Goal: Find specific page/section: Find specific page/section

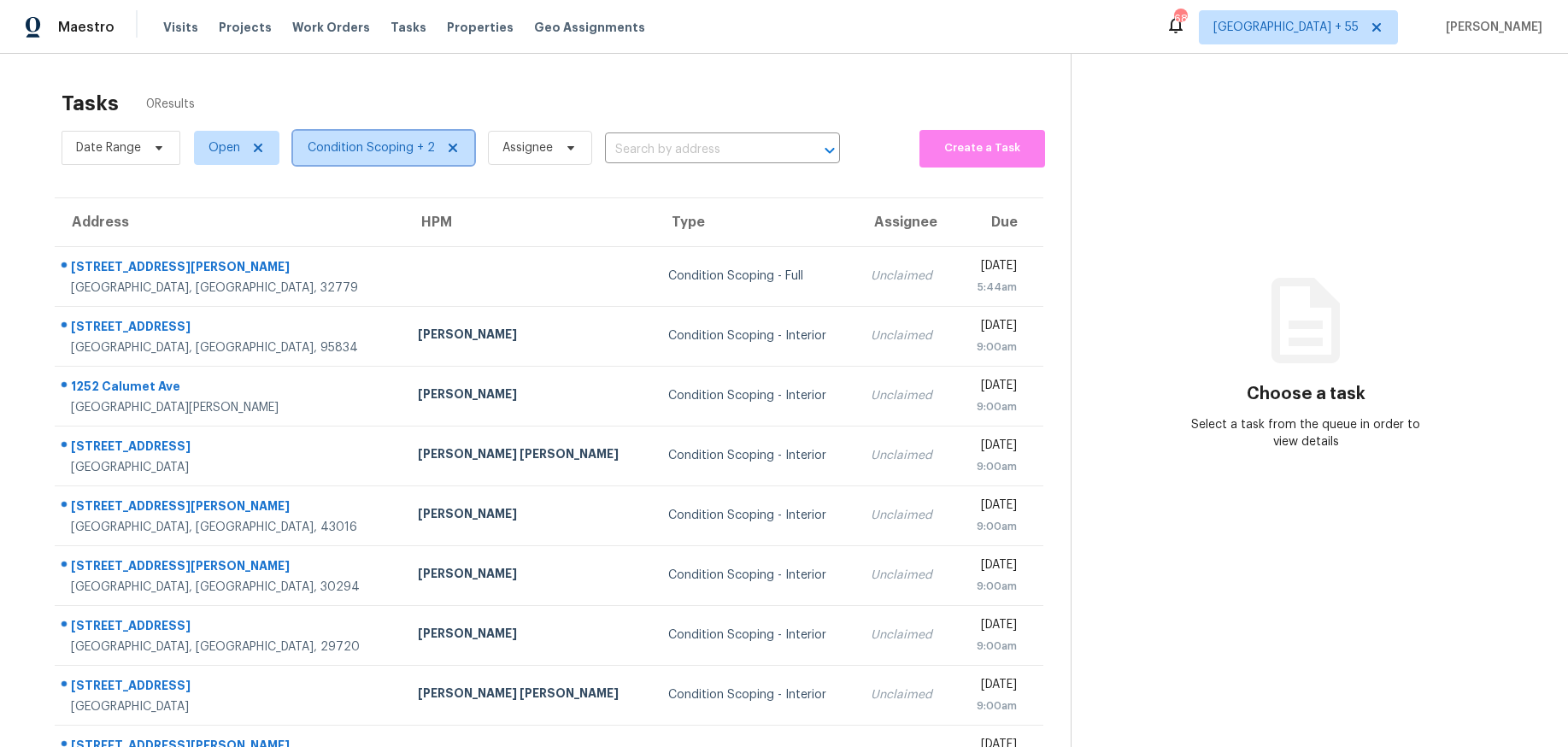
click at [401, 153] on span "Condition Scoping + 2" at bounding box center [371, 148] width 127 height 17
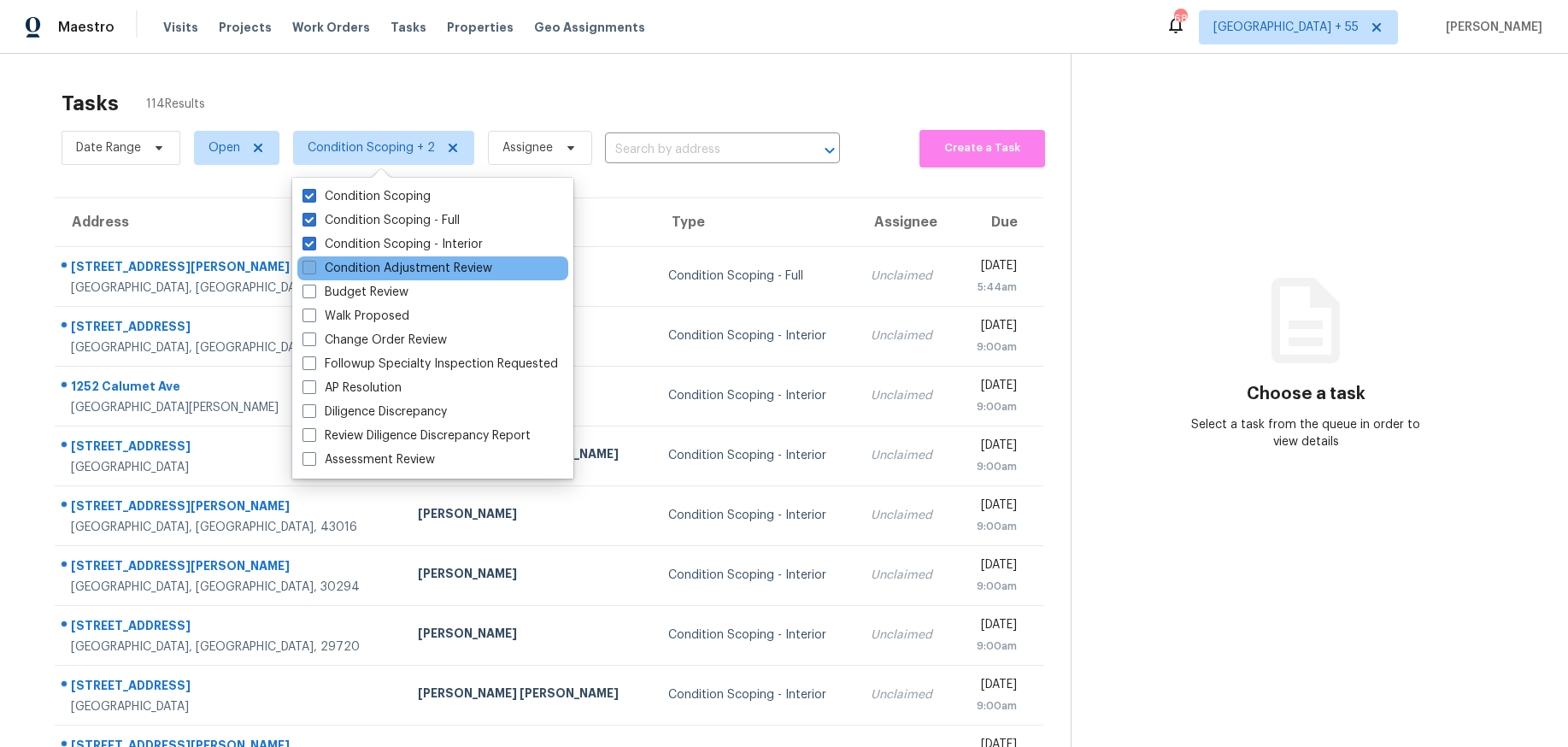
click at [408, 266] on label "Condition Adjustment Review" at bounding box center [397, 268] width 190 height 17
click at [313, 266] on input "Condition Adjustment Review" at bounding box center [308, 266] width 11 height 11
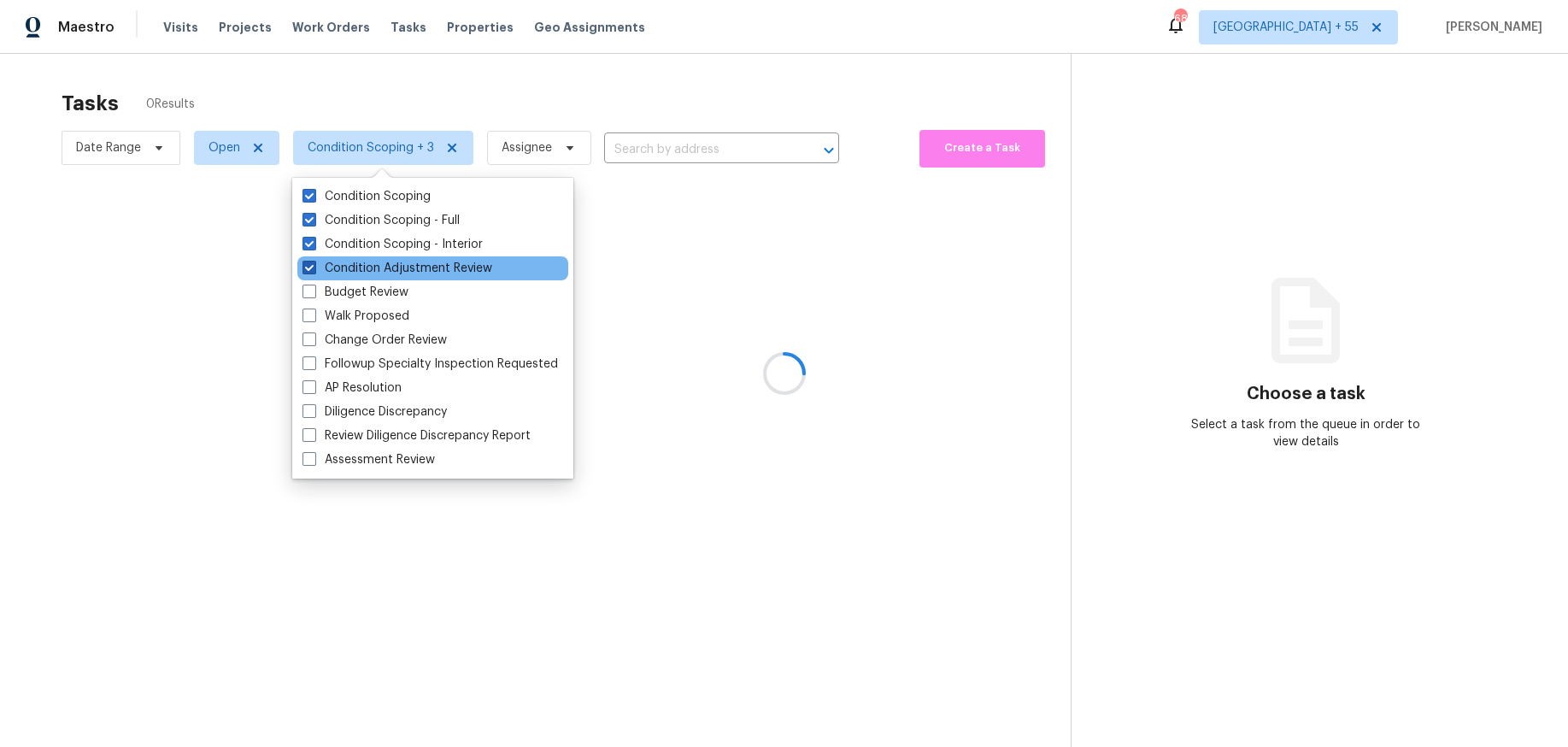
click at [458, 260] on label "Condition Adjustment Review" at bounding box center [397, 268] width 190 height 17
click at [313, 260] on input "Condition Adjustment Review" at bounding box center [308, 266] width 11 height 11
checkbox input "false"
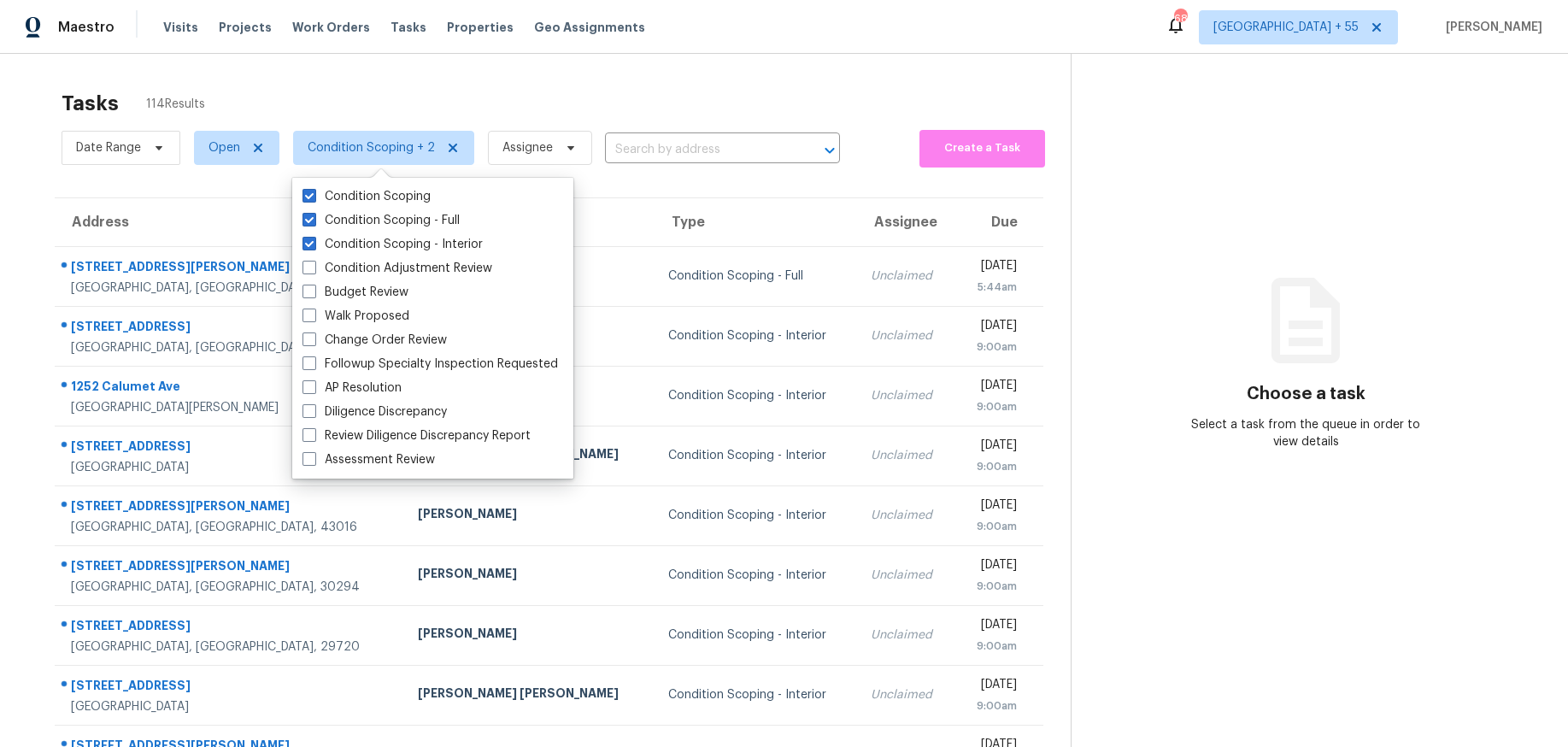
click at [574, 92] on div "Tasks 114 Results" at bounding box center [565, 103] width 1009 height 44
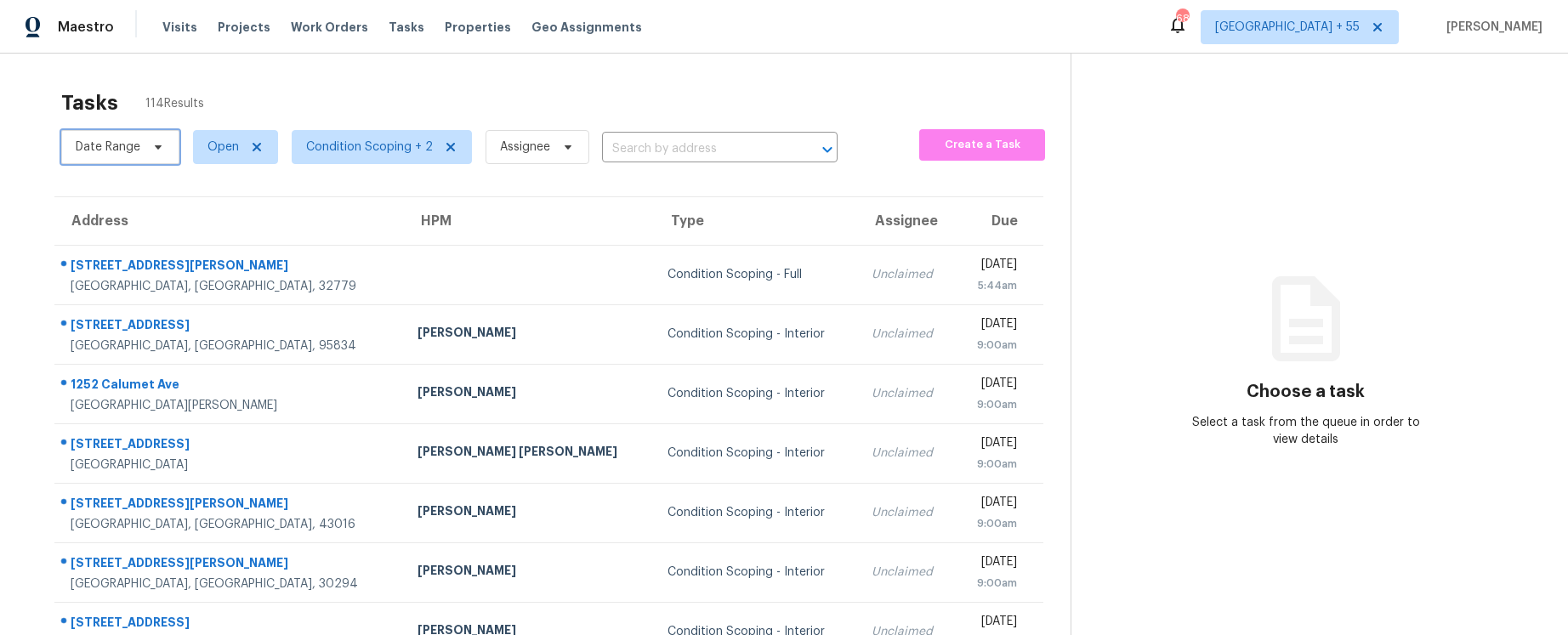
click at [168, 150] on span "Date Range" at bounding box center [120, 147] width 118 height 34
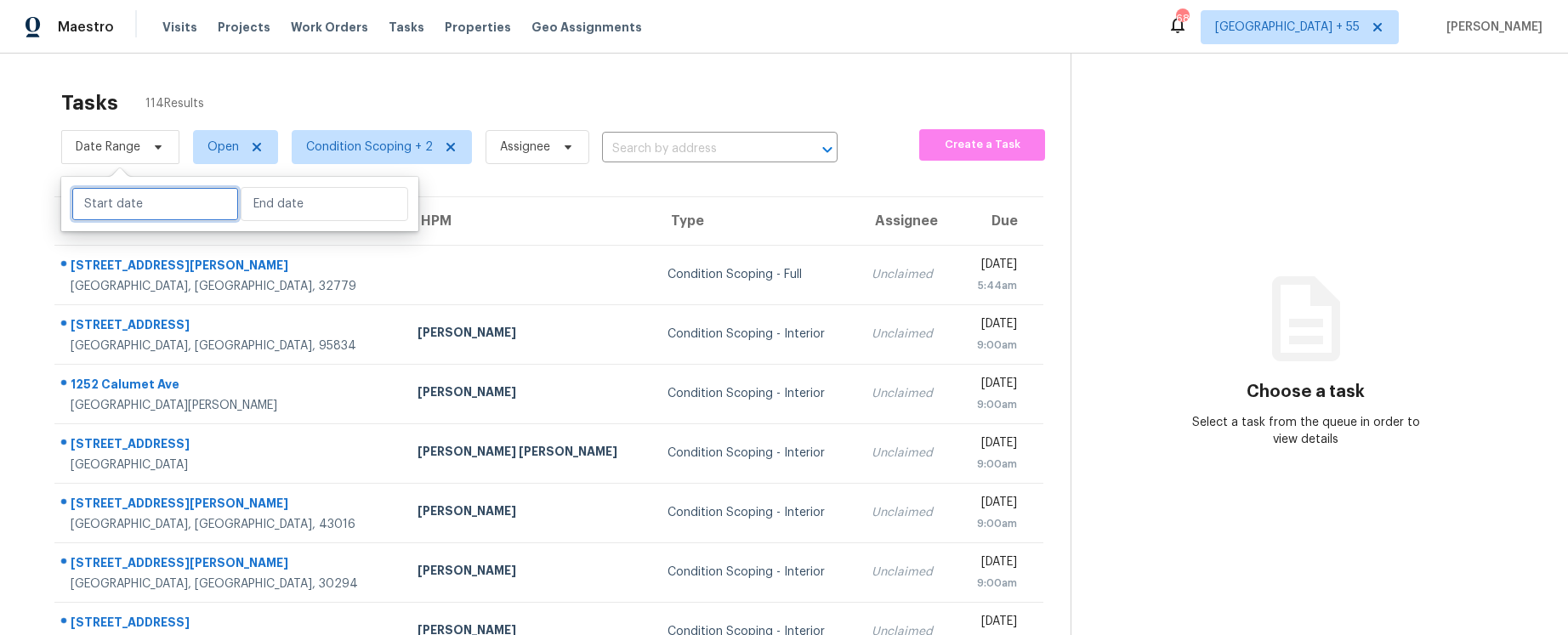
select select "9"
select select "2025"
select select "10"
select select "2025"
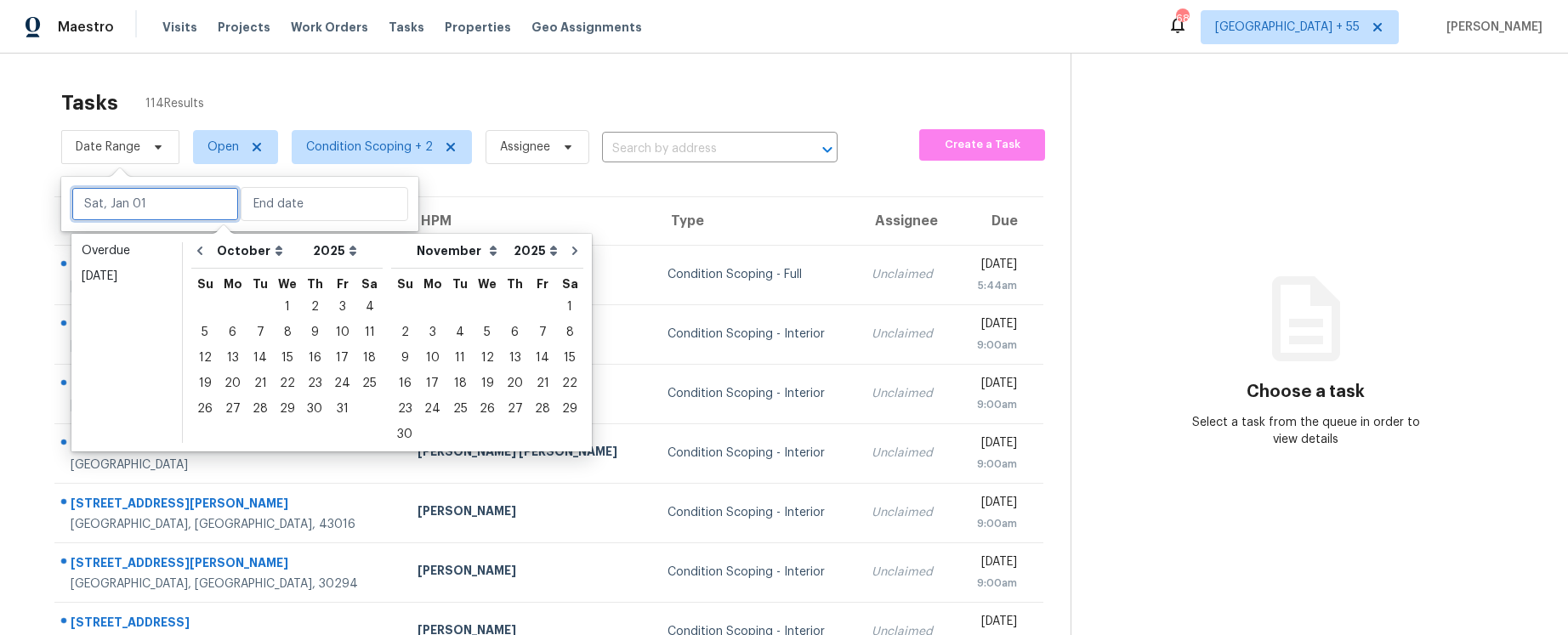
click at [137, 208] on input "text" at bounding box center [155, 204] width 167 height 34
type input "Thu, Oct 02"
type input "Wed, Oct 01"
click at [229, 331] on div "6" at bounding box center [232, 332] width 28 height 24
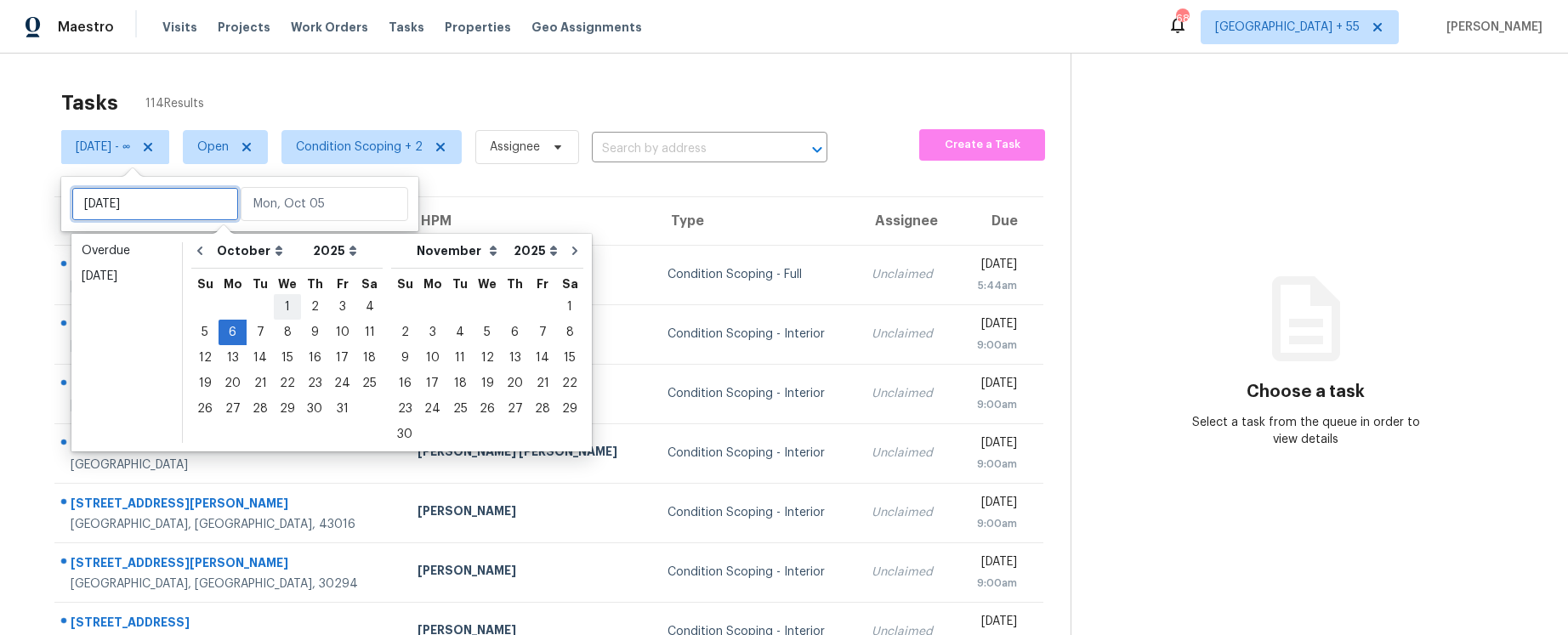
type input "Wed, Oct 01"
type input "Mon, Oct 06"
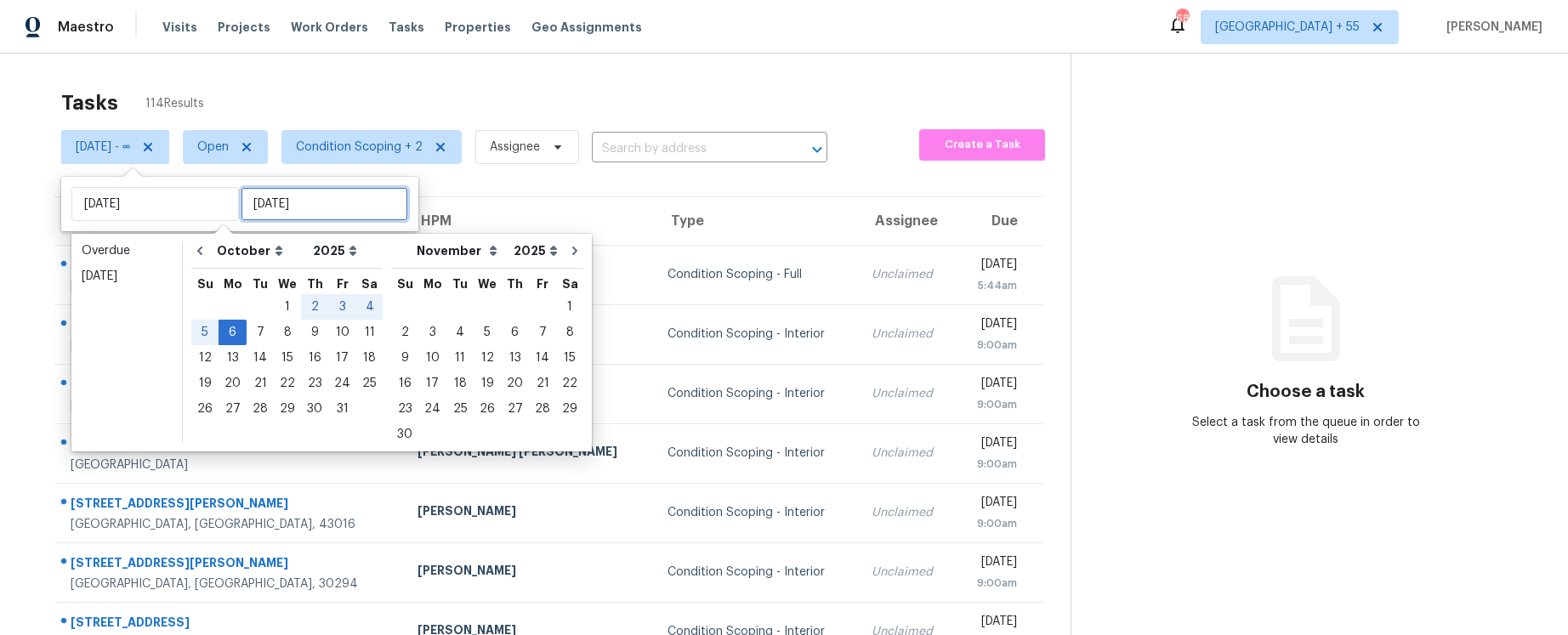
type input "Mon, Oct 06"
type input "Wed, Oct 08"
type input "Wed, Oct 01"
type input "Mon, Oct 06"
click at [361, 313] on div "4" at bounding box center [369, 307] width 26 height 24
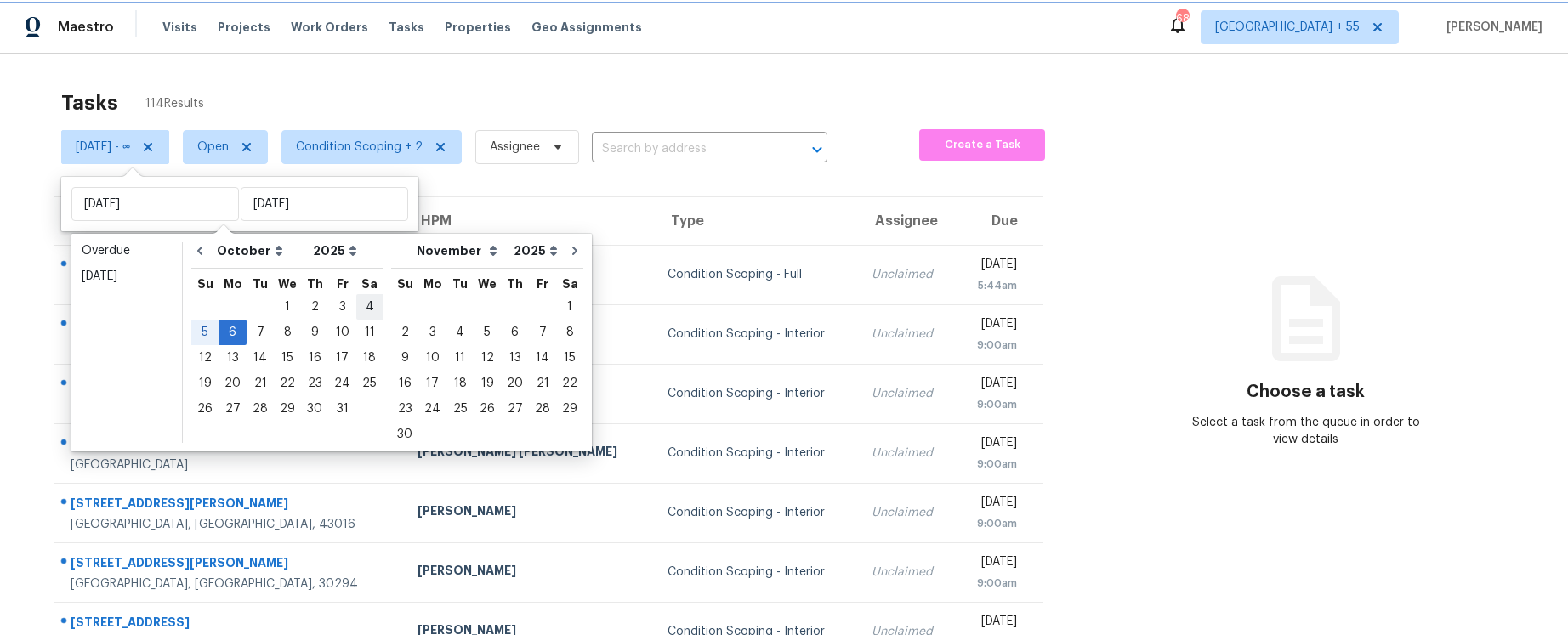
type input "[DATE]"
type input "Mon, Oct 06"
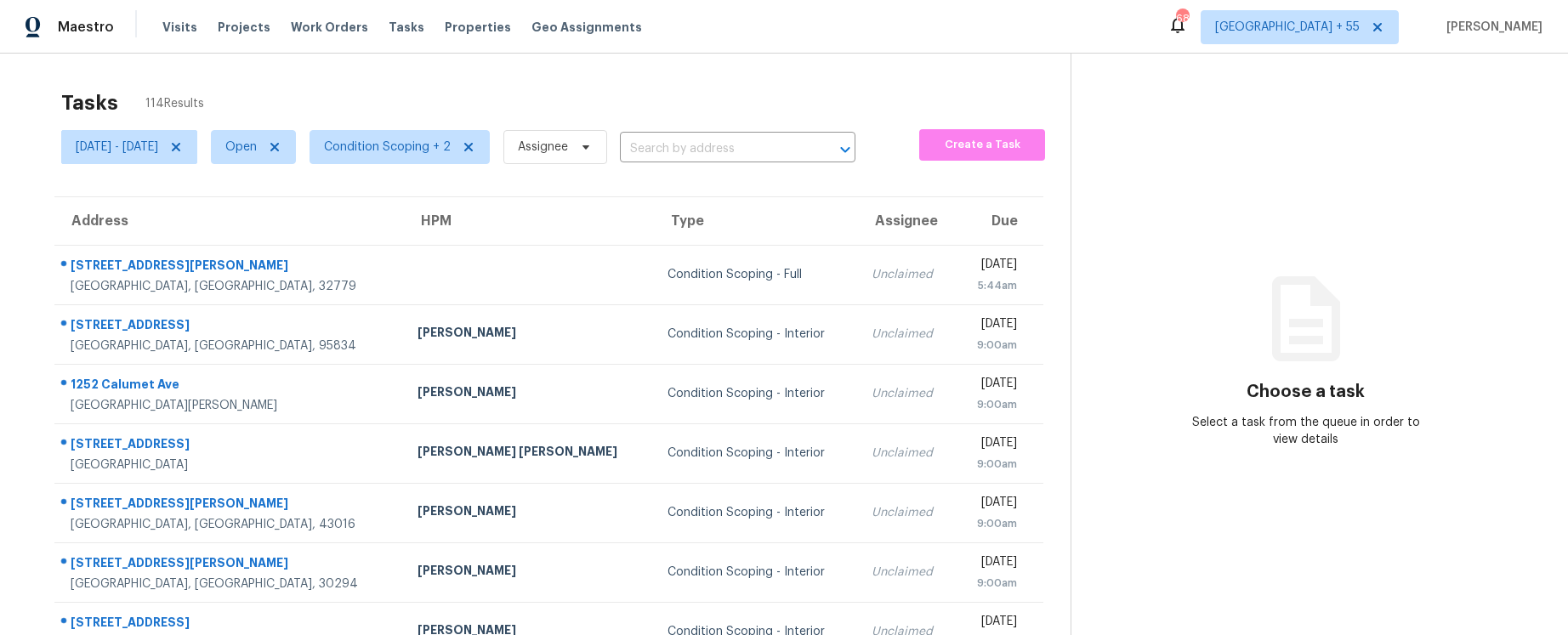
click at [631, 87] on div "Tasks 114 Results" at bounding box center [565, 102] width 1009 height 44
click at [257, 142] on span "Open" at bounding box center [241, 147] width 31 height 17
click at [316, 218] on label "Closed" at bounding box center [313, 219] width 61 height 17
click at [295, 218] on input "Closed" at bounding box center [288, 216] width 11 height 11
checkbox input "true"
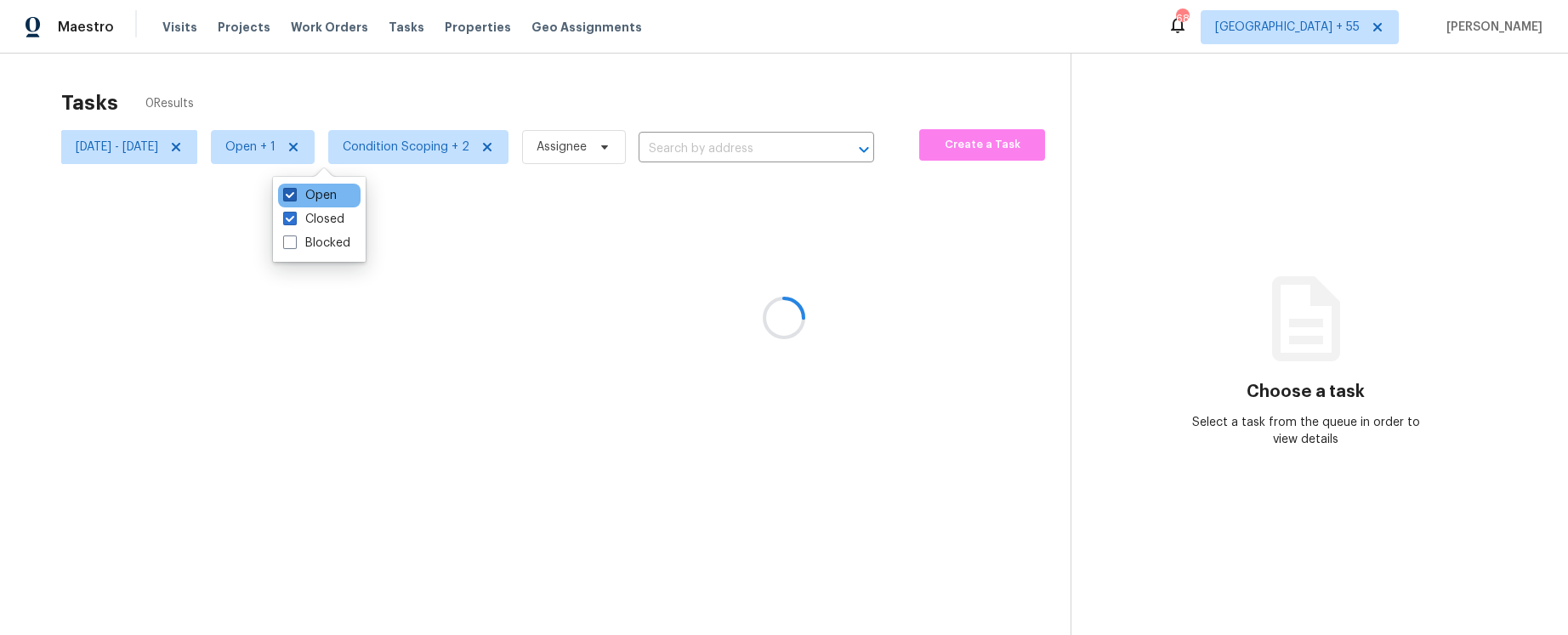
click at [313, 190] on label "Open" at bounding box center [310, 195] width 54 height 17
click at [295, 190] on input "Open" at bounding box center [288, 193] width 11 height 11
checkbox input "false"
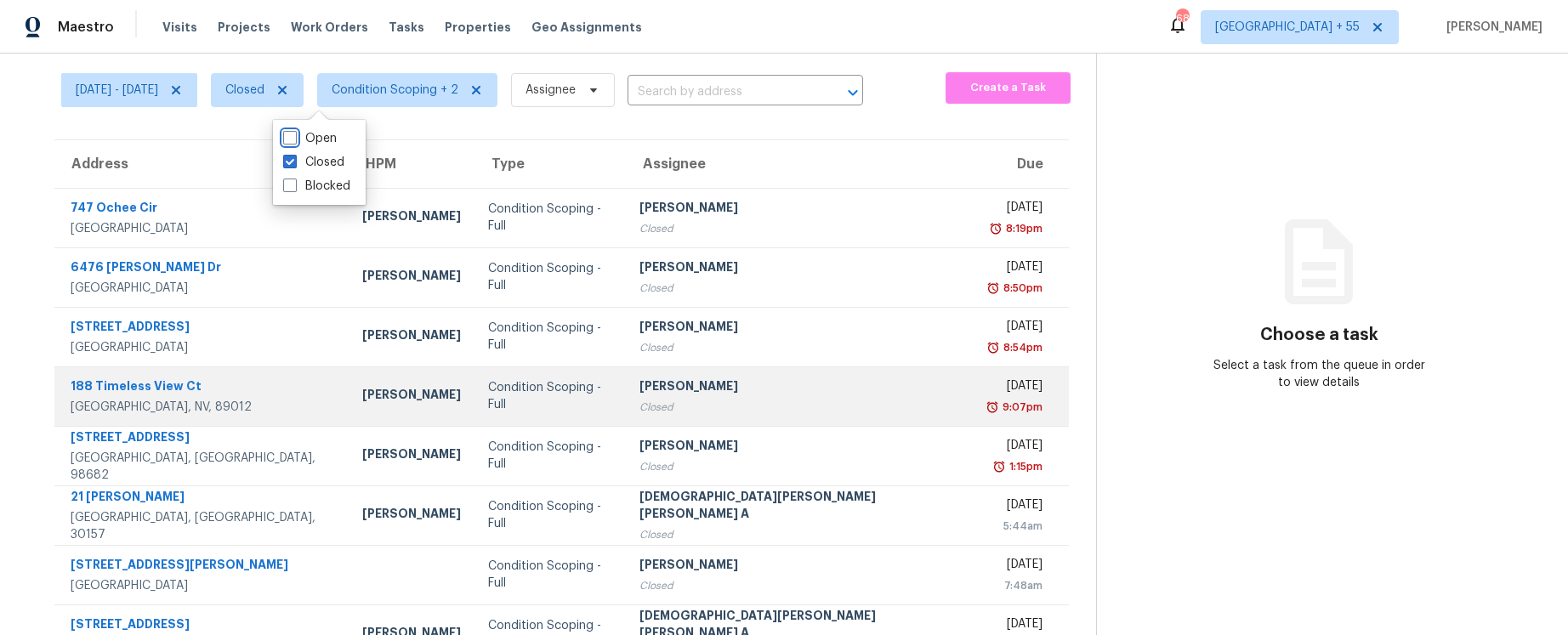
scroll to position [251, 0]
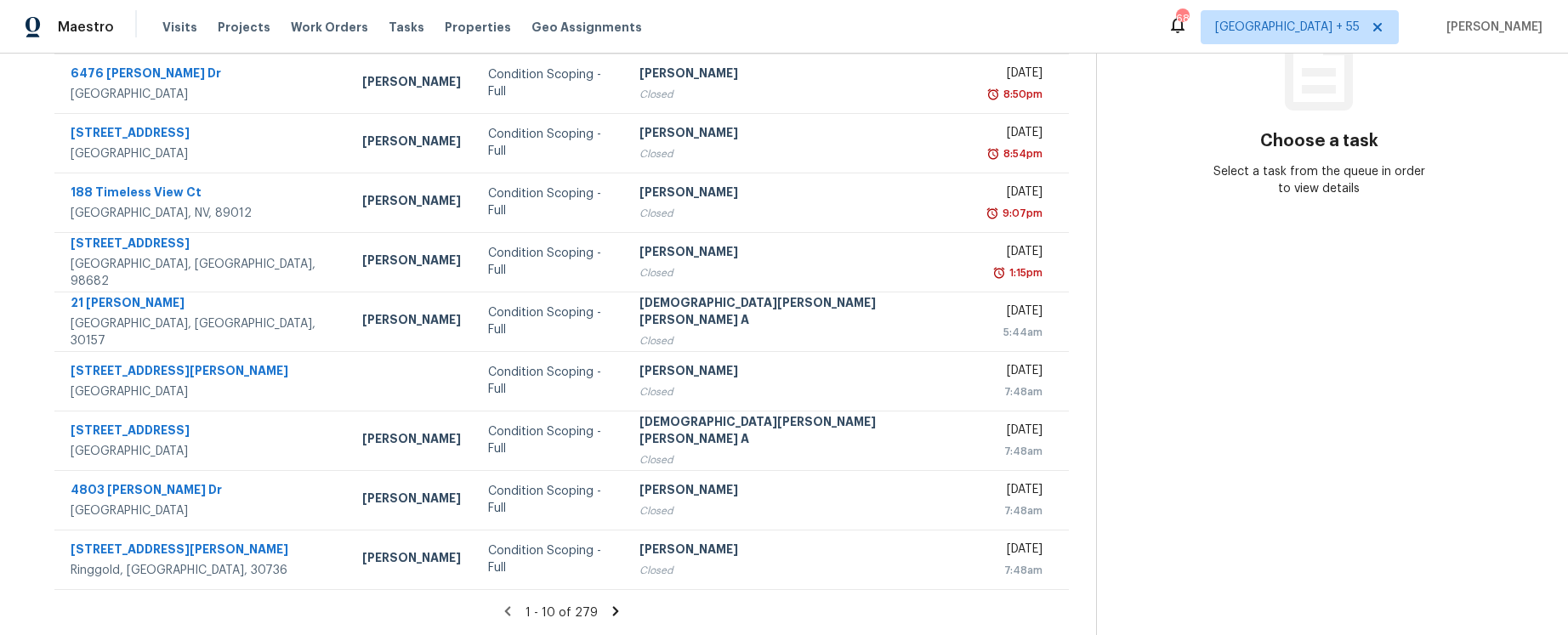
click at [613, 613] on icon at bounding box center [616, 611] width 6 height 9
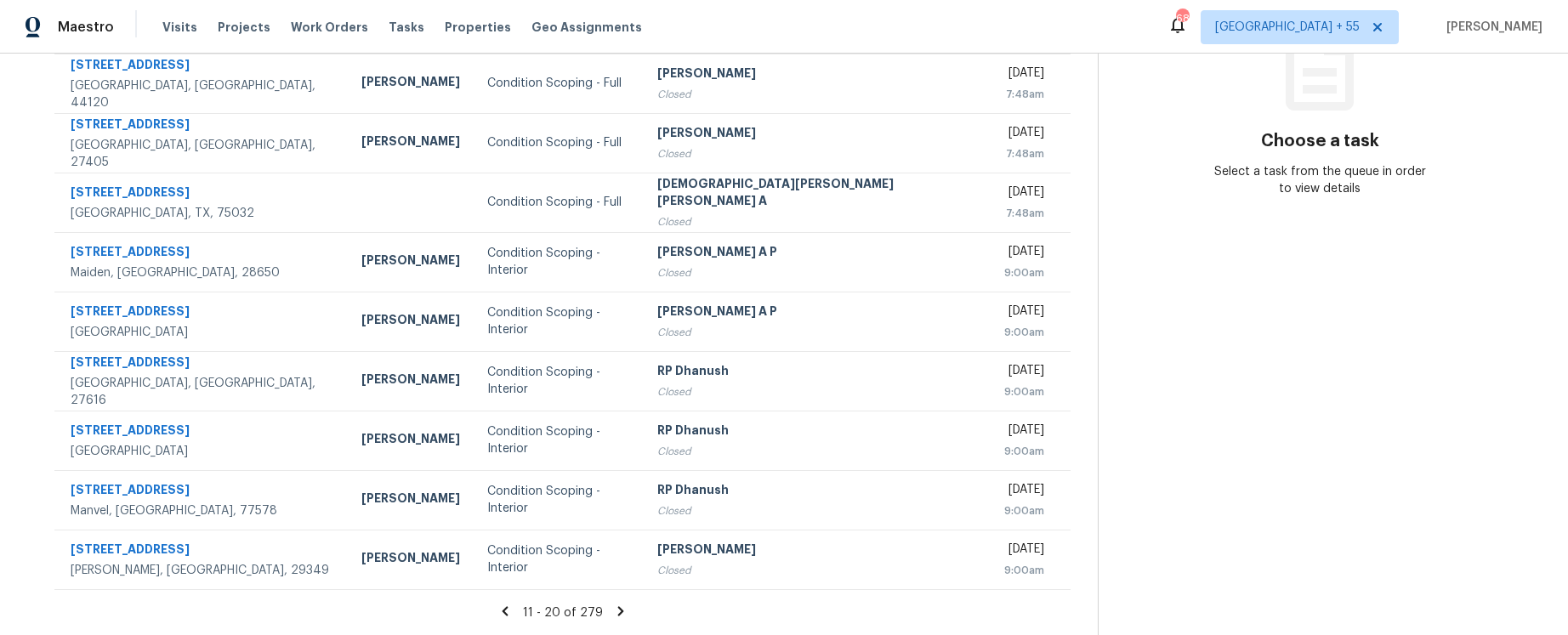
click at [613, 615] on icon at bounding box center [621, 611] width 15 height 15
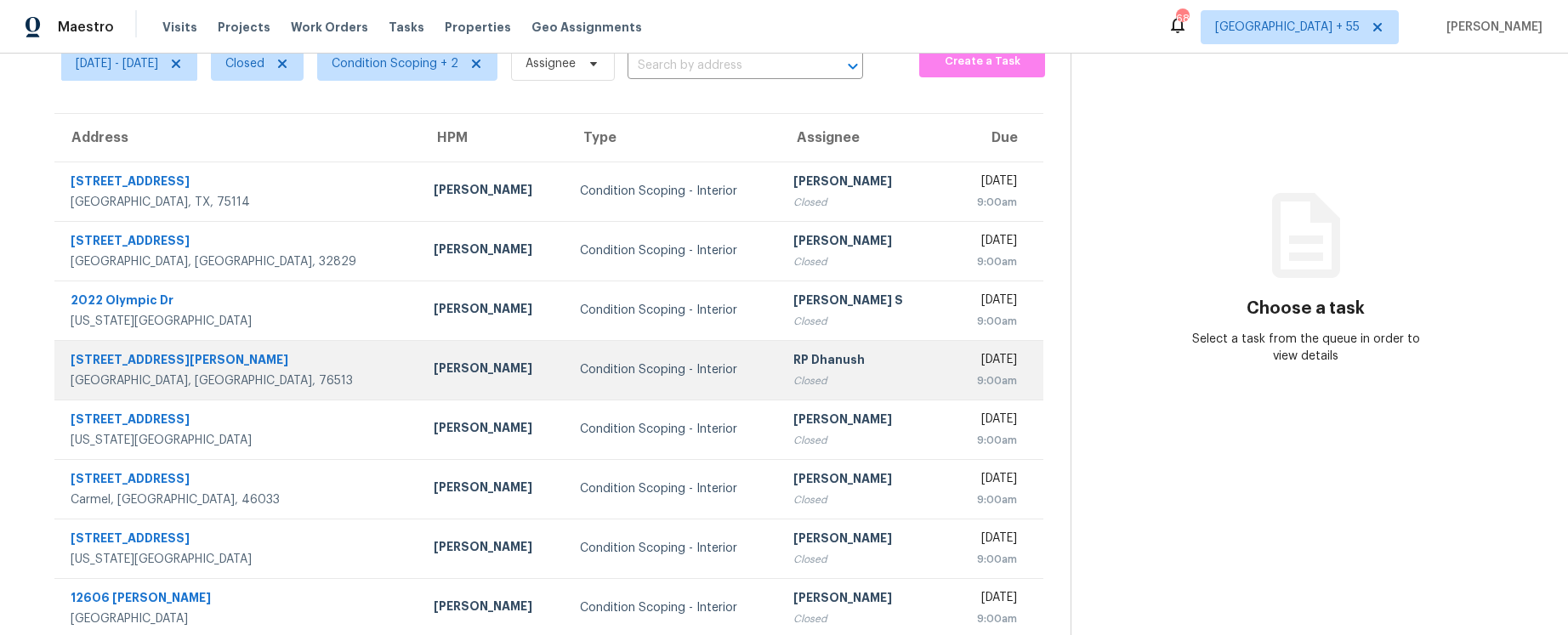
scroll to position [0, 0]
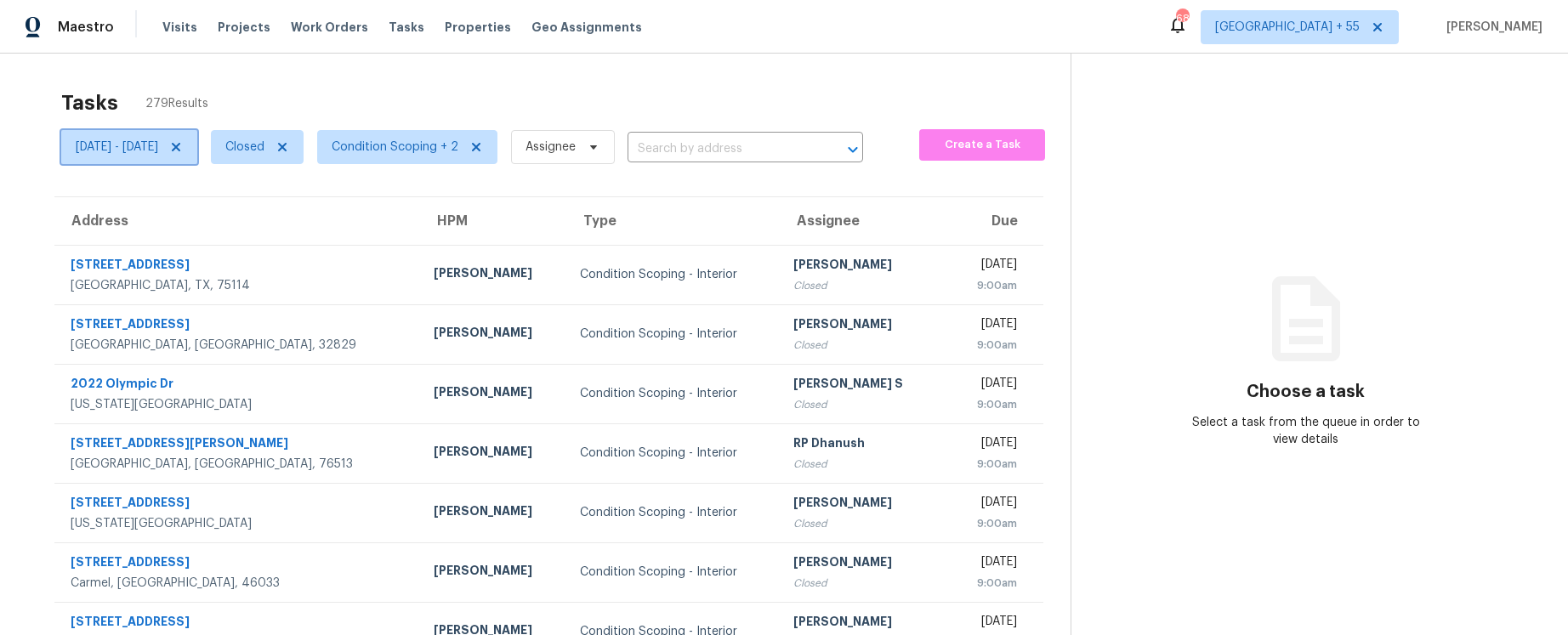
click at [159, 153] on span "Sat, Oct 04 - Mon, Oct 06" at bounding box center [117, 147] width 82 height 17
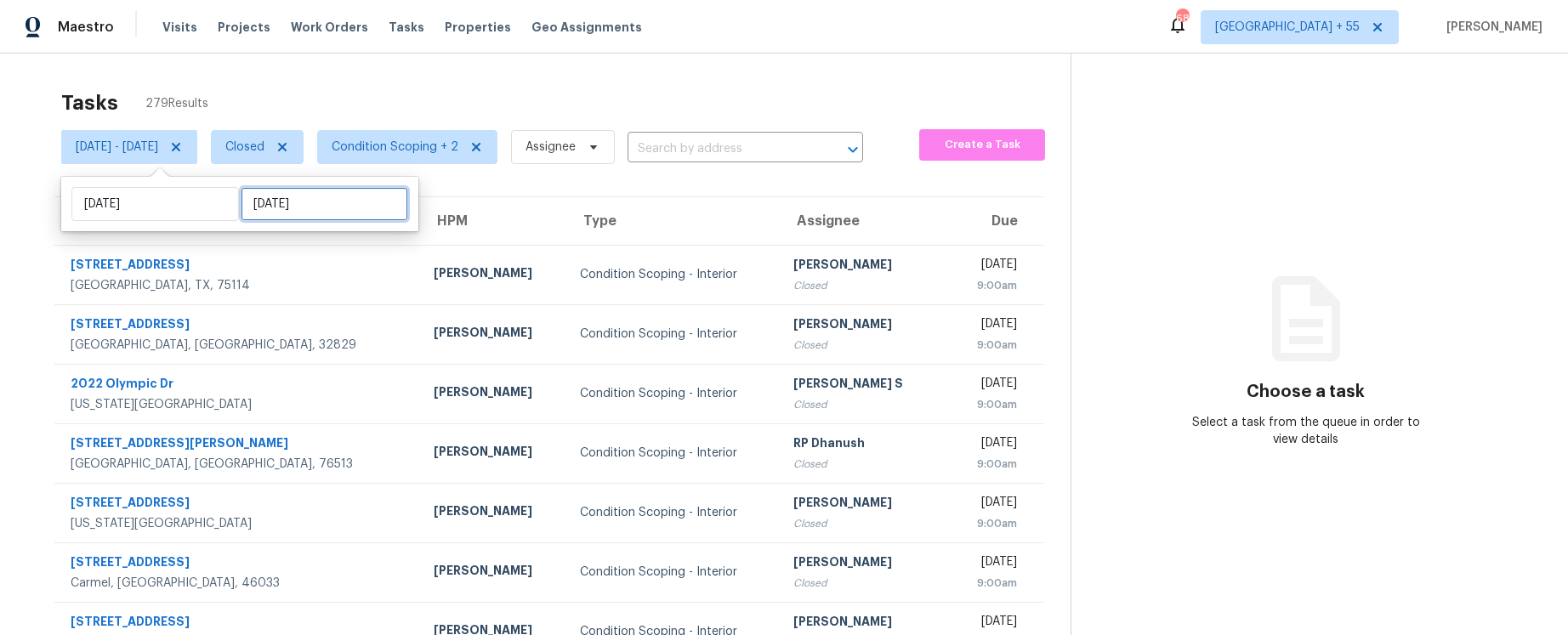
click at [287, 214] on input "Mon, Oct 06" at bounding box center [324, 204] width 167 height 34
select select "9"
select select "2025"
select select "10"
select select "2025"
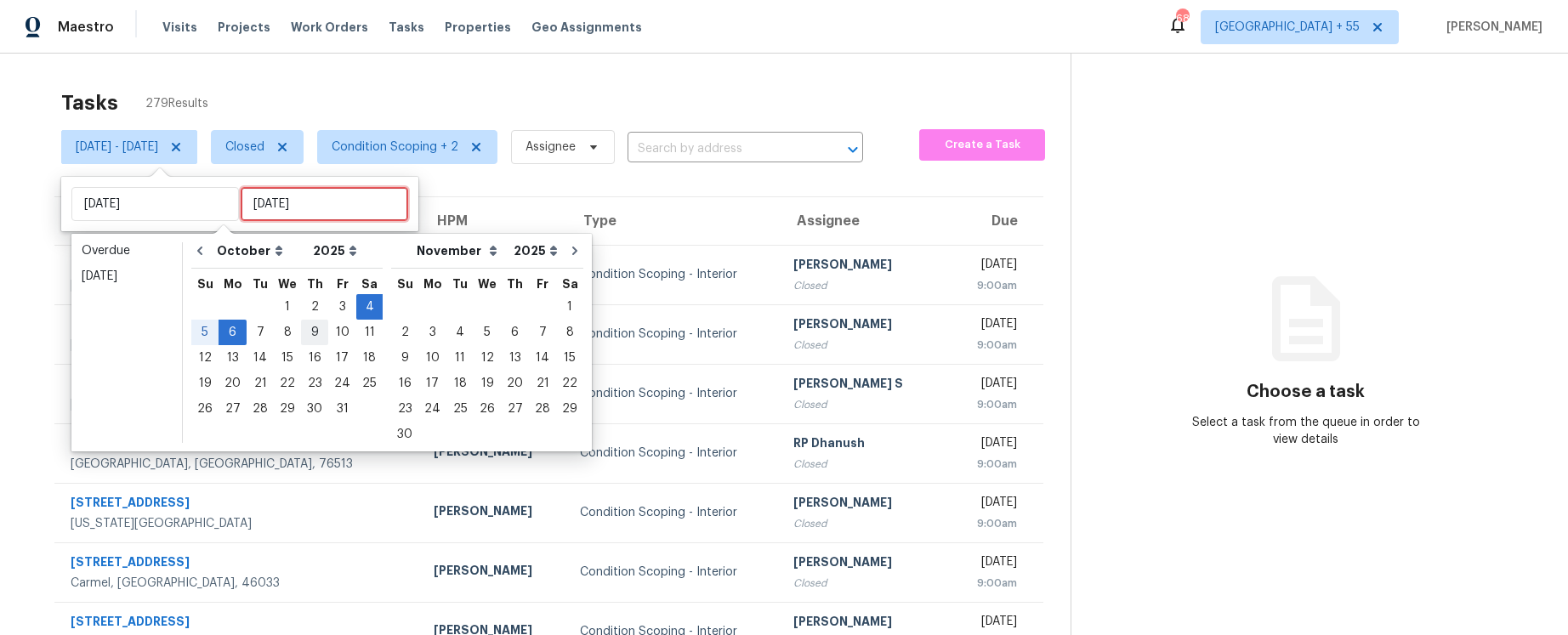
type input "Fri, Oct 03"
type input "[DATE]"
click at [260, 333] on div "7" at bounding box center [260, 332] width 27 height 24
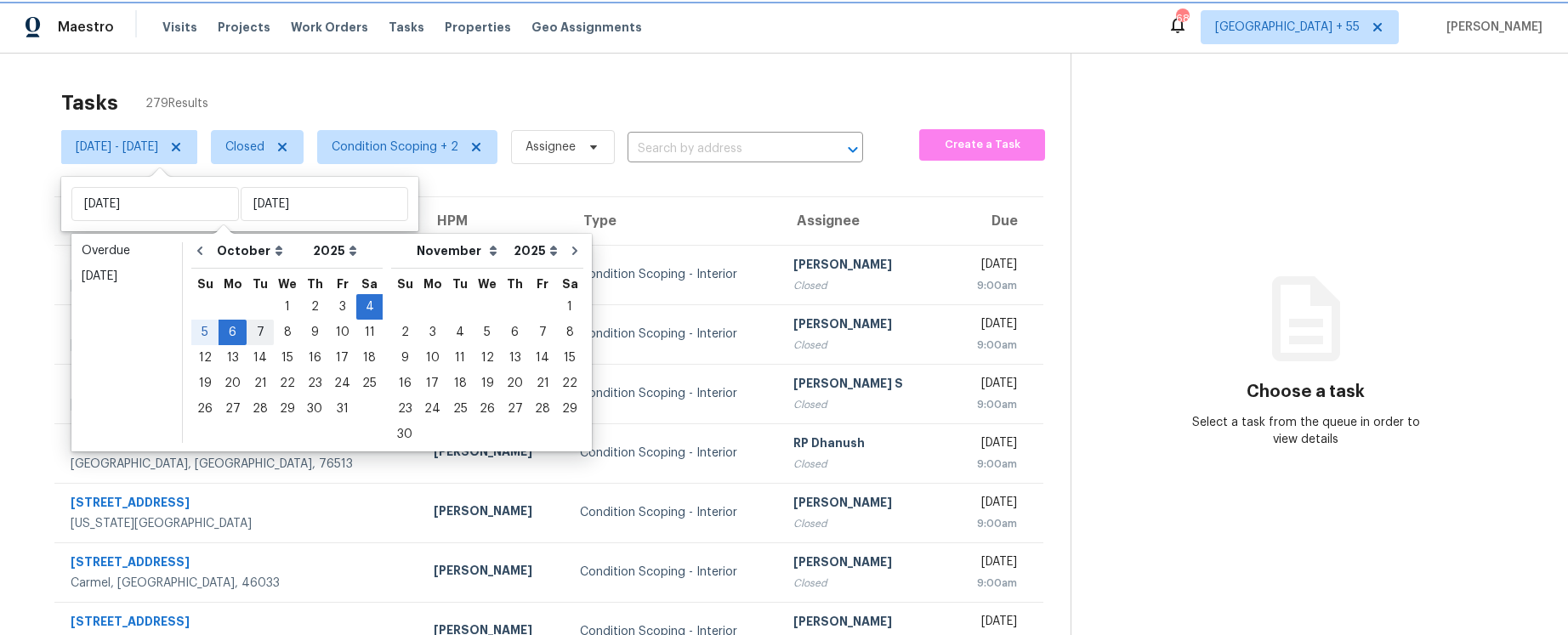
type input "[DATE]"
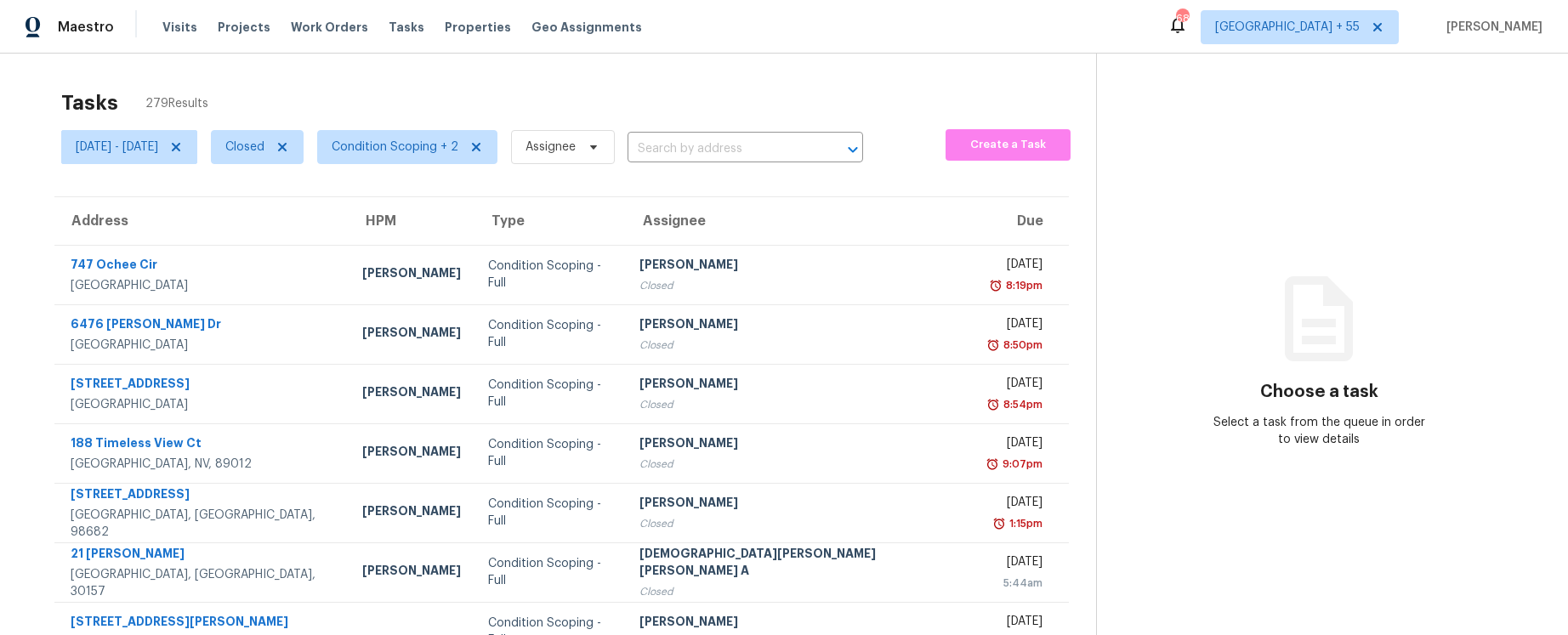
click at [360, 72] on div "Tasks 279 Results Sat, Oct 04 - Tue, Oct 07 Closed Condition Scoping + 2 Assign…" at bounding box center [784, 470] width 1568 height 833
click at [289, 142] on icon at bounding box center [282, 147] width 13 height 13
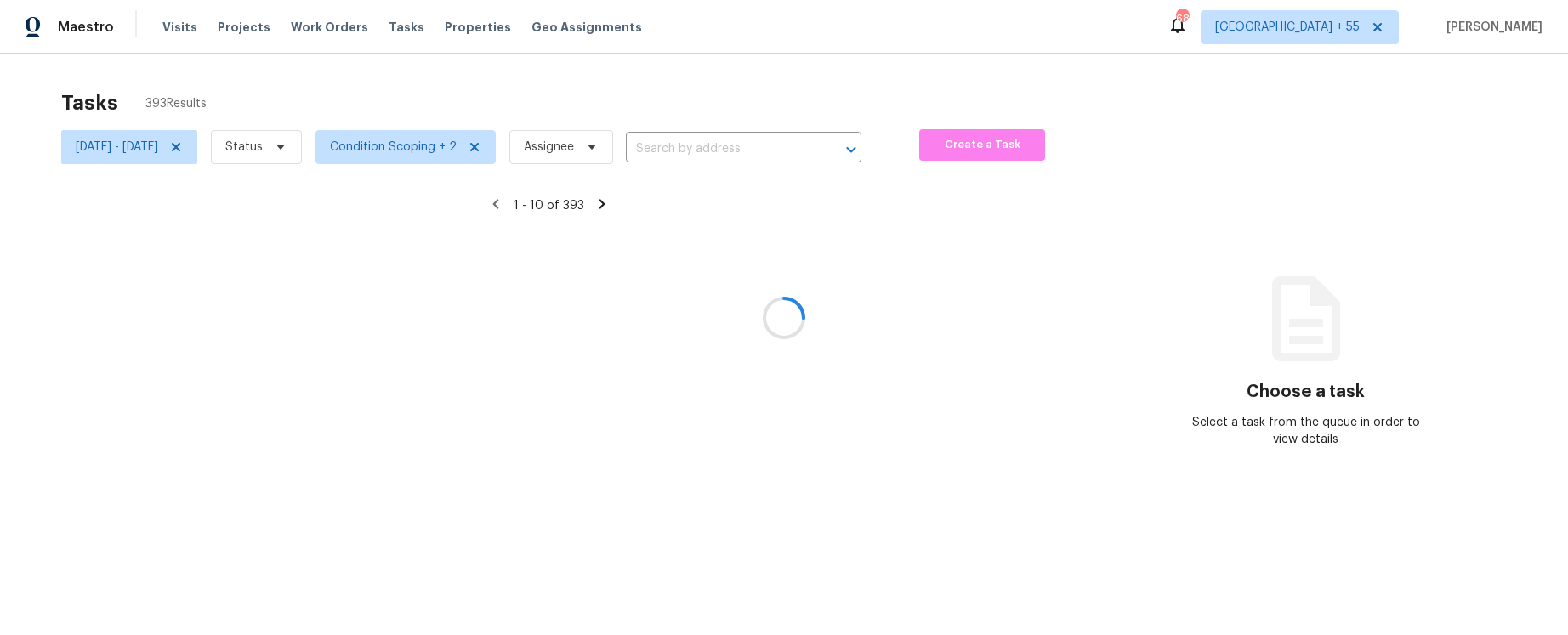
click at [446, 143] on div at bounding box center [784, 317] width 1568 height 635
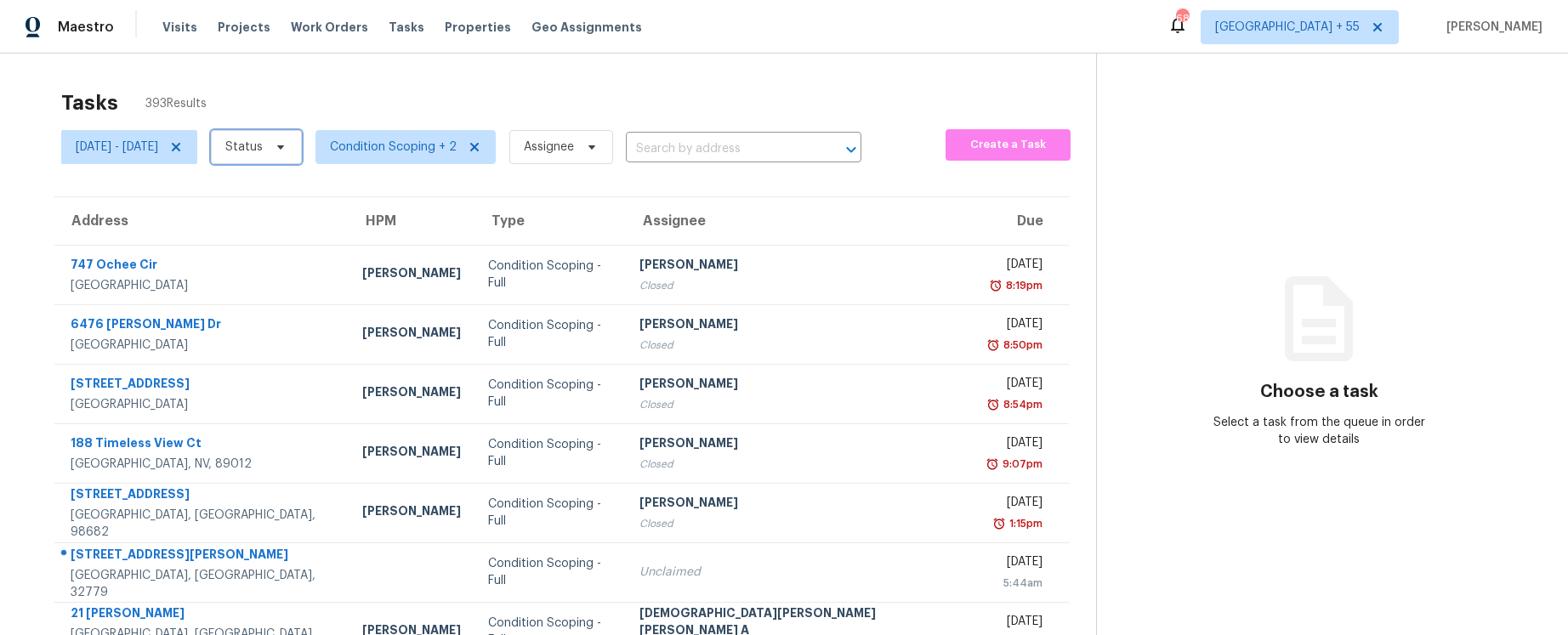
click at [302, 135] on span "Status" at bounding box center [256, 147] width 91 height 34
click at [304, 198] on label "Closed" at bounding box center [307, 195] width 61 height 17
click at [287, 198] on input "Closed" at bounding box center [282, 193] width 11 height 11
checkbox input "true"
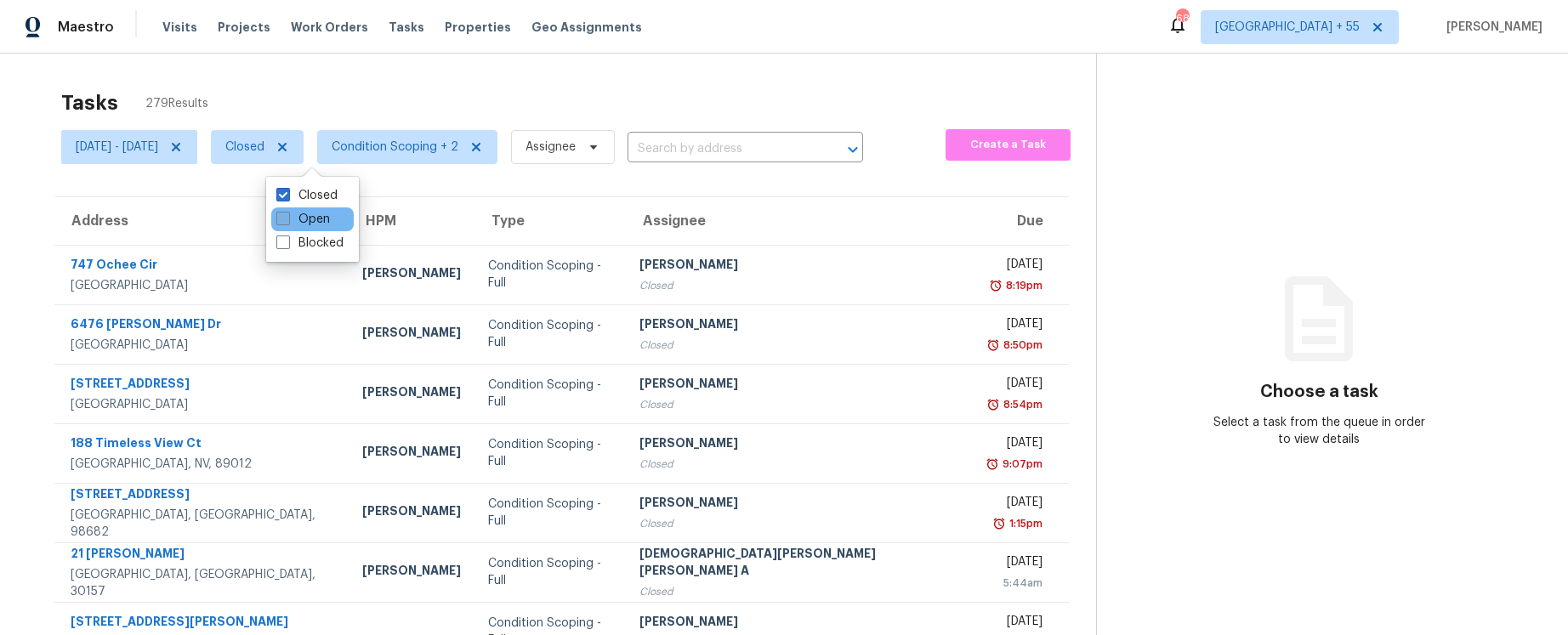
click at [311, 214] on label "Open" at bounding box center [304, 219] width 54 height 17
click at [287, 214] on input "Open" at bounding box center [282, 216] width 11 height 11
checkbox input "true"
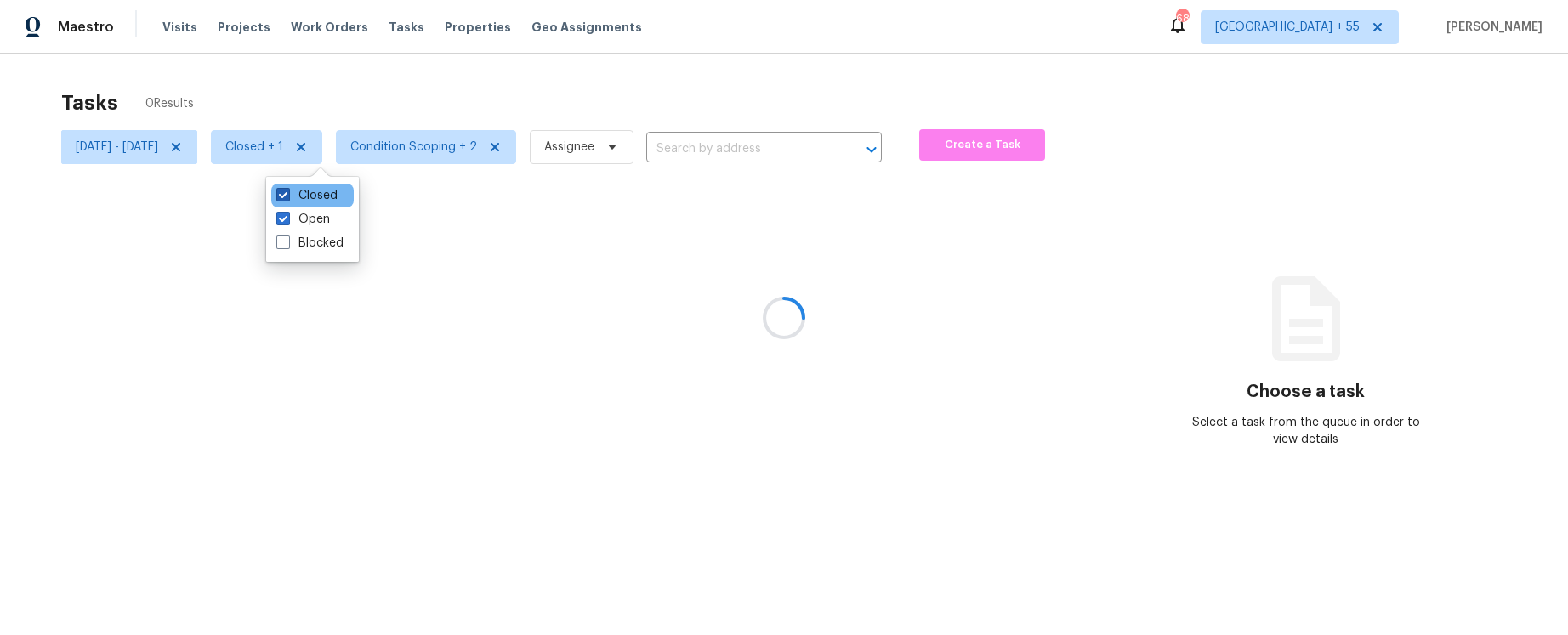
click at [311, 194] on label "Closed" at bounding box center [307, 195] width 61 height 17
click at [287, 194] on input "Closed" at bounding box center [282, 193] width 11 height 11
checkbox input "false"
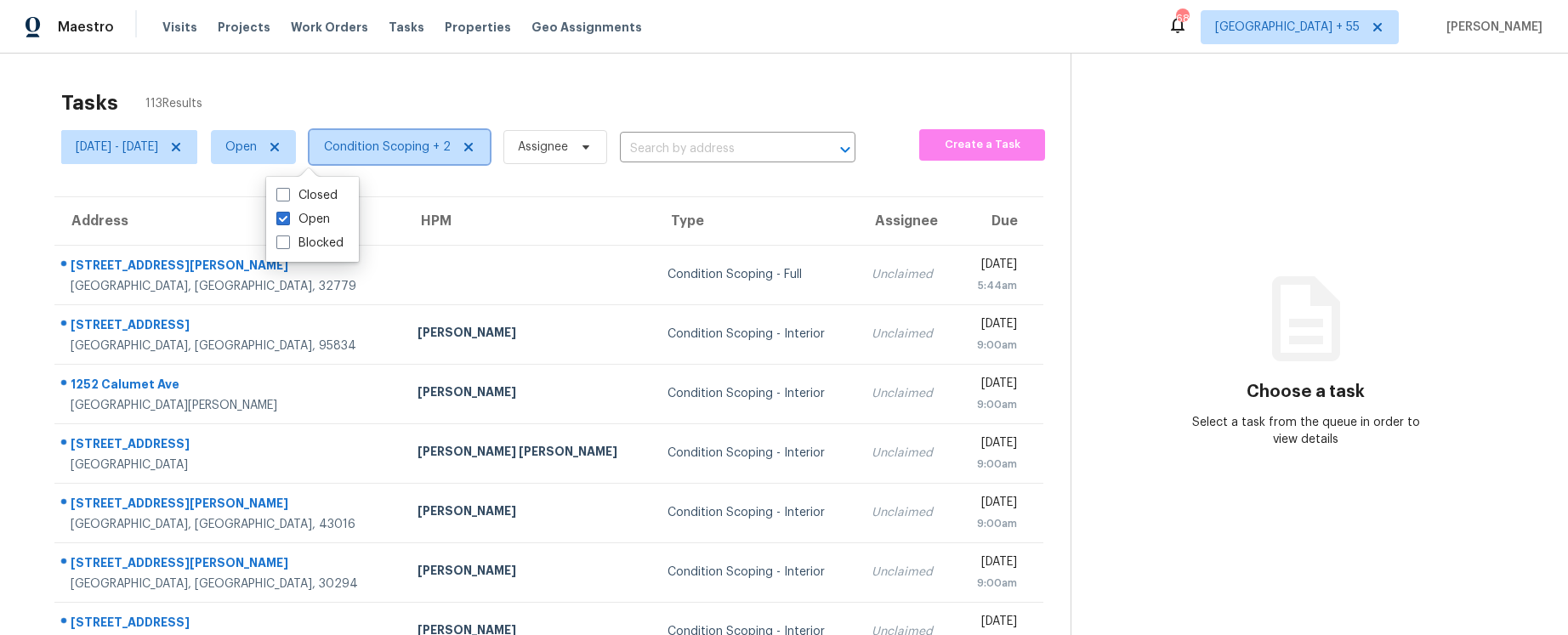
click at [450, 148] on span "Condition Scoping + 2" at bounding box center [387, 147] width 126 height 17
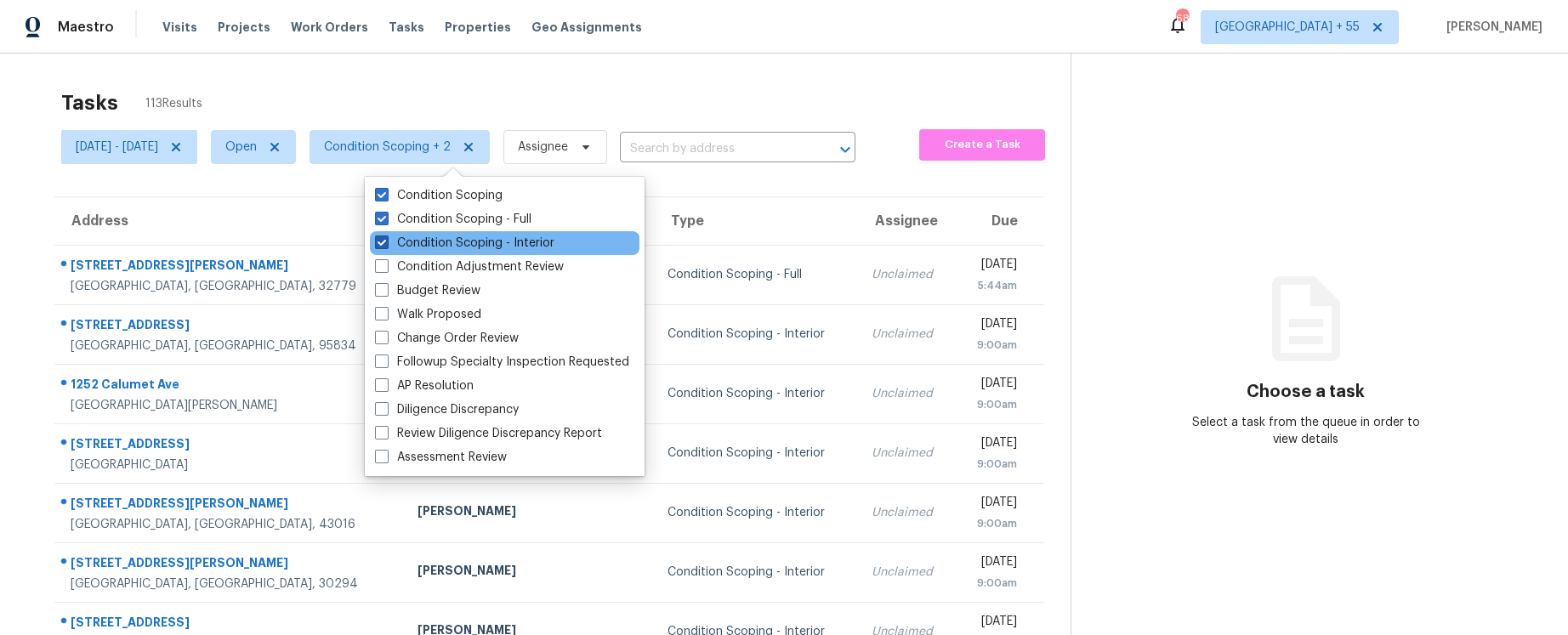
click at [424, 235] on label "Condition Scoping - Interior" at bounding box center [465, 243] width 179 height 17
click at [386, 235] on input "Condition Scoping - Interior" at bounding box center [381, 240] width 11 height 11
checkbox input "false"
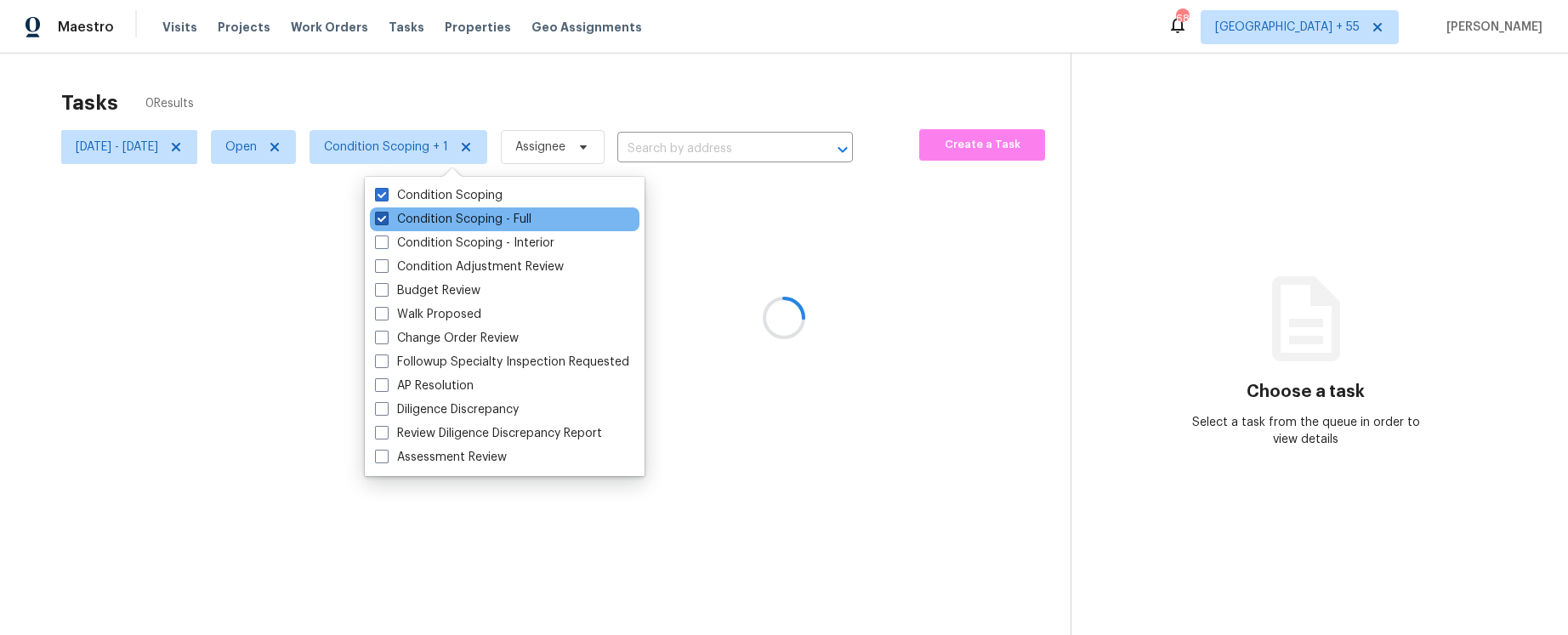
click at [424, 219] on label "Condition Scoping - Full" at bounding box center [453, 219] width 157 height 17
click at [386, 219] on input "Condition Scoping - Full" at bounding box center [381, 216] width 11 height 11
checkbox input "false"
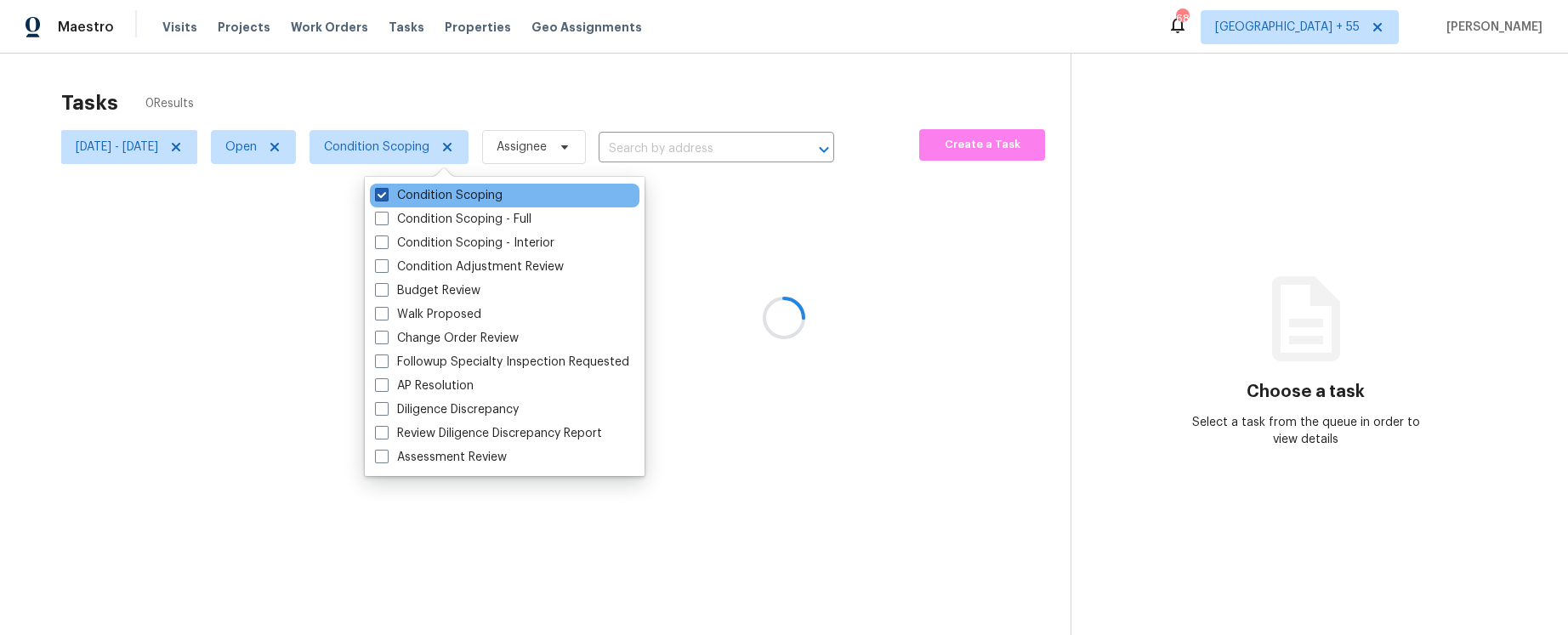
click at [424, 194] on label "Condition Scoping" at bounding box center [439, 195] width 127 height 17
click at [386, 194] on input "Condition Scoping" at bounding box center [381, 193] width 11 height 11
checkbox input "false"
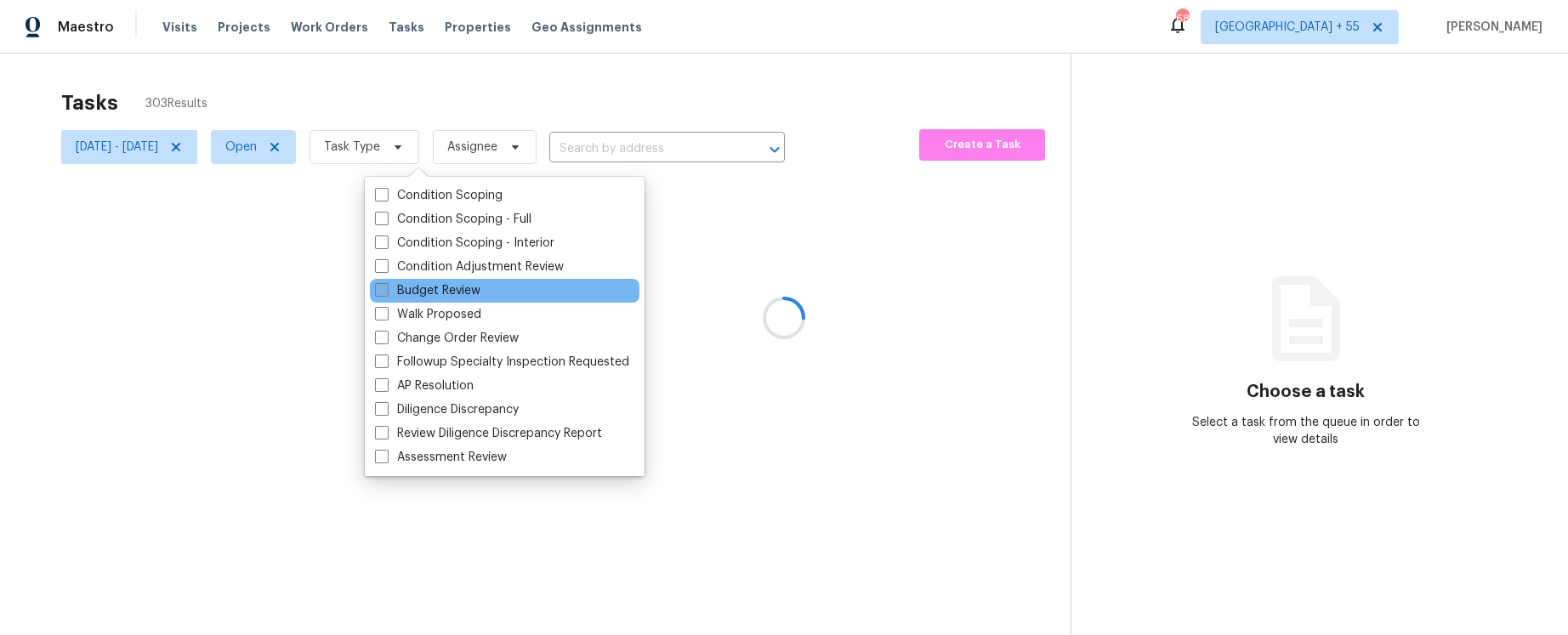
click at [430, 295] on label "Budget Review" at bounding box center [428, 290] width 106 height 17
click at [386, 294] on input "Budget Review" at bounding box center [381, 287] width 11 height 11
checkbox input "true"
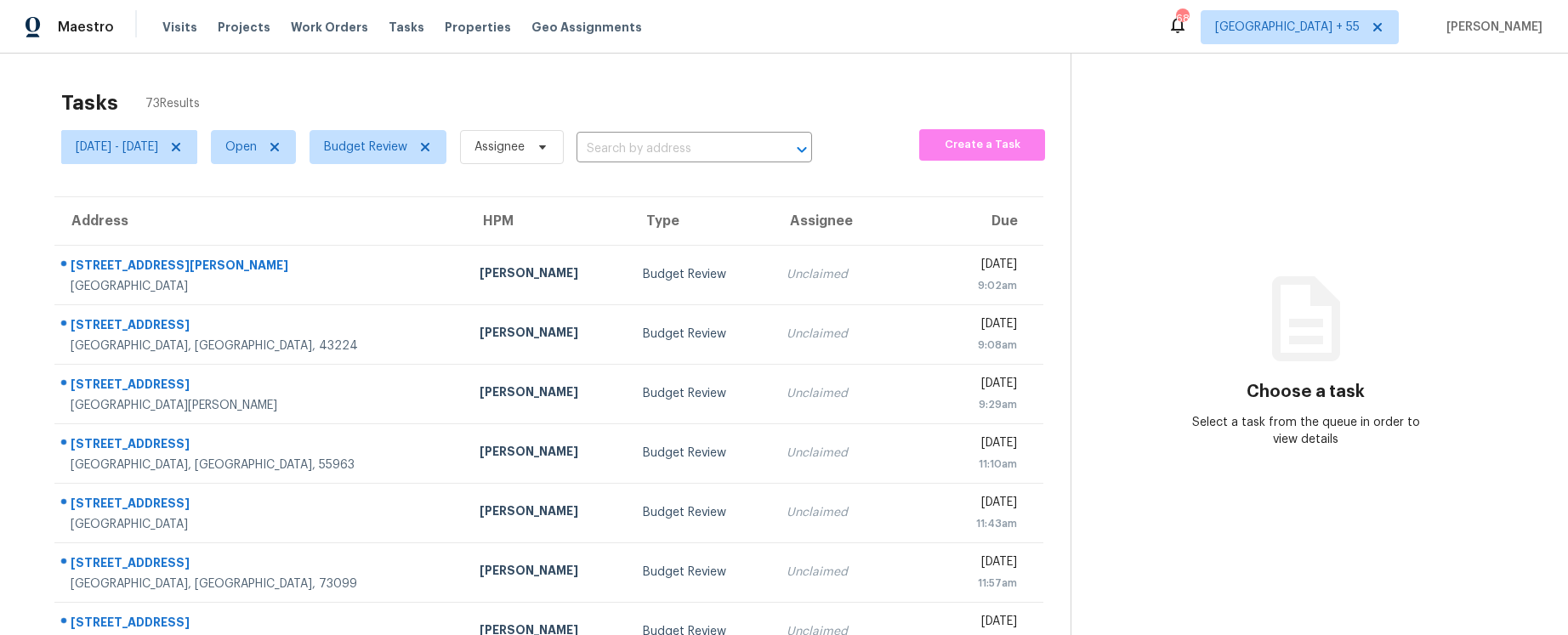
click at [424, 68] on div "Tasks 73 Results Sat, Oct 04 - Tue, Oct 07 Open Budget Review Assignee ​ Create…" at bounding box center [784, 470] width 1568 height 833
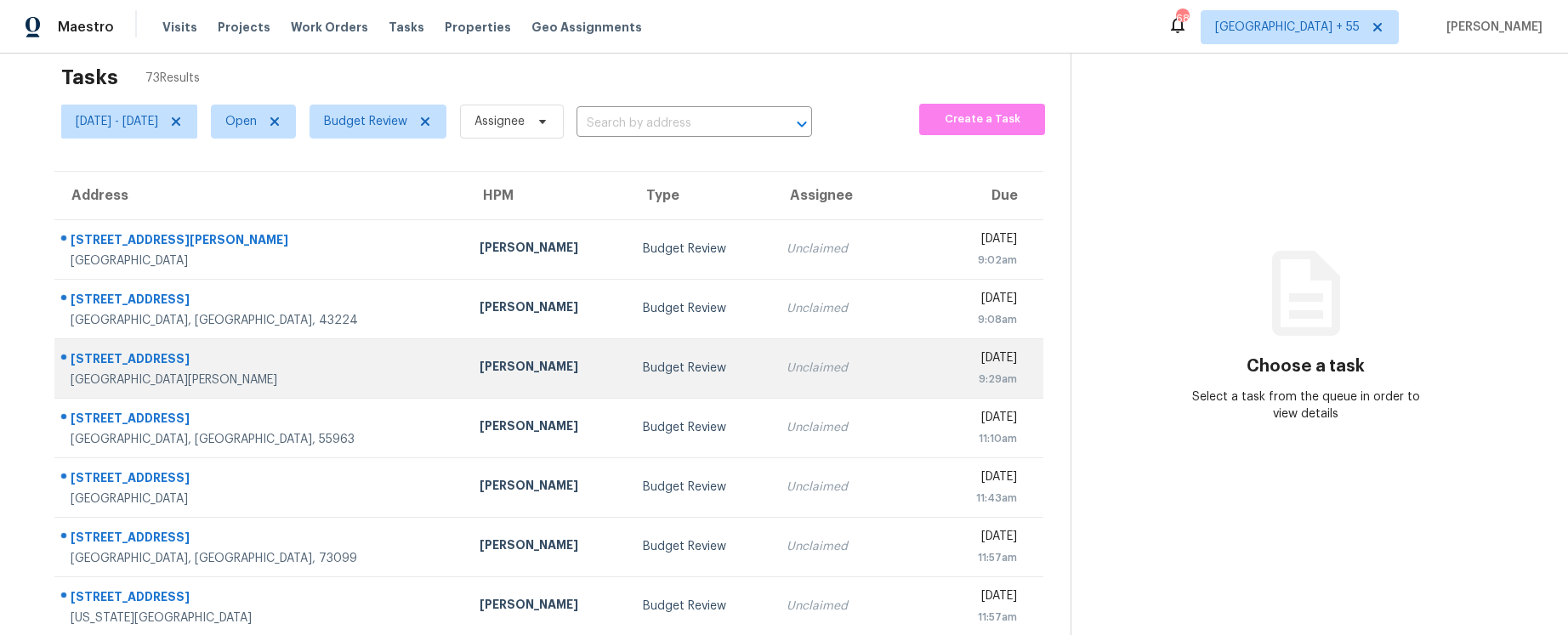
scroll to position [20, 0]
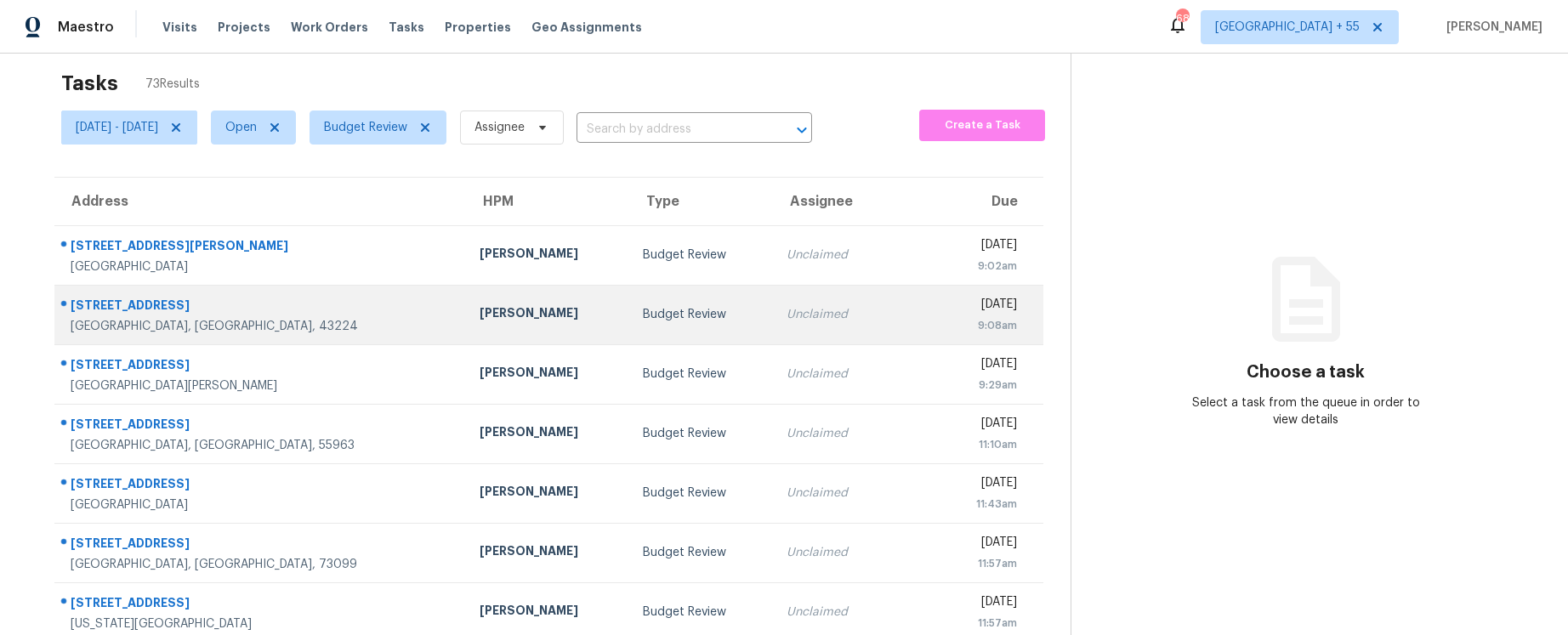
click at [161, 297] on div "[STREET_ADDRESS]" at bounding box center [261, 307] width 381 height 21
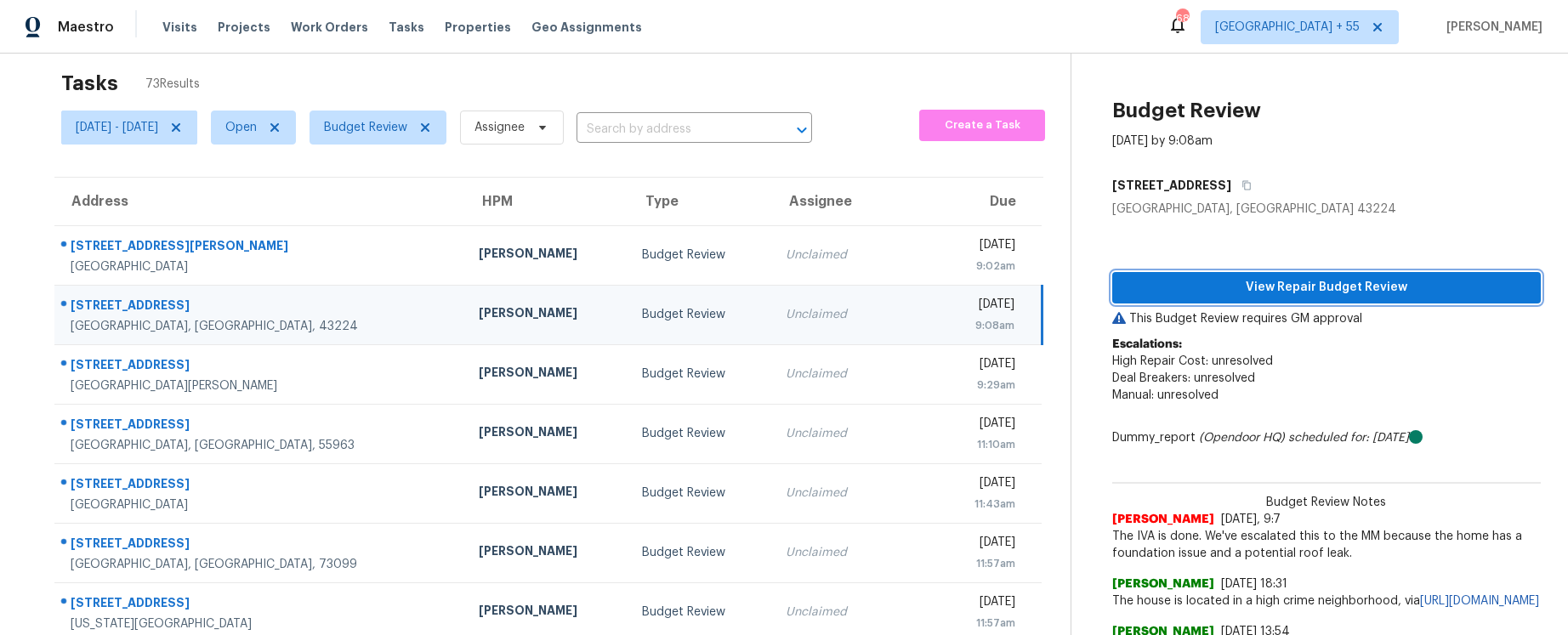
click at [1242, 297] on button "View Repair Budget Review" at bounding box center [1326, 287] width 429 height 31
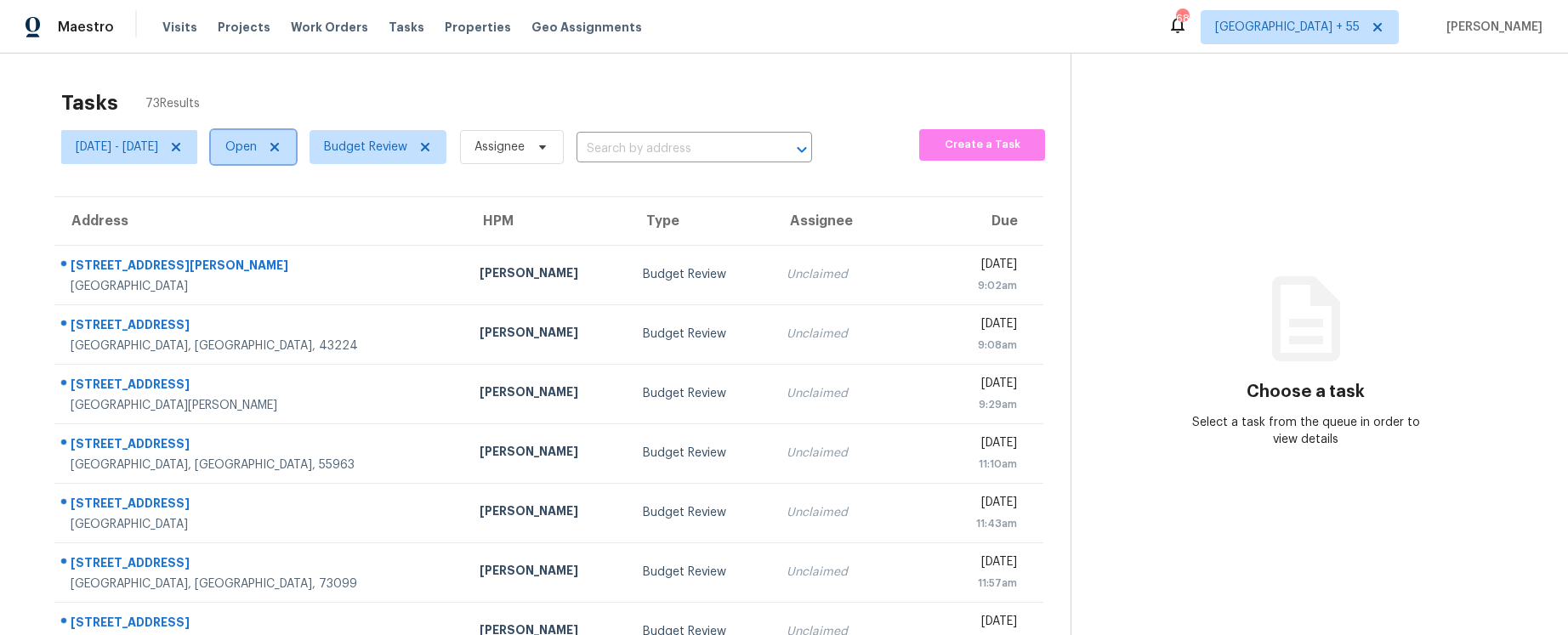
click at [257, 147] on span "Open" at bounding box center [241, 147] width 31 height 17
click at [323, 222] on label "Closed" at bounding box center [307, 219] width 61 height 17
click at [287, 222] on input "Closed" at bounding box center [282, 216] width 11 height 11
checkbox input "true"
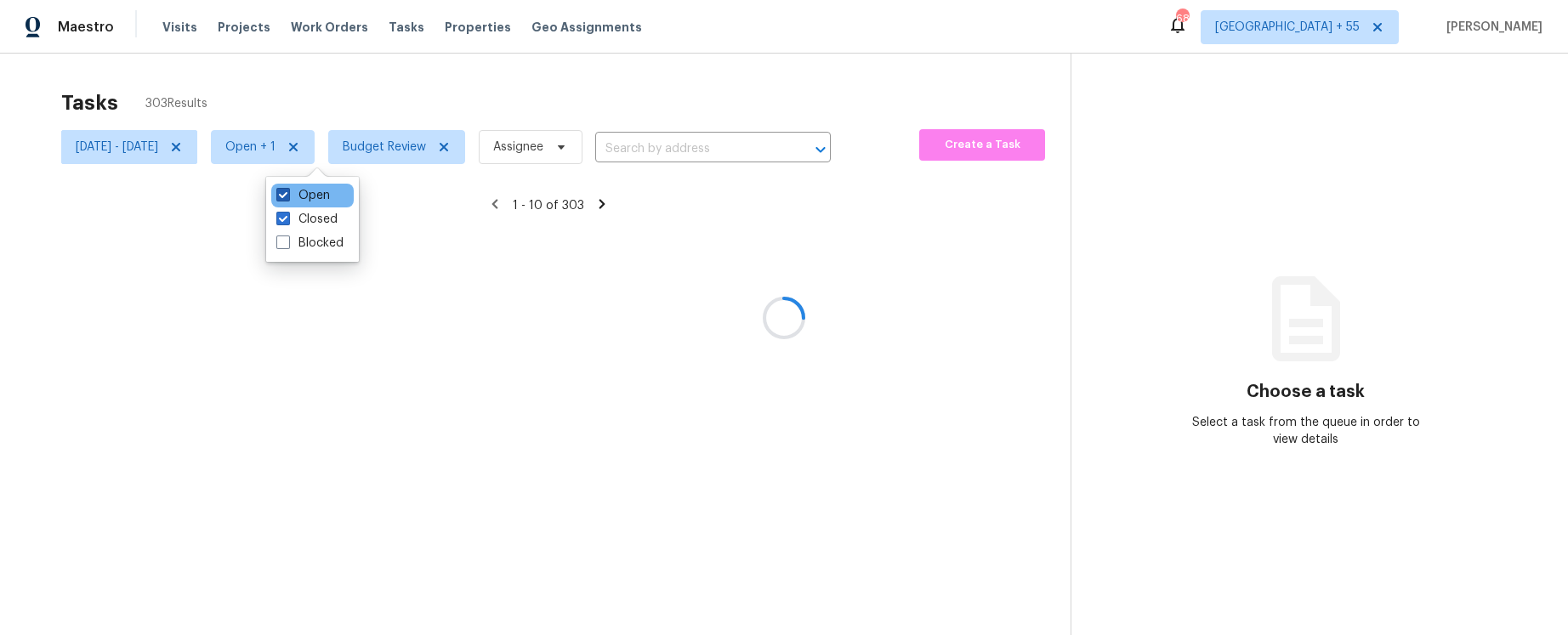
click at [306, 194] on label "Open" at bounding box center [304, 195] width 54 height 17
click at [287, 194] on input "Open" at bounding box center [282, 193] width 11 height 11
checkbox input "false"
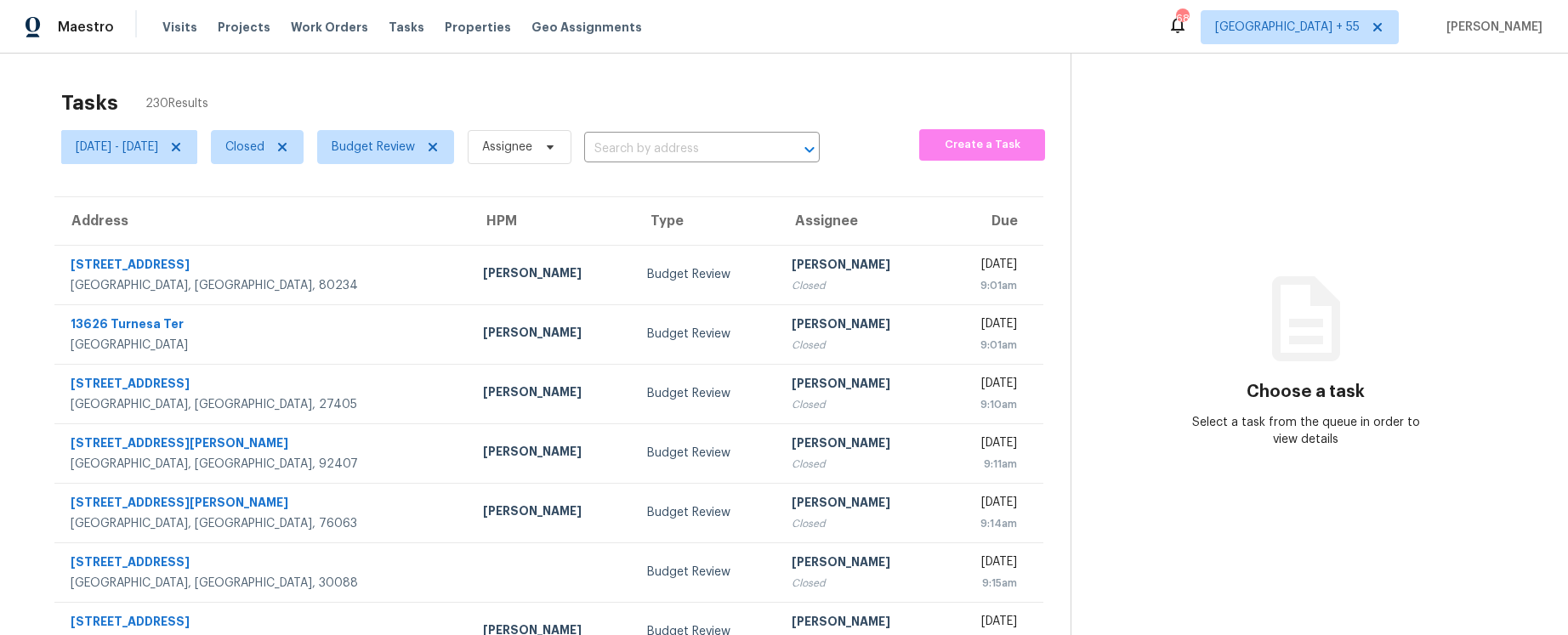
click at [337, 75] on div "Tasks 230 Results Sat, Oct 04 - Tue, Oct 07 Closed Budget Review Assignee ​ Cre…" at bounding box center [784, 470] width 1568 height 833
click at [415, 148] on span "Budget Review" at bounding box center [373, 147] width 83 height 17
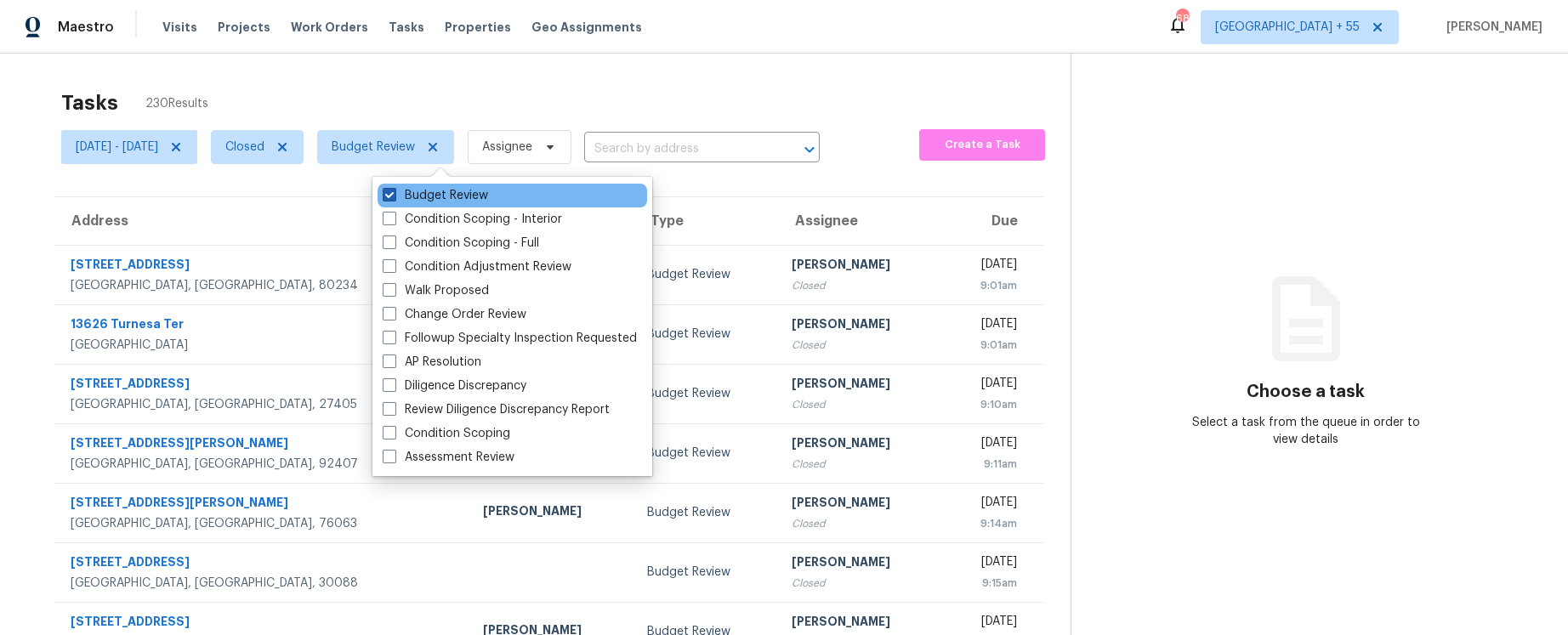
click at [403, 187] on label "Budget Review" at bounding box center [435, 195] width 106 height 17
click at [394, 187] on input "Budget Review" at bounding box center [388, 193] width 11 height 11
checkbox input "false"
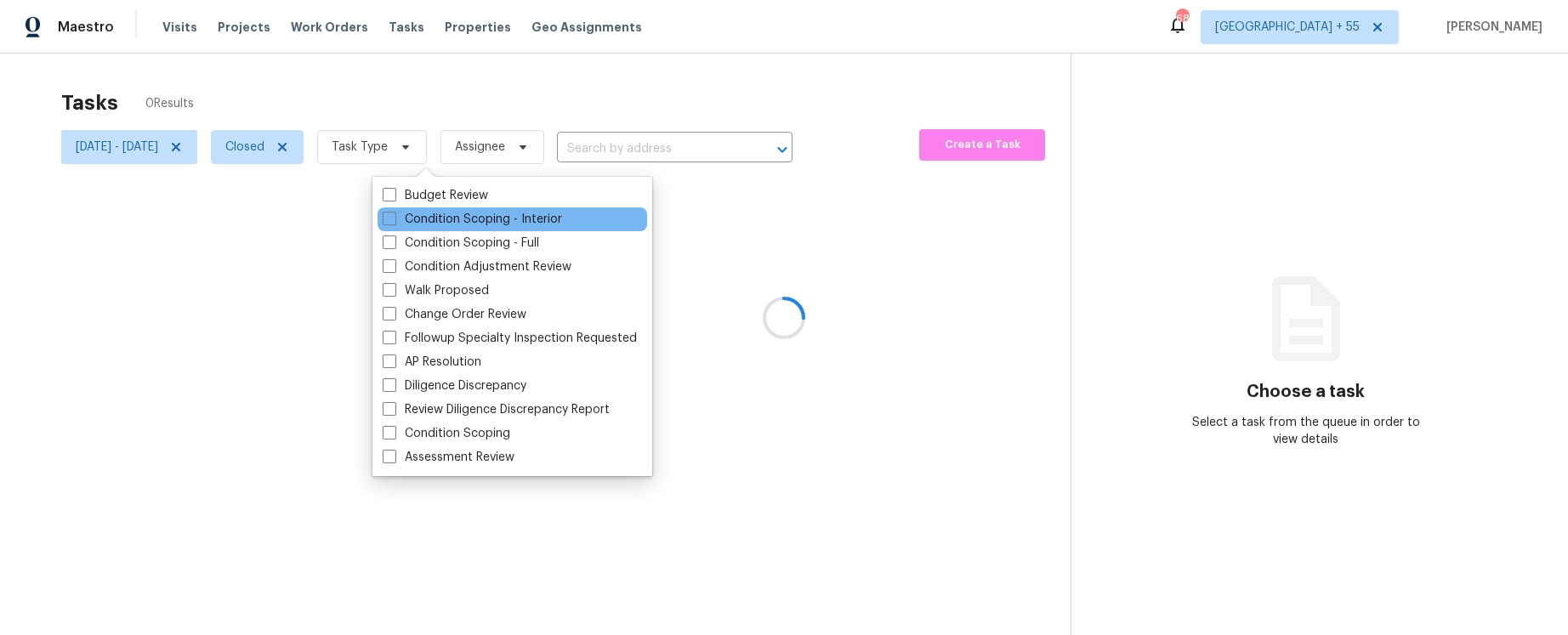
click at [413, 210] on div "Condition Scoping - Interior" at bounding box center [512, 219] width 270 height 24
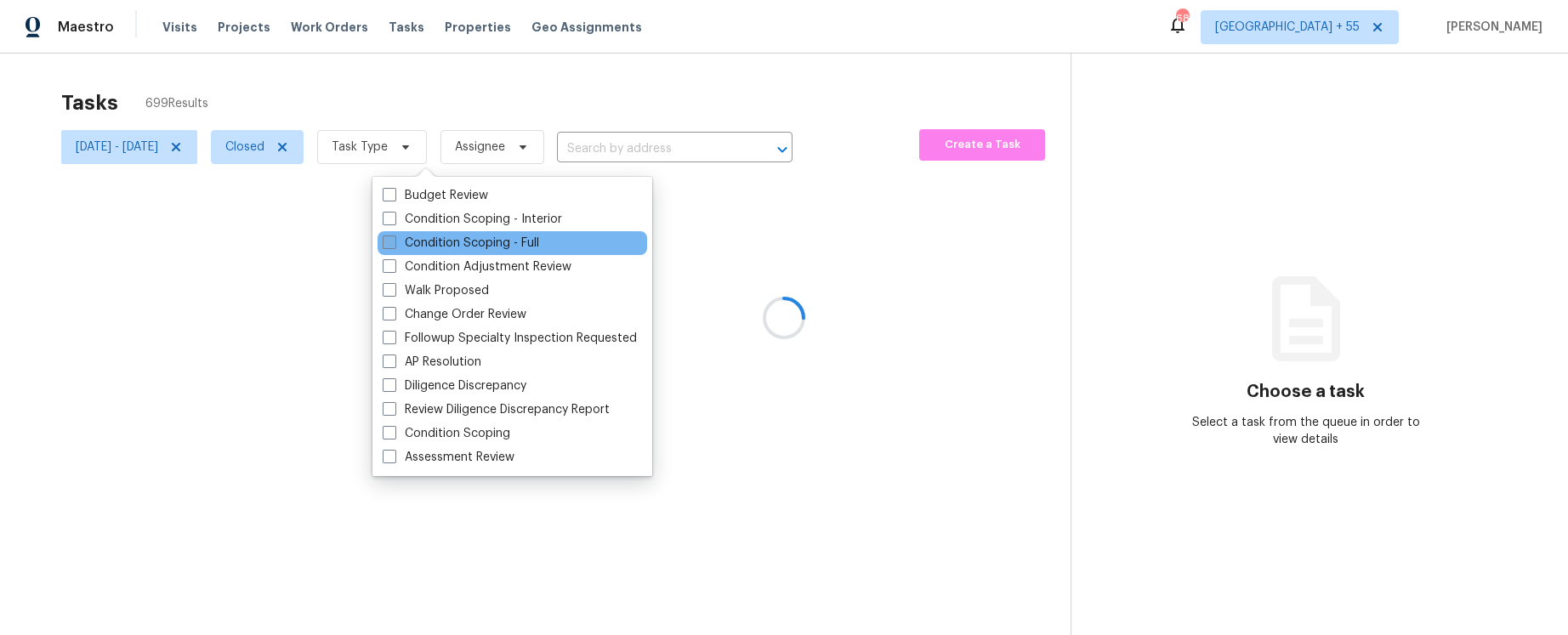
click at [415, 235] on label "Condition Scoping - Full" at bounding box center [460, 243] width 157 height 17
click at [394, 235] on input "Condition Scoping - Full" at bounding box center [388, 240] width 11 height 11
checkbox input "true"
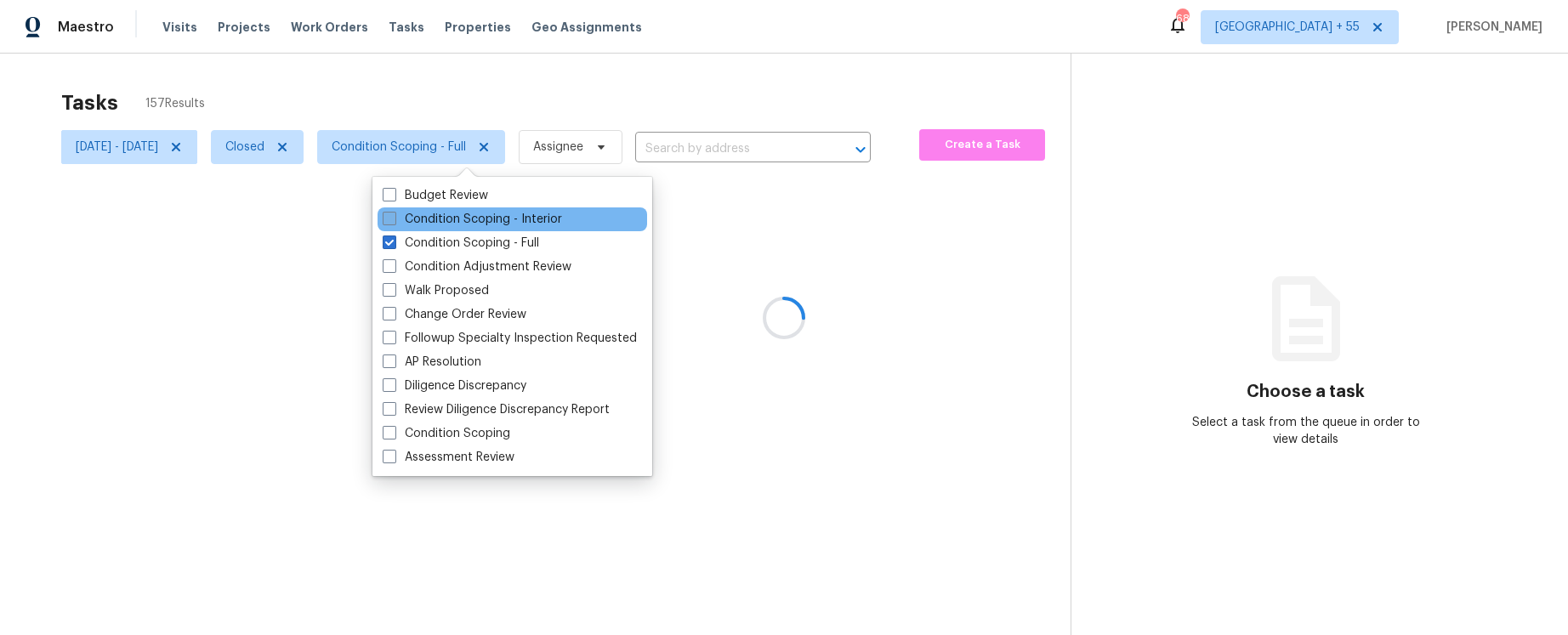
click at [418, 216] on label "Condition Scoping - Interior" at bounding box center [472, 219] width 179 height 17
click at [394, 216] on input "Condition Scoping - Interior" at bounding box center [388, 216] width 11 height 11
checkbox input "true"
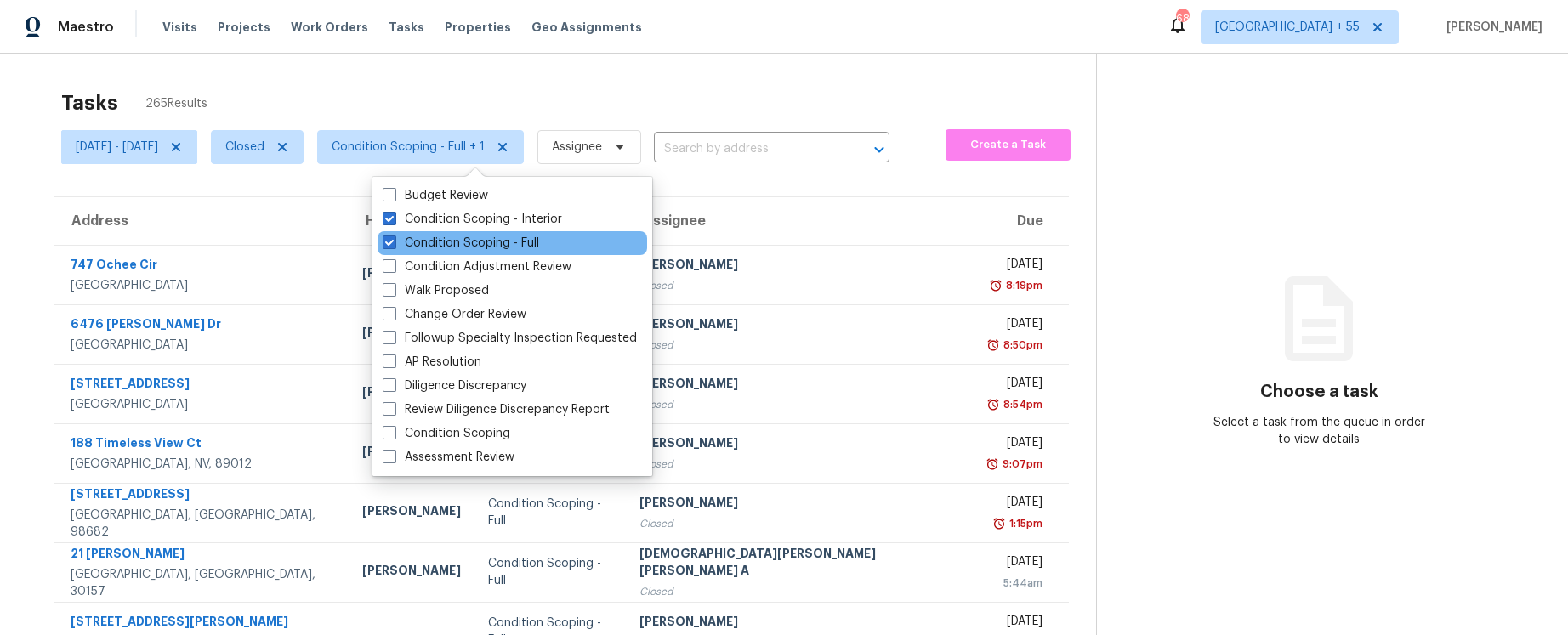
click at [420, 253] on div "Condition Scoping - Full" at bounding box center [512, 243] width 270 height 24
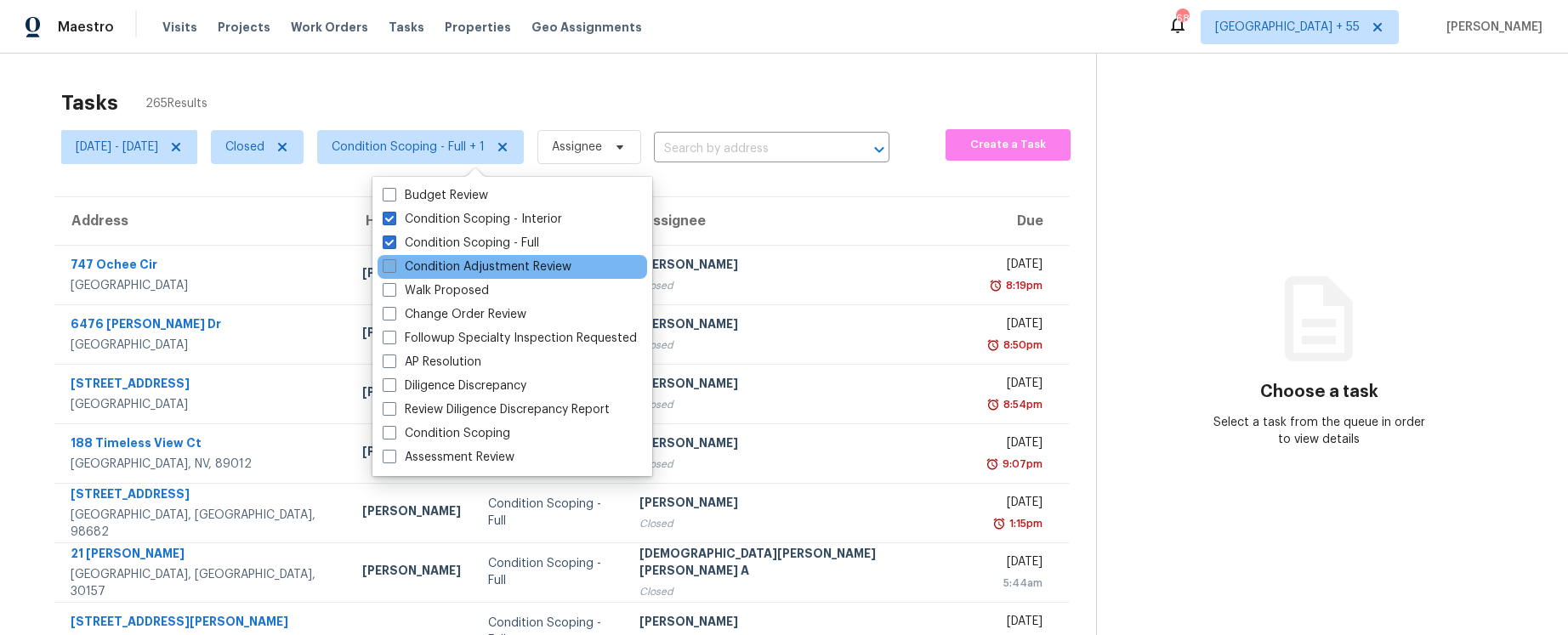
click at [430, 265] on label "Condition Adjustment Review" at bounding box center [476, 267] width 189 height 17
click at [394, 265] on input "Condition Adjustment Review" at bounding box center [388, 264] width 11 height 11
checkbox input "true"
click at [441, 60] on div "Tasks 265 Results Sat, Oct 04 - Tue, Oct 07 Closed Condition Scoping - Full + 2…" at bounding box center [784, 470] width 1568 height 833
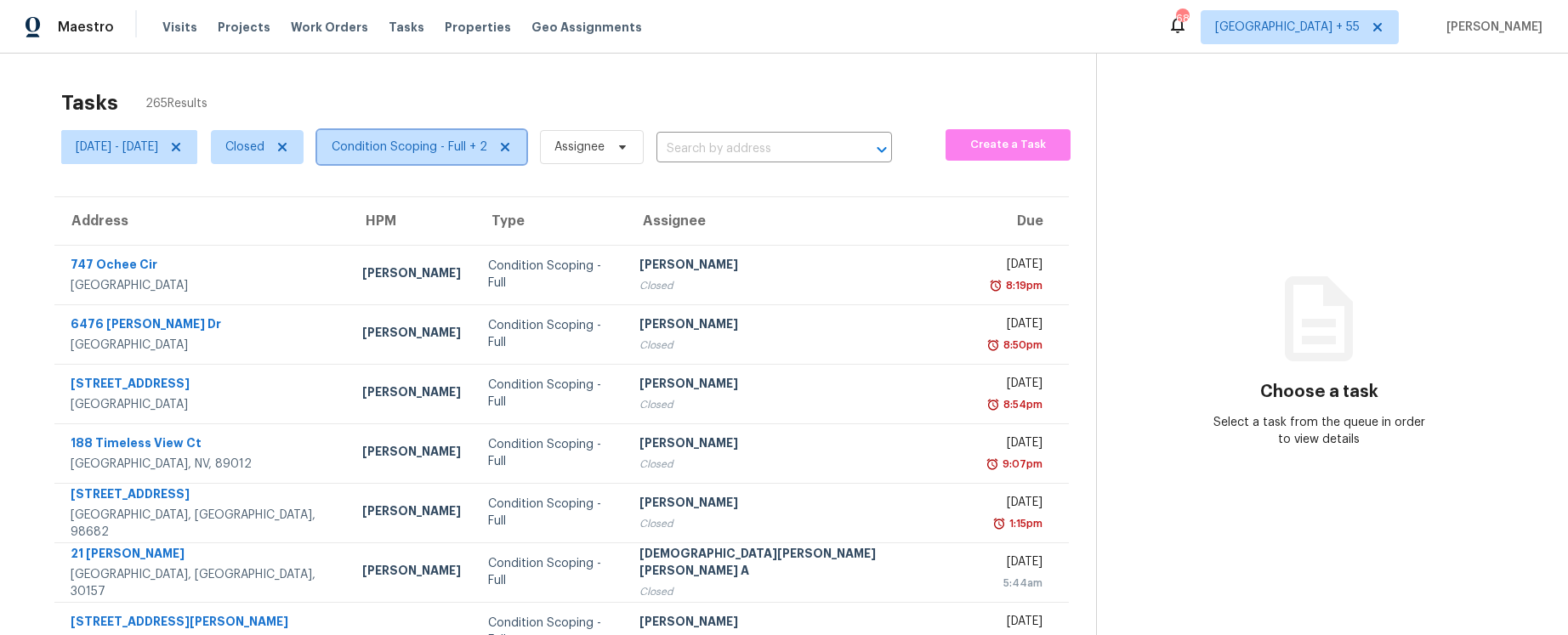
click at [441, 143] on span "Condition Scoping - Full + 2" at bounding box center [409, 147] width 156 height 17
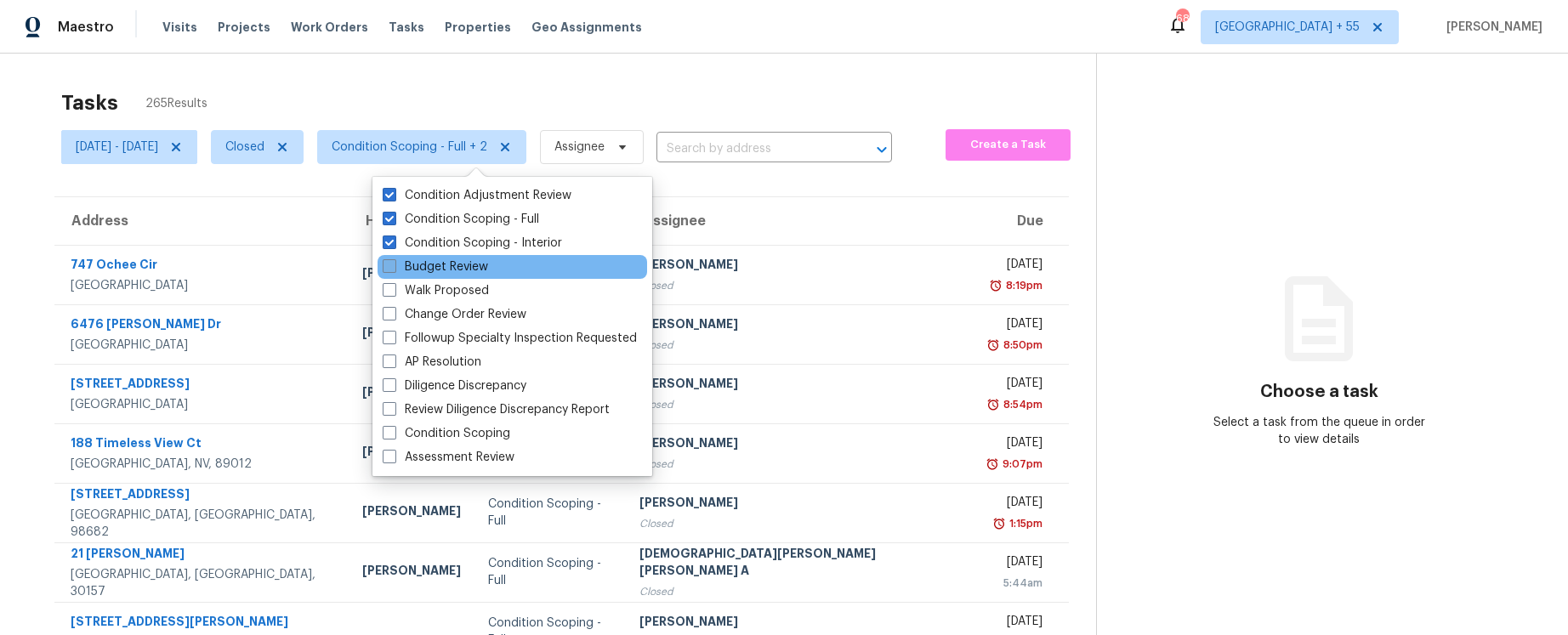
click at [425, 265] on label "Budget Review" at bounding box center [435, 267] width 106 height 17
click at [394, 265] on input "Budget Review" at bounding box center [388, 264] width 11 height 11
checkbox input "true"
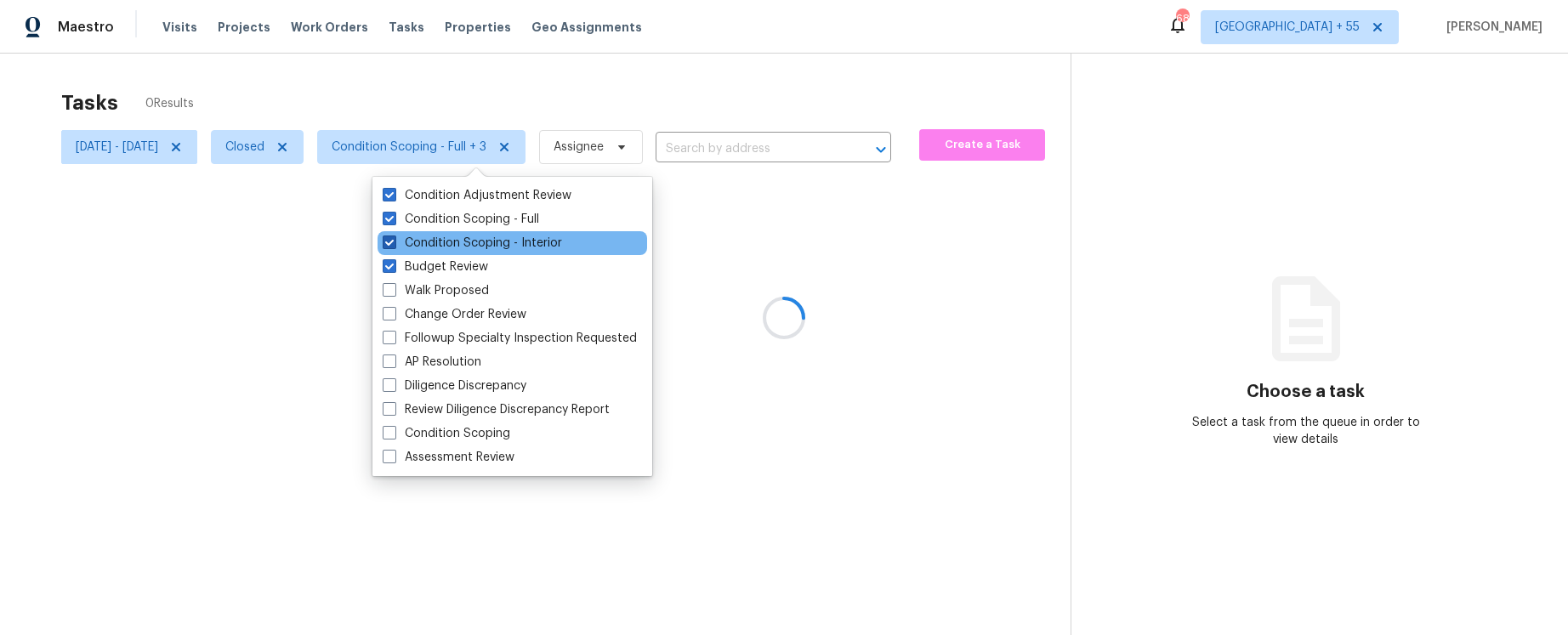
click at [425, 246] on label "Condition Scoping - Interior" at bounding box center [472, 243] width 179 height 17
click at [394, 245] on input "Condition Scoping - Interior" at bounding box center [388, 240] width 11 height 11
checkbox input "false"
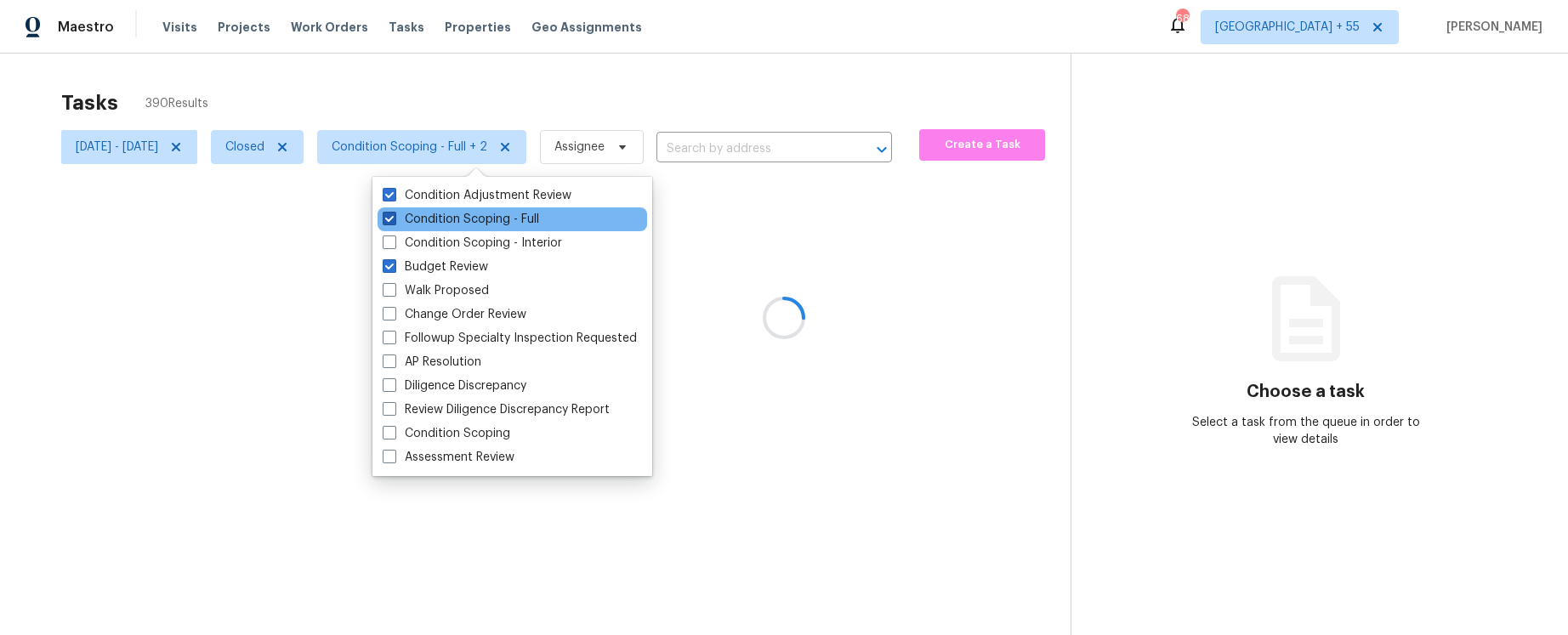
click at [427, 220] on label "Condition Scoping - Full" at bounding box center [460, 219] width 157 height 17
click at [394, 220] on input "Condition Scoping - Full" at bounding box center [388, 216] width 11 height 11
checkbox input "false"
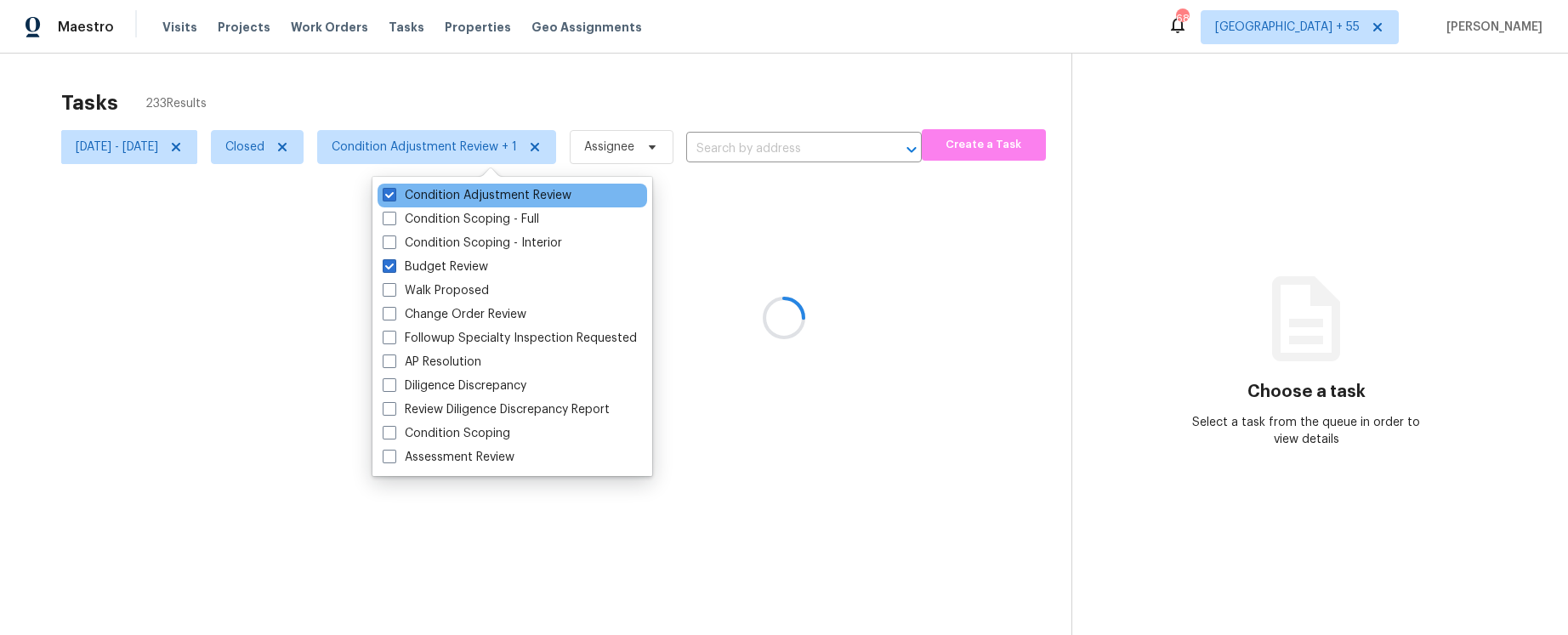
click at [427, 185] on div "Condition Adjustment Review" at bounding box center [512, 195] width 270 height 24
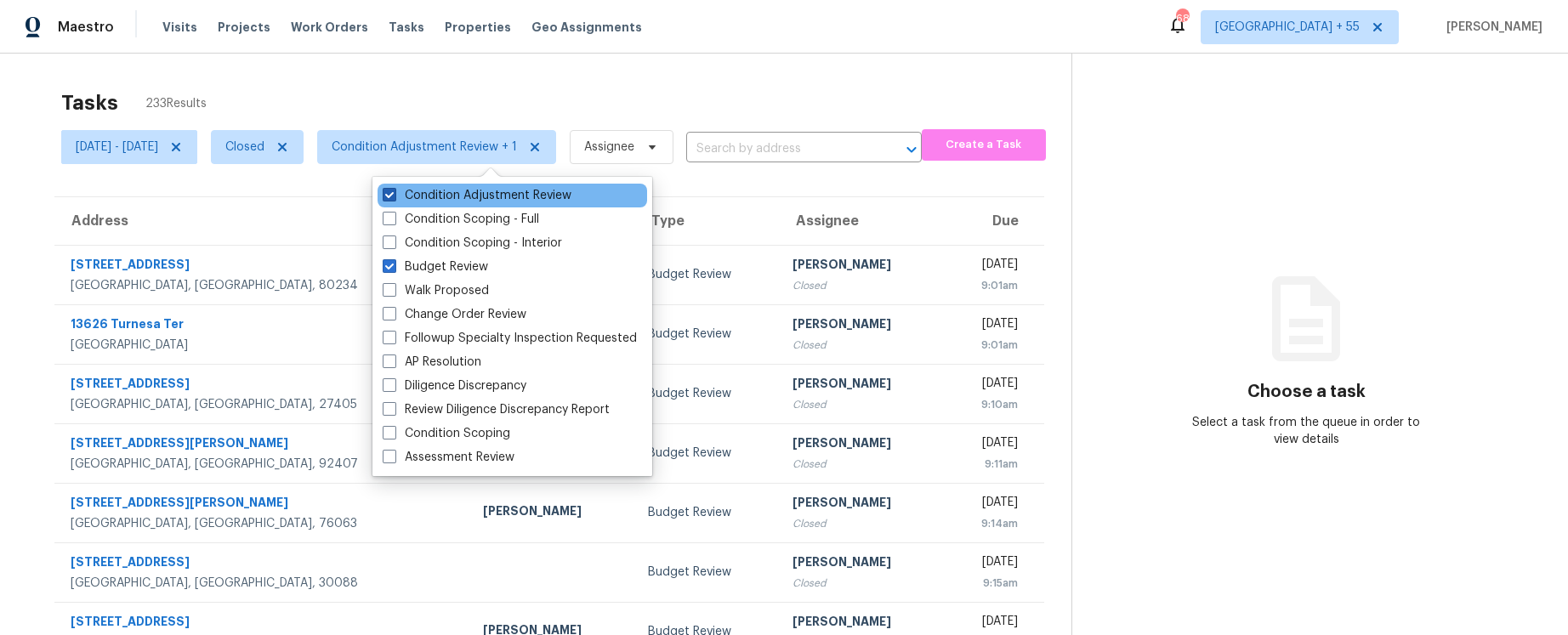
click at [405, 194] on label "Condition Adjustment Review" at bounding box center [476, 195] width 189 height 17
click at [394, 194] on input "Condition Adjustment Review" at bounding box center [388, 193] width 11 height 11
checkbox input "false"
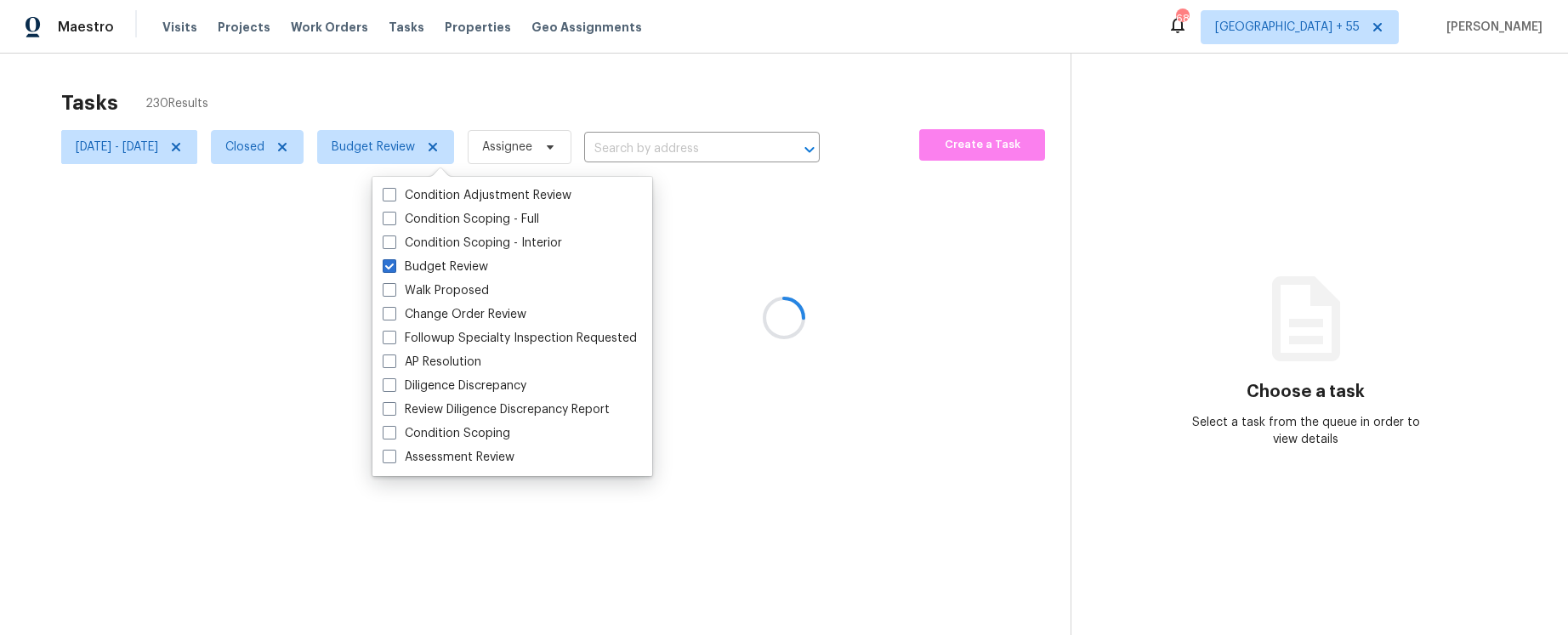
click at [306, 144] on div at bounding box center [784, 317] width 1568 height 635
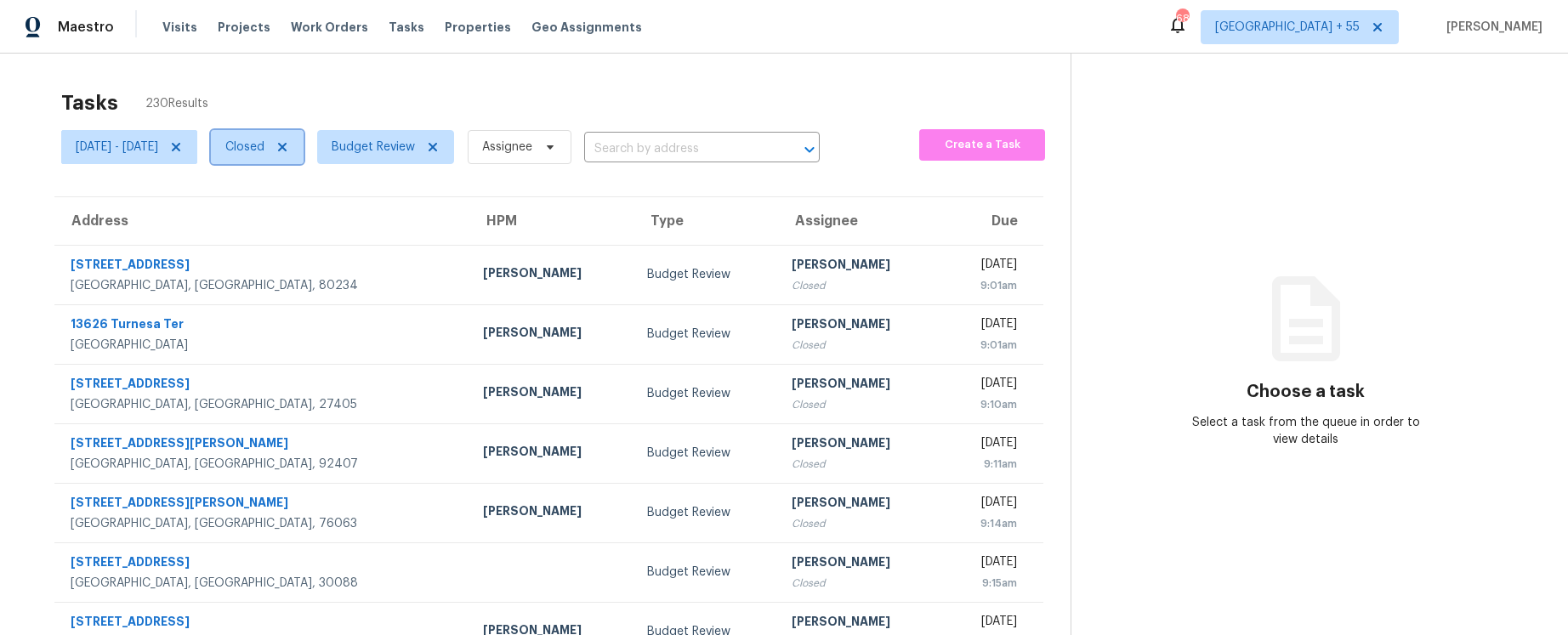
click at [264, 147] on span "Closed" at bounding box center [245, 147] width 39 height 17
click at [305, 218] on label "Open" at bounding box center [304, 219] width 54 height 17
click at [287, 218] on input "Open" at bounding box center [282, 216] width 11 height 11
checkbox input "true"
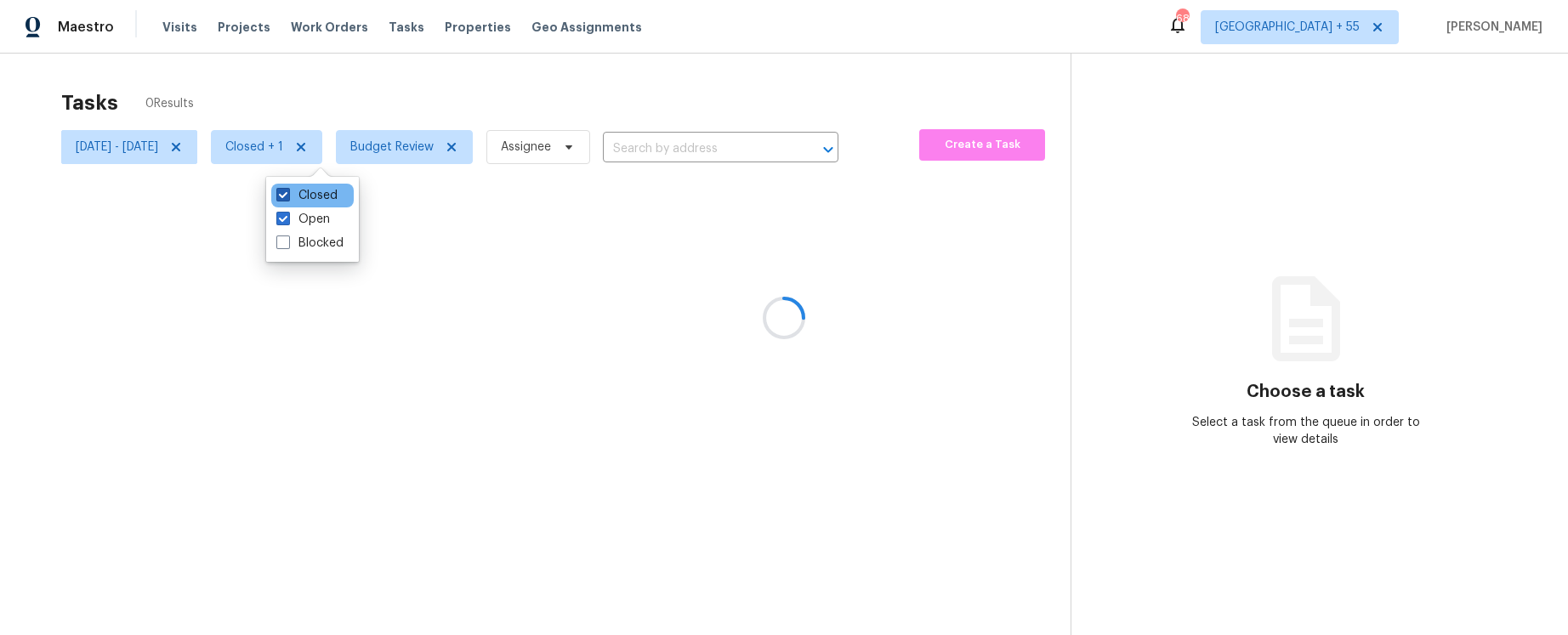
click at [305, 191] on label "Closed" at bounding box center [307, 195] width 61 height 17
click at [287, 191] on input "Closed" at bounding box center [282, 193] width 11 height 11
checkbox input "false"
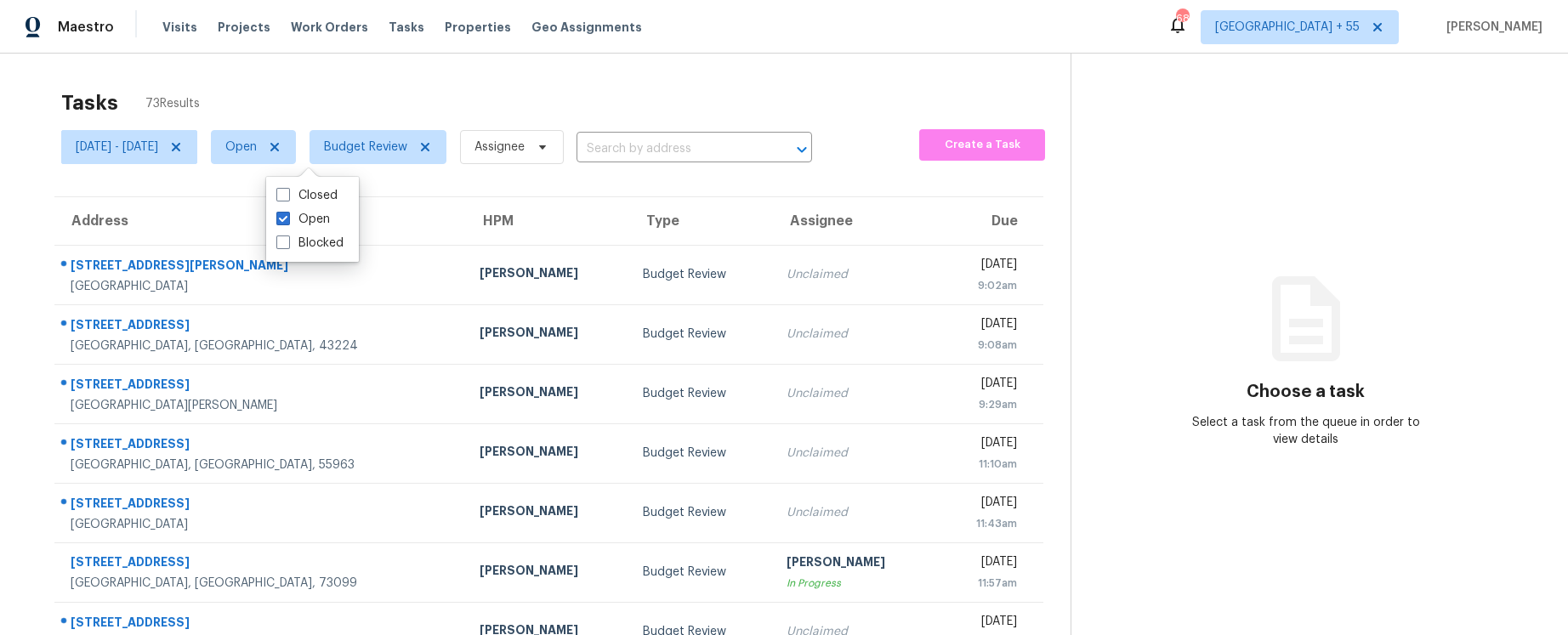
click at [334, 78] on div "Tasks 73 Results Sat, Oct 04 - Tue, Oct 07 Open Budget Review Assignee ​ Create…" at bounding box center [784, 470] width 1568 height 833
click at [407, 153] on span "Budget Review" at bounding box center [365, 147] width 83 height 17
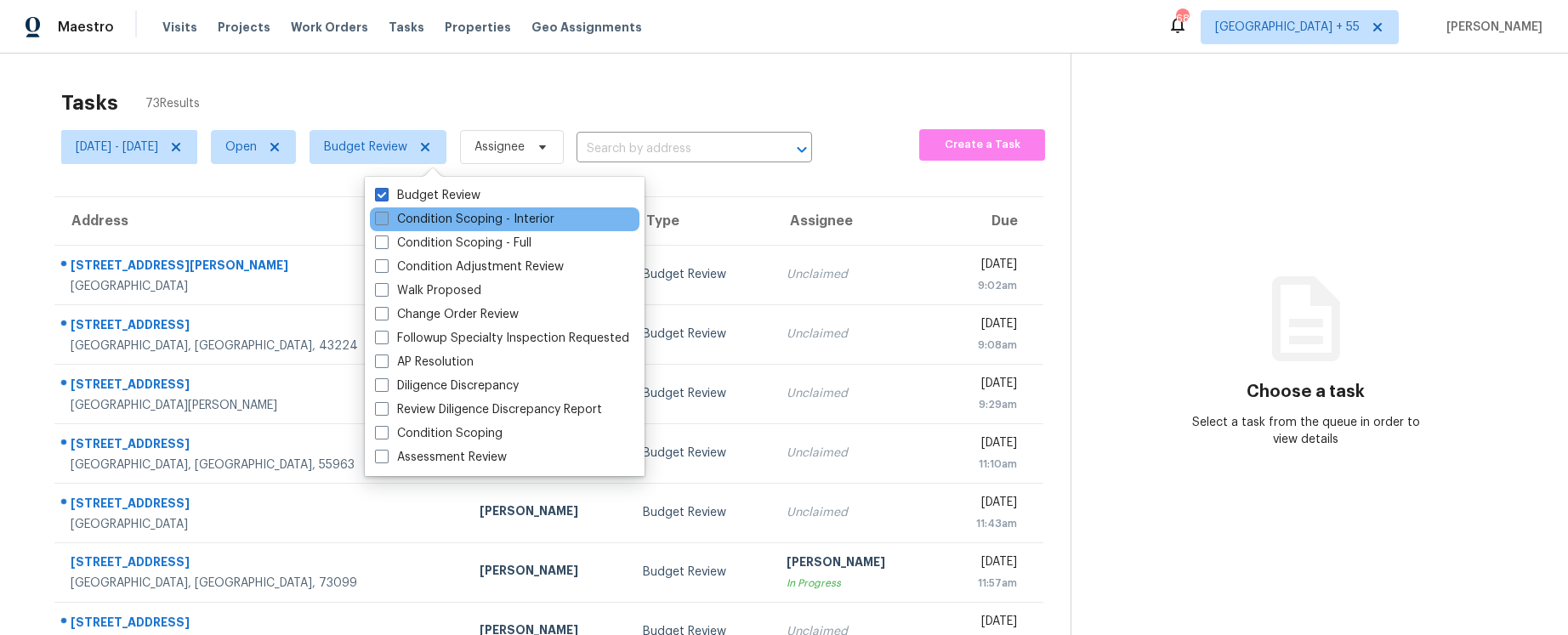
click at [434, 216] on label "Condition Scoping - Interior" at bounding box center [465, 219] width 179 height 17
click at [386, 216] on input "Condition Scoping - Interior" at bounding box center [381, 216] width 11 height 11
checkbox input "true"
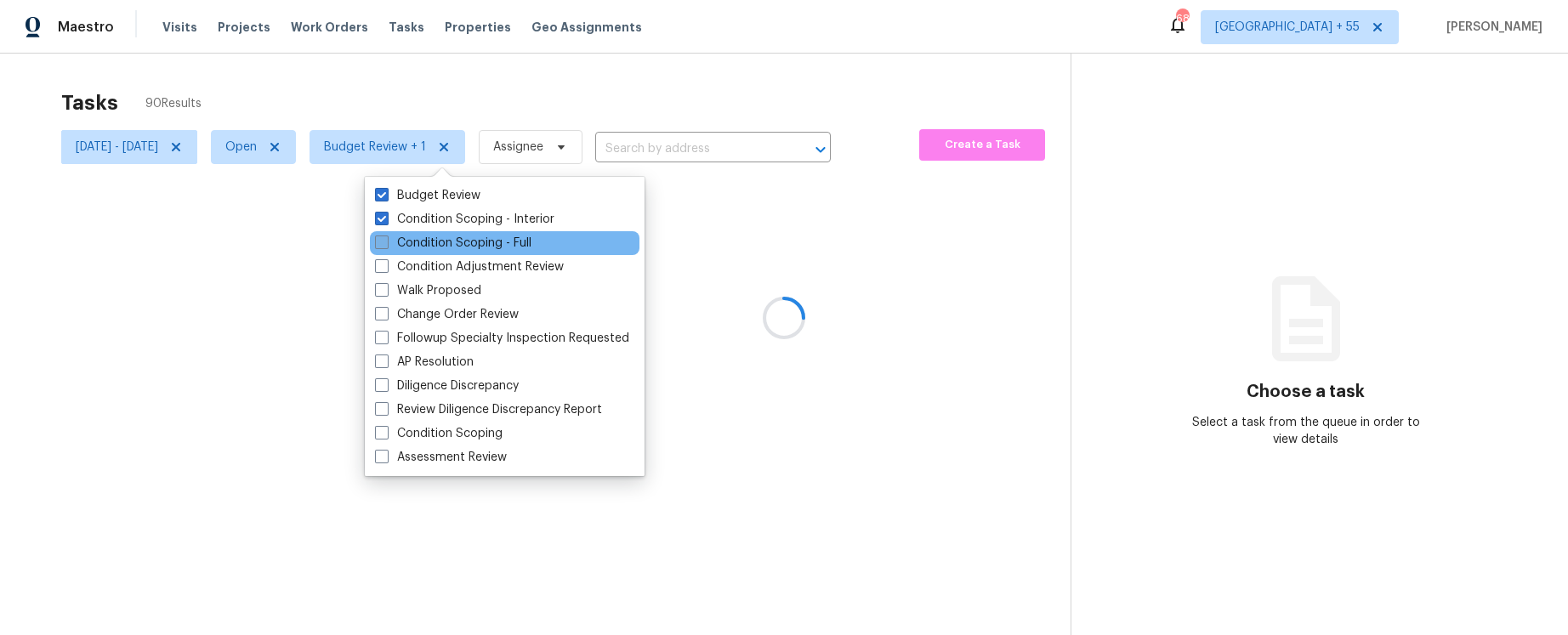
click at [423, 236] on label "Condition Scoping - Full" at bounding box center [453, 243] width 157 height 17
click at [386, 236] on input "Condition Scoping - Full" at bounding box center [381, 240] width 11 height 11
checkbox input "true"
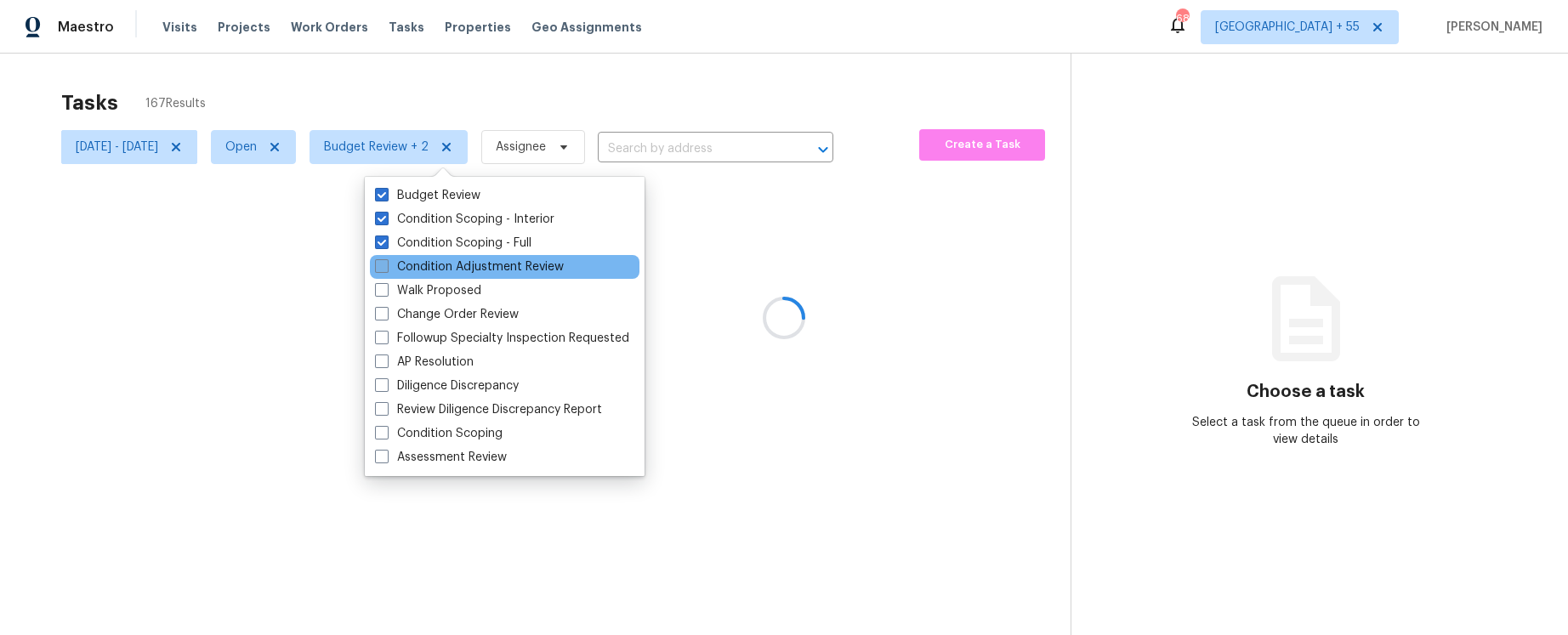
click at [423, 259] on label "Condition Adjustment Review" at bounding box center [469, 267] width 189 height 17
click at [386, 259] on input "Condition Adjustment Review" at bounding box center [381, 264] width 11 height 11
checkbox input "true"
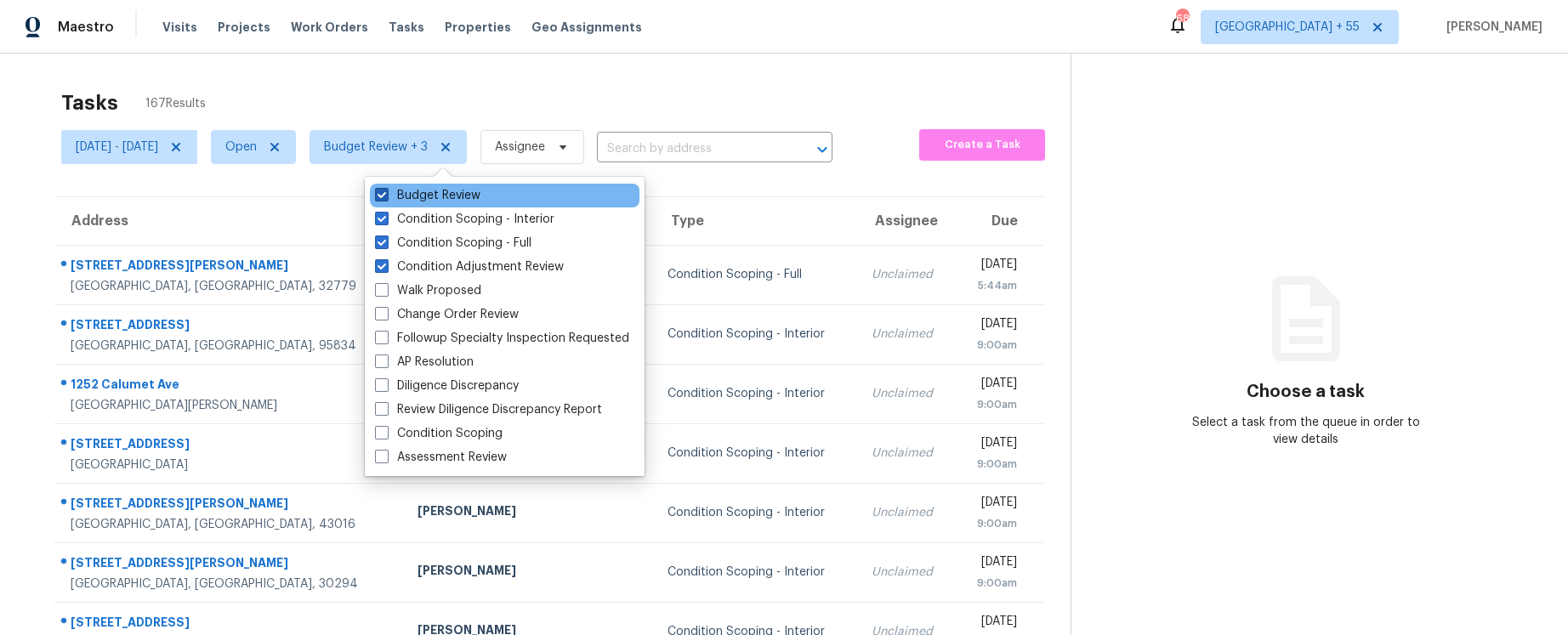
click at [404, 190] on label "Budget Review" at bounding box center [428, 195] width 106 height 17
click at [386, 190] on input "Budget Review" at bounding box center [381, 193] width 11 height 11
checkbox input "false"
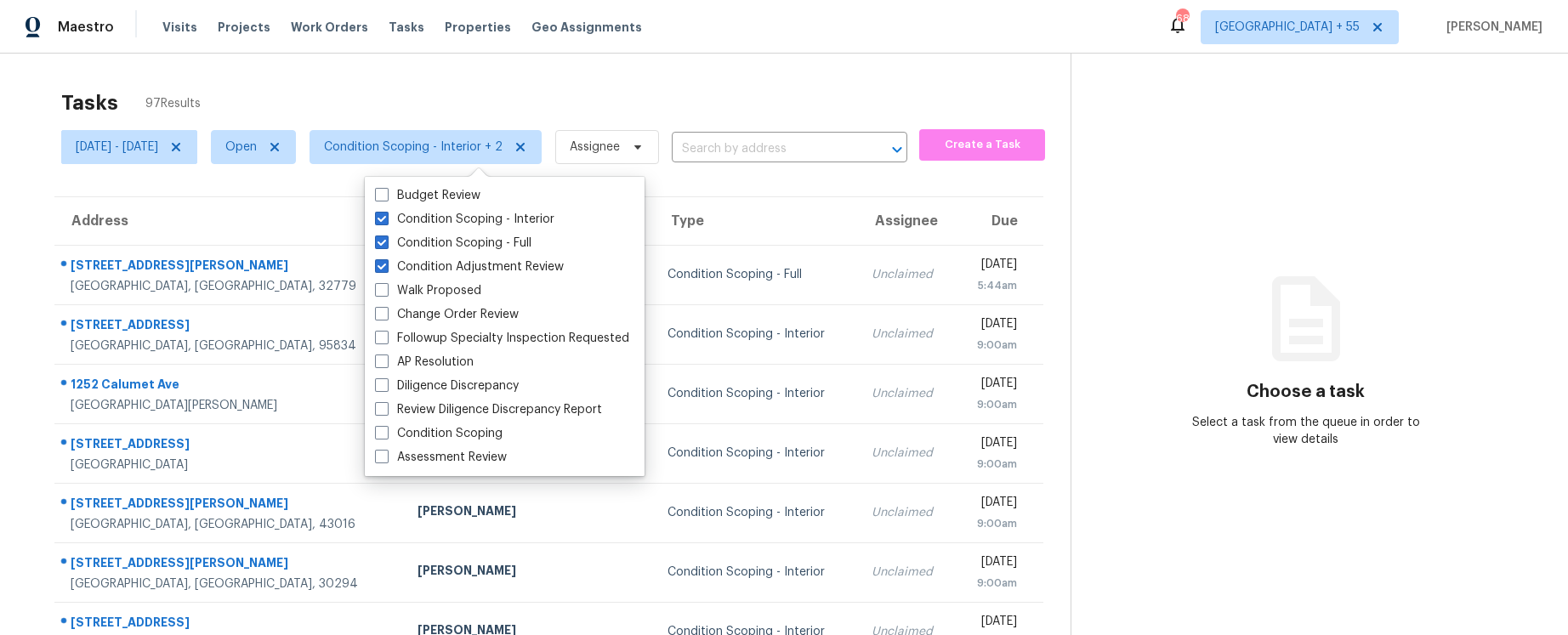
click at [338, 77] on div "Tasks 97 Results Sat, Oct 04 - Tue, Oct 07 Open Condition Scoping - Interior + …" at bounding box center [784, 470] width 1568 height 833
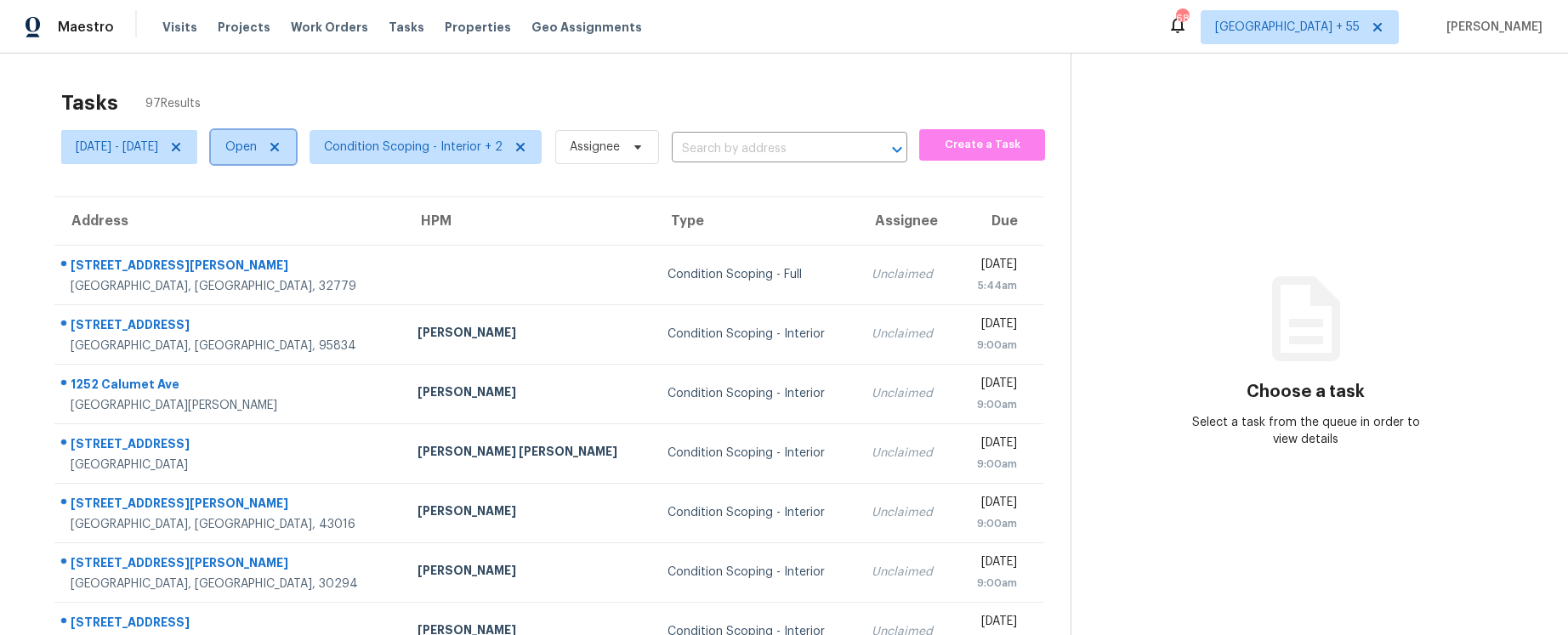
click at [296, 145] on span "Open" at bounding box center [253, 147] width 85 height 34
click at [328, 218] on label "Closed" at bounding box center [307, 219] width 61 height 17
click at [287, 218] on input "Closed" at bounding box center [282, 216] width 11 height 11
checkbox input "true"
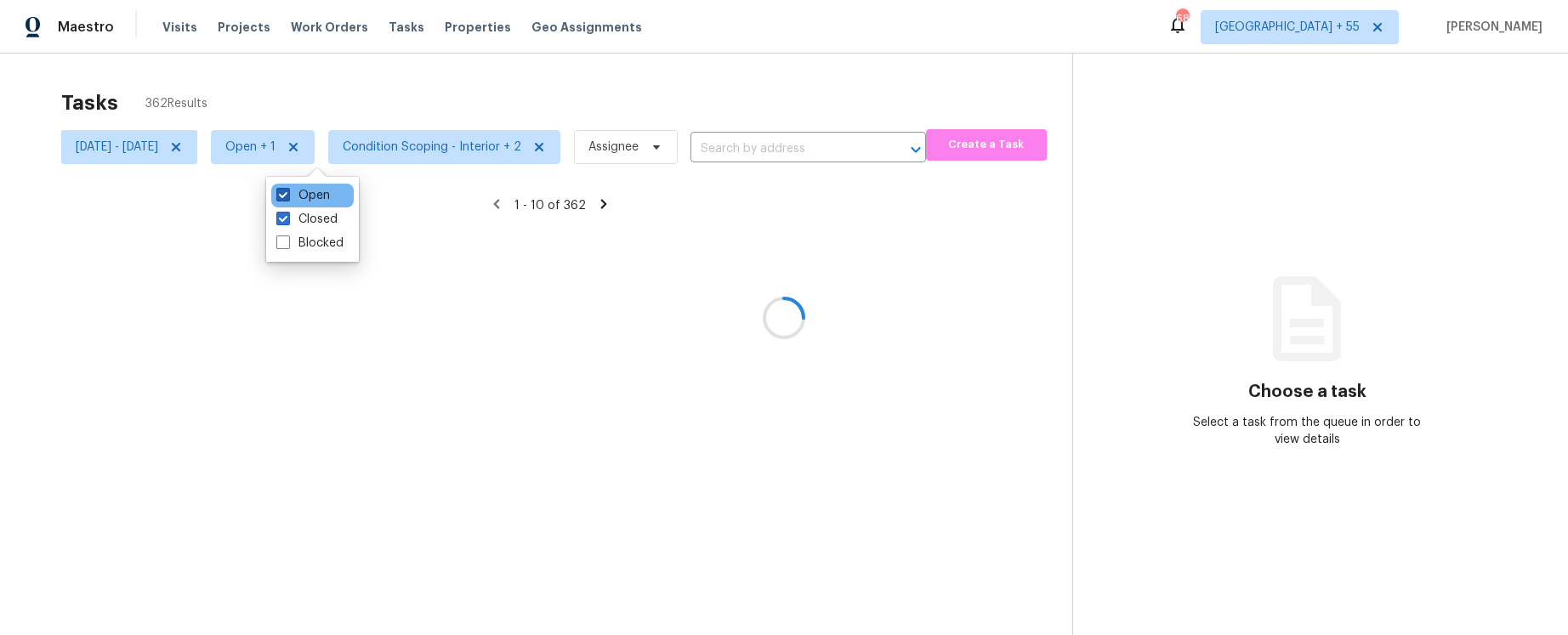
click at [311, 193] on label "Open" at bounding box center [304, 195] width 54 height 17
click at [287, 193] on input "Open" at bounding box center [282, 193] width 11 height 11
checkbox input "false"
click at [334, 80] on div at bounding box center [784, 317] width 1568 height 635
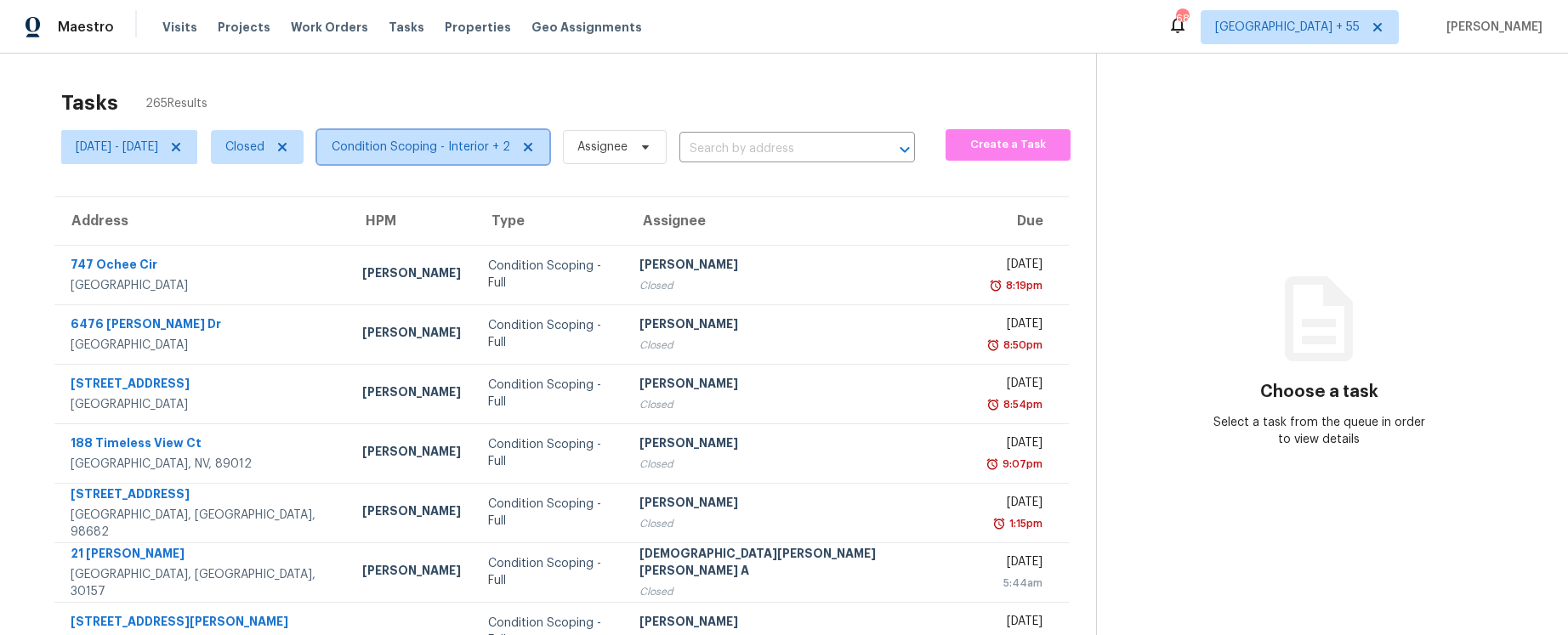
click at [460, 147] on span "Condition Scoping - Interior + 2" at bounding box center [420, 147] width 178 height 17
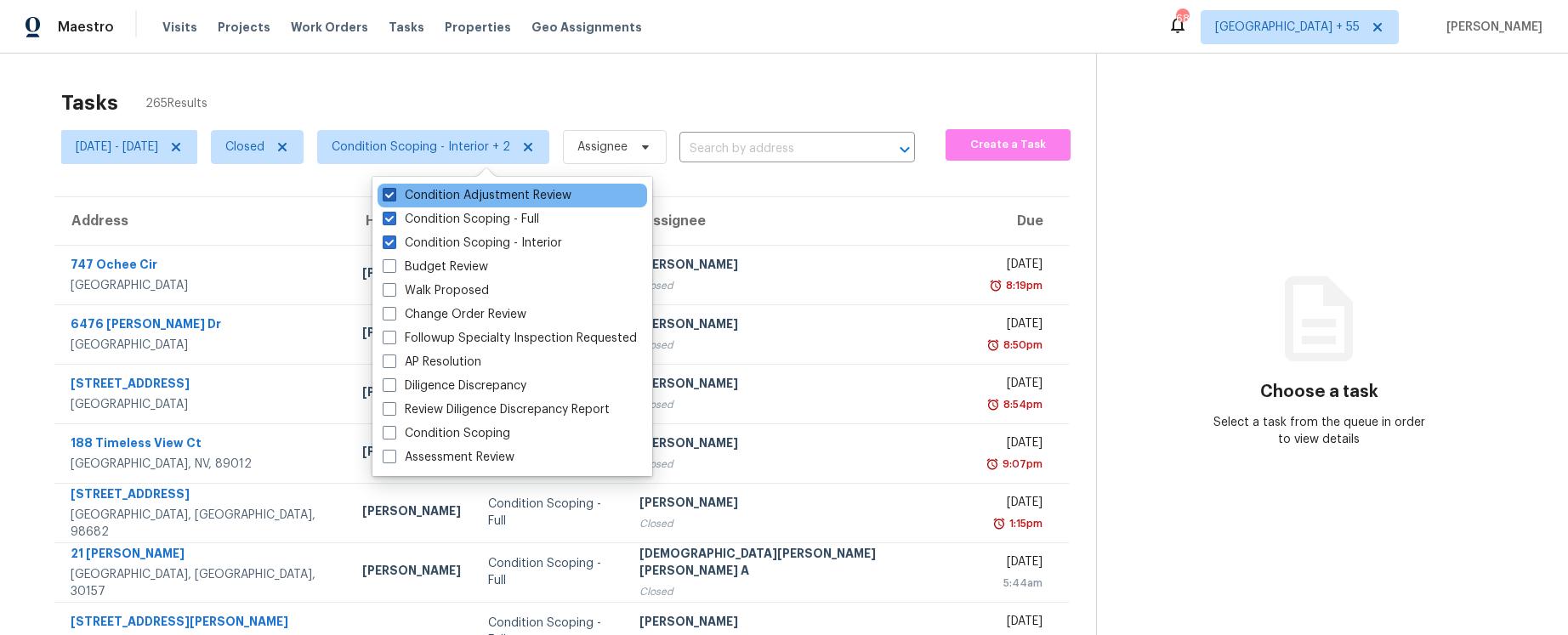
click at [463, 190] on label "Condition Adjustment Review" at bounding box center [476, 195] width 189 height 17
click at [394, 190] on input "Condition Adjustment Review" at bounding box center [388, 193] width 11 height 11
checkbox input "false"
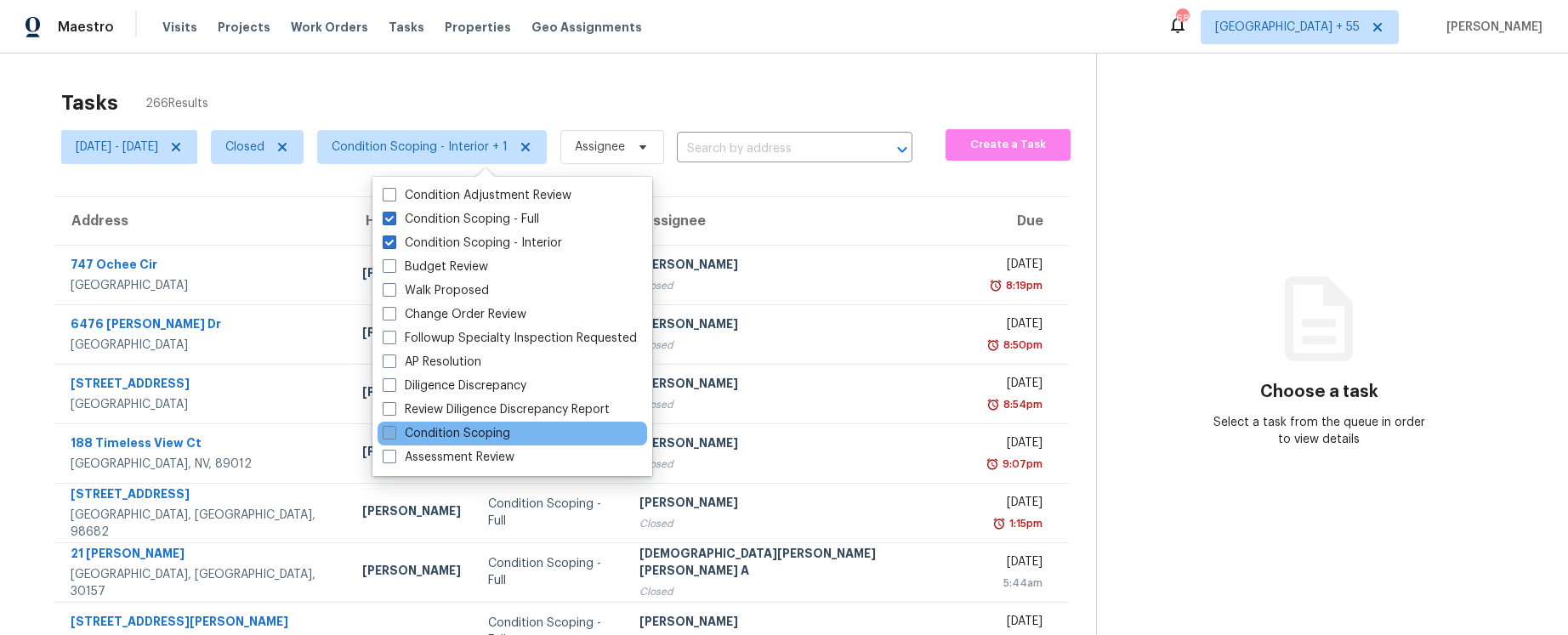
click at [467, 437] on label "Condition Scoping" at bounding box center [446, 433] width 127 height 17
click at [394, 436] on input "Condition Scoping" at bounding box center [388, 431] width 11 height 11
checkbox input "true"
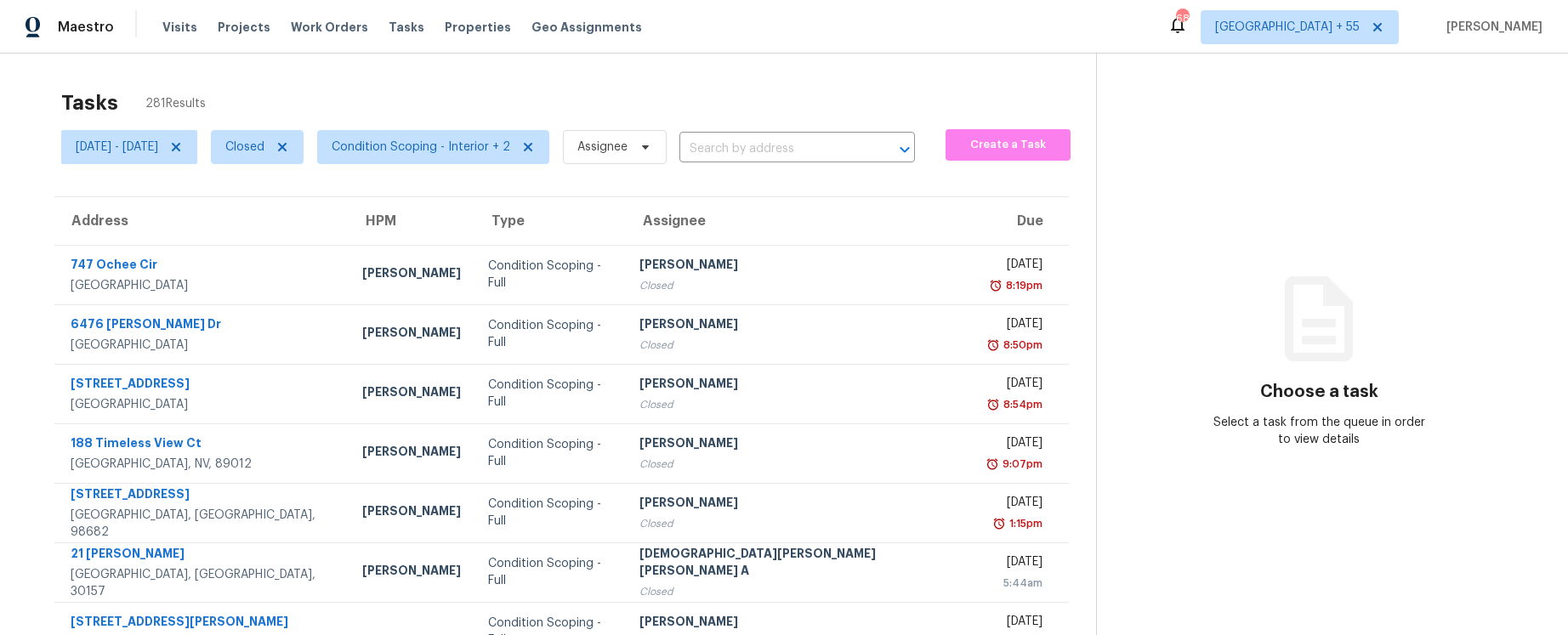
click at [801, 216] on th "Assignee" at bounding box center [800, 220] width 347 height 47
click at [264, 148] on span "Closed" at bounding box center [245, 147] width 39 height 17
click at [303, 208] on div "Open" at bounding box center [313, 219] width 82 height 24
click at [304, 193] on label "Closed" at bounding box center [307, 195] width 61 height 17
click at [287, 193] on input "Closed" at bounding box center [282, 193] width 11 height 11
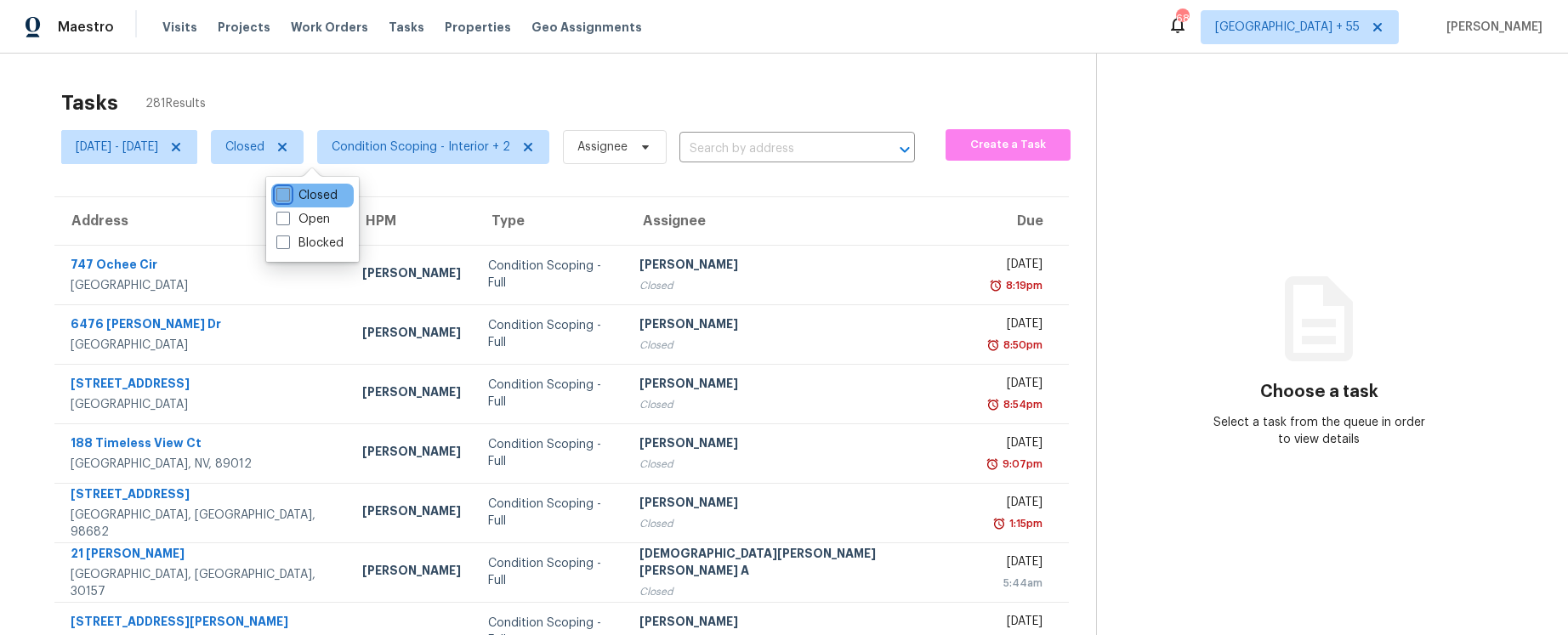
checkbox input "false"
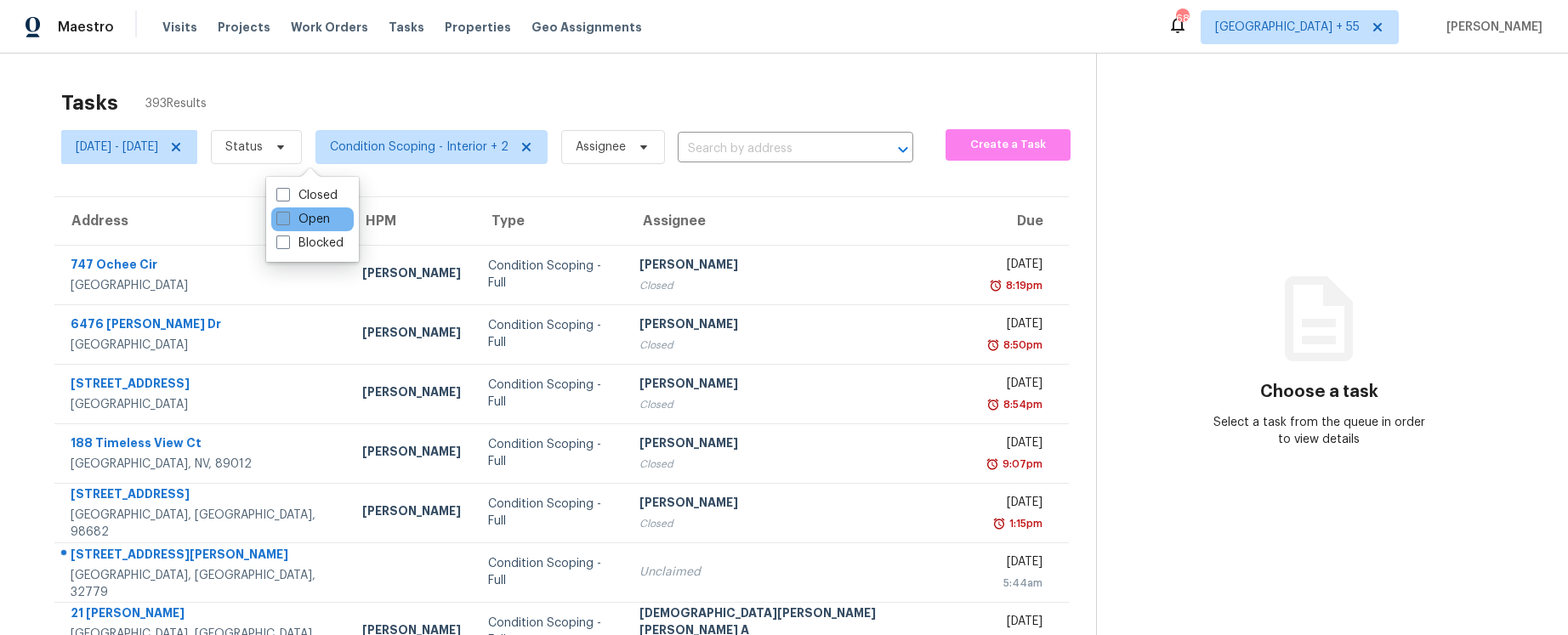
click at [302, 210] on label "Open" at bounding box center [304, 219] width 54 height 17
click at [287, 210] on input "Open" at bounding box center [282, 216] width 11 height 11
checkbox input "true"
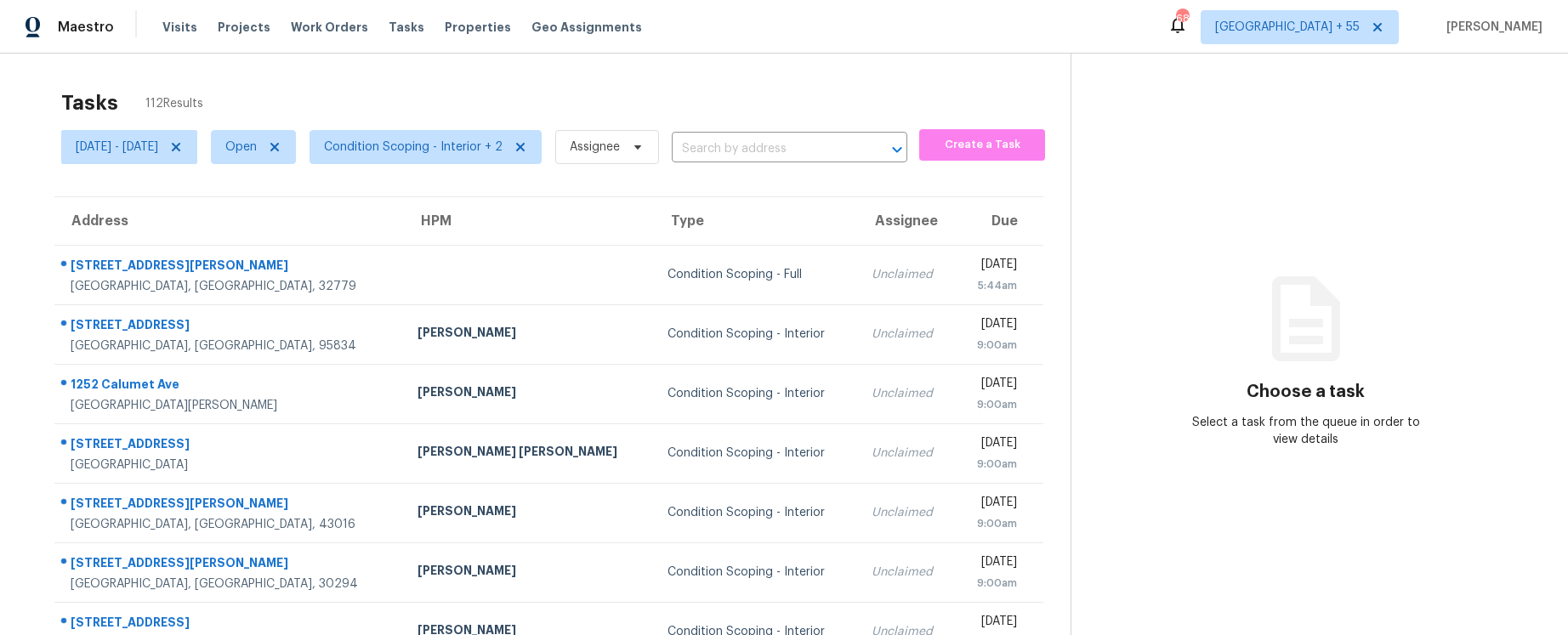
click at [396, 85] on div "Tasks 112 Results" at bounding box center [565, 102] width 1009 height 44
click at [472, 139] on span "Condition Scoping - Interior + 2" at bounding box center [413, 147] width 178 height 17
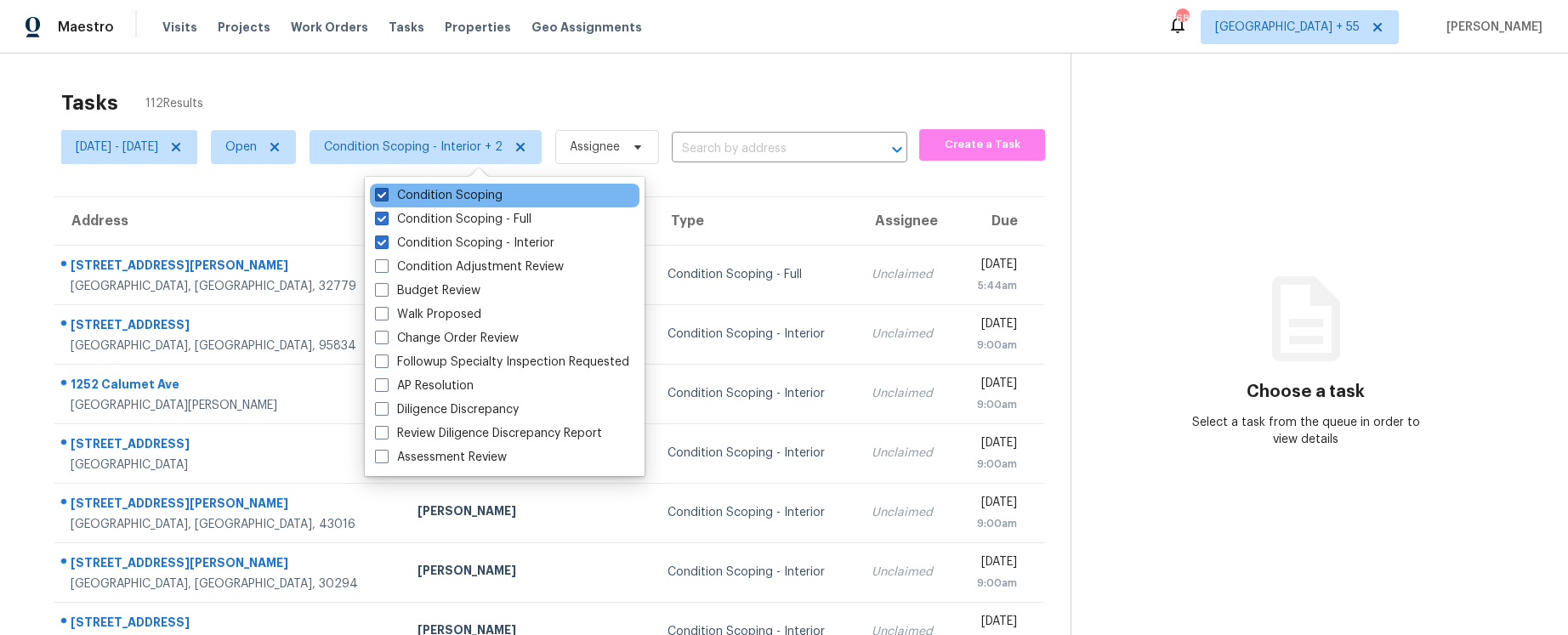
click at [433, 199] on label "Condition Scoping" at bounding box center [439, 195] width 127 height 17
click at [386, 198] on input "Condition Scoping" at bounding box center [381, 193] width 11 height 11
checkbox input "false"
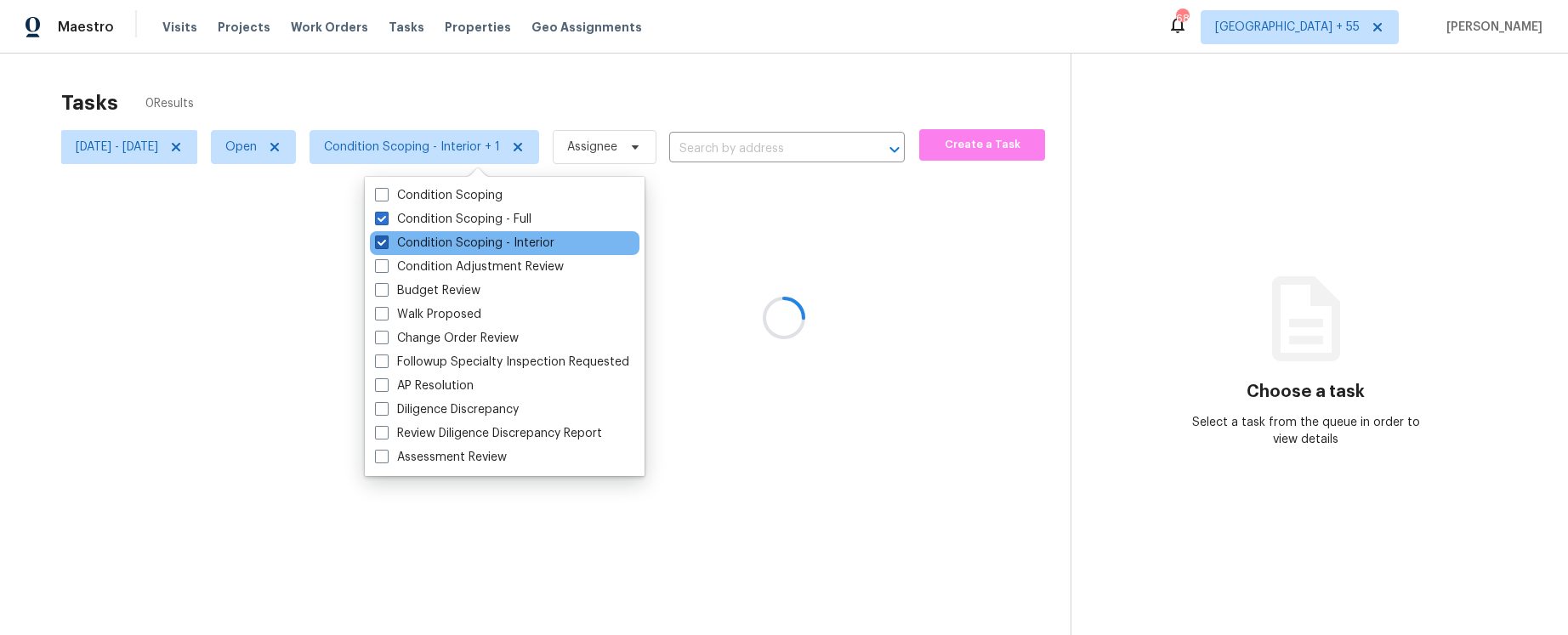
click at [433, 240] on label "Condition Scoping - Interior" at bounding box center [465, 243] width 179 height 17
click at [386, 240] on input "Condition Scoping - Interior" at bounding box center [381, 240] width 11 height 11
checkbox input "false"
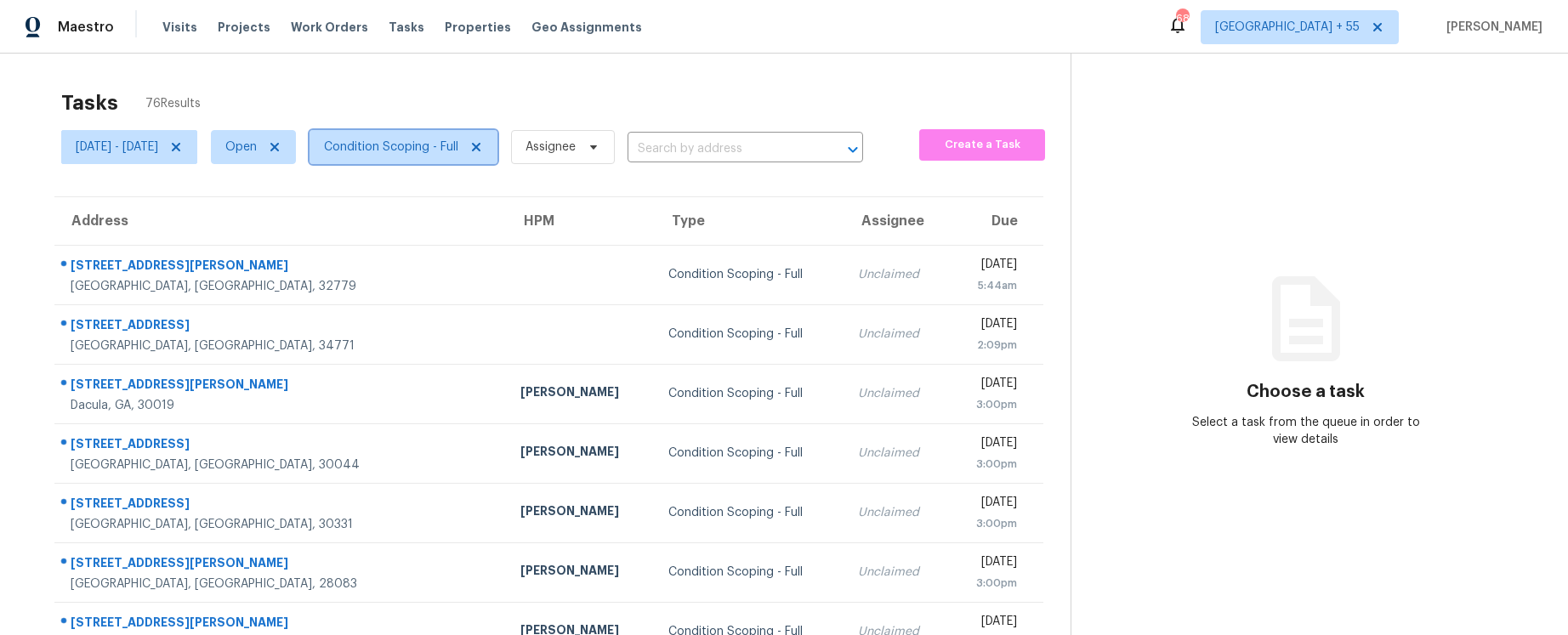
click at [493, 133] on span "Condition Scoping - Full" at bounding box center [404, 147] width 188 height 34
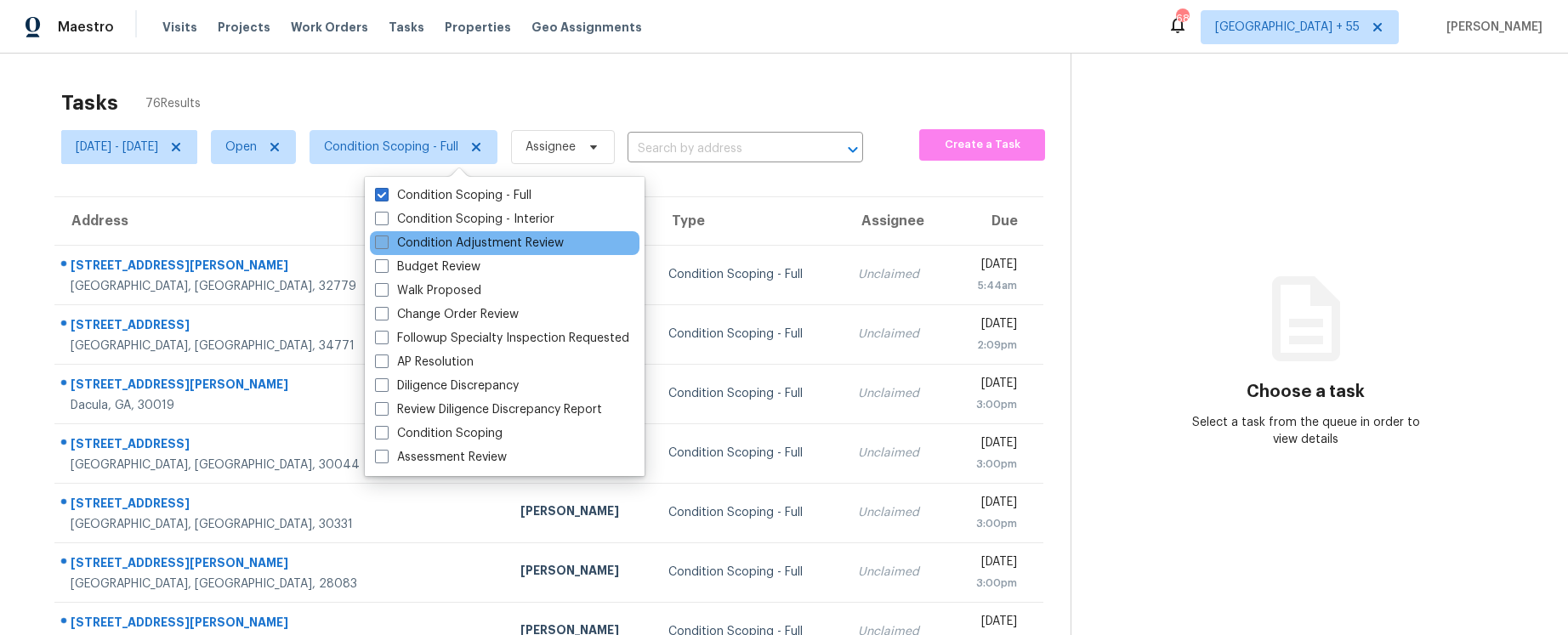
click at [435, 236] on label "Condition Adjustment Review" at bounding box center [469, 243] width 189 height 17
click at [386, 236] on input "Condition Adjustment Review" at bounding box center [381, 240] width 11 height 11
checkbox input "true"
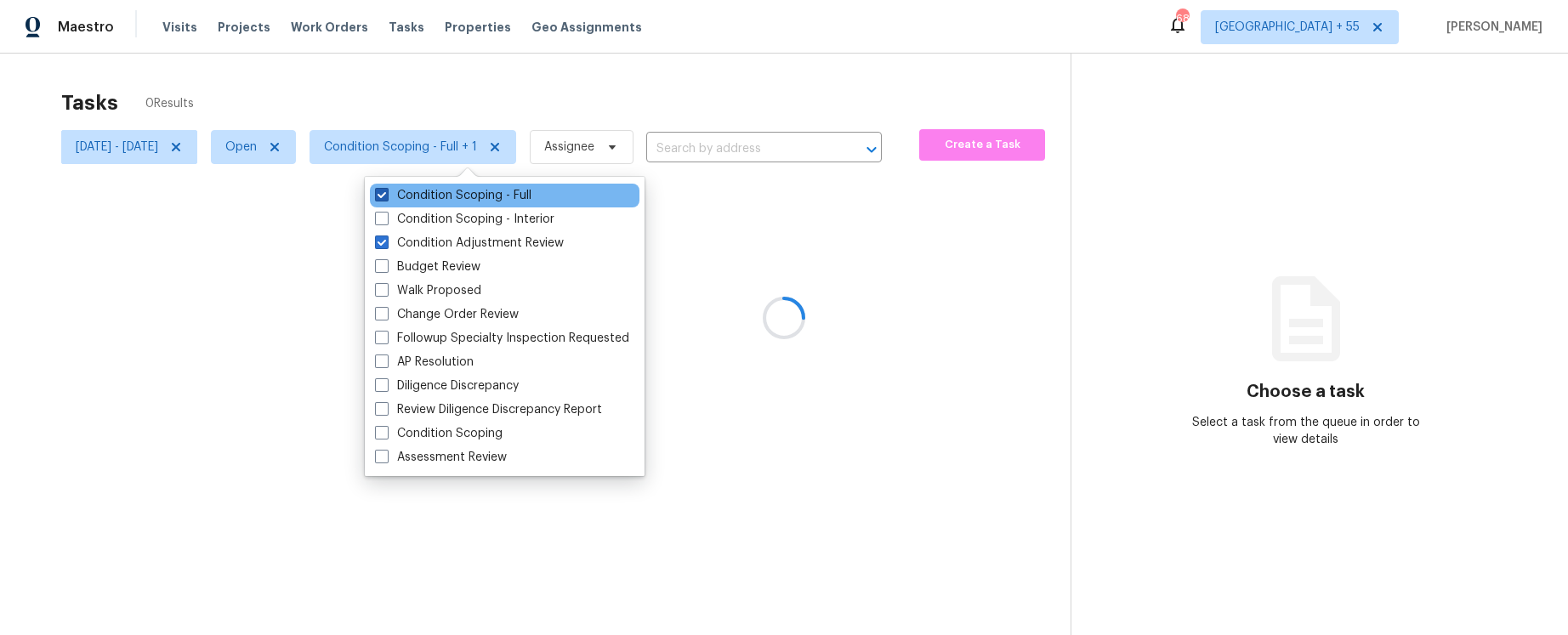
click at [437, 197] on label "Condition Scoping - Full" at bounding box center [453, 195] width 157 height 17
click at [386, 197] on input "Condition Scoping - Full" at bounding box center [381, 193] width 11 height 11
checkbox input "false"
click at [474, 81] on div "Tasks 0 Results" at bounding box center [565, 102] width 1009 height 44
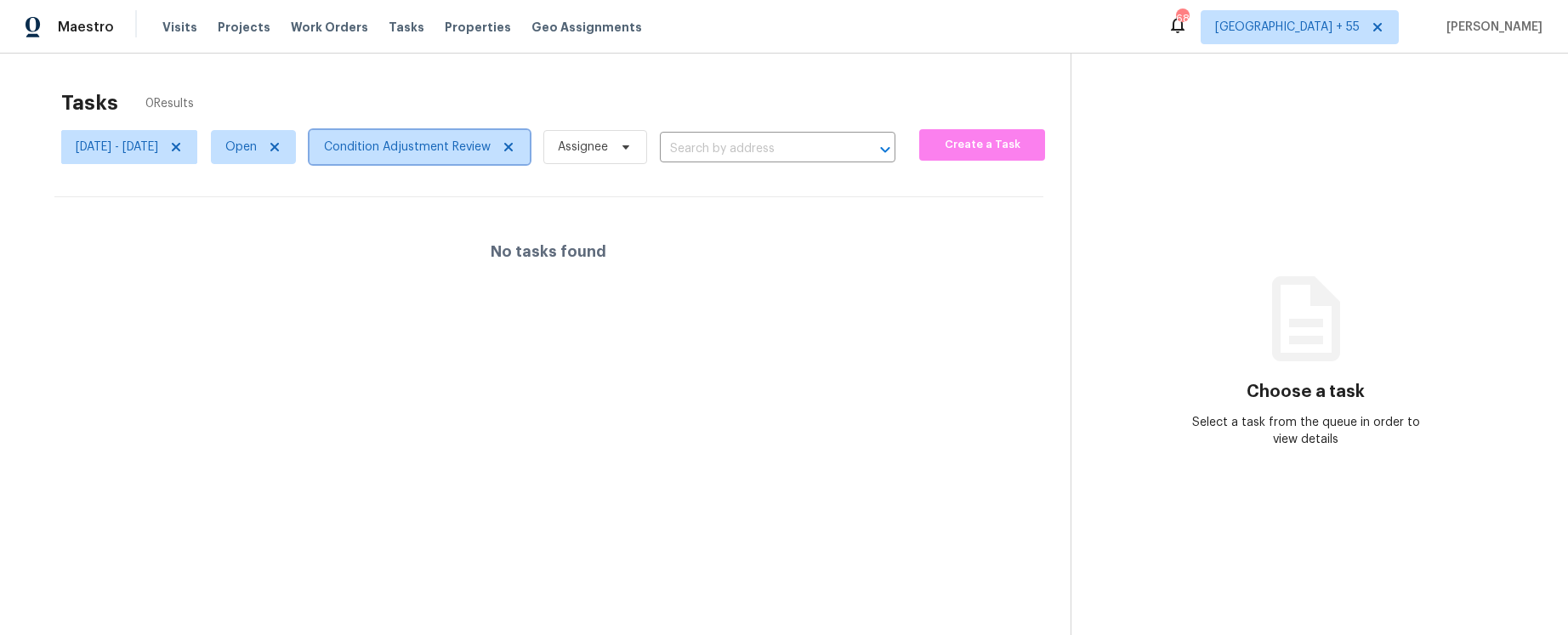
click at [472, 147] on span "Condition Adjustment Review" at bounding box center [407, 147] width 167 height 17
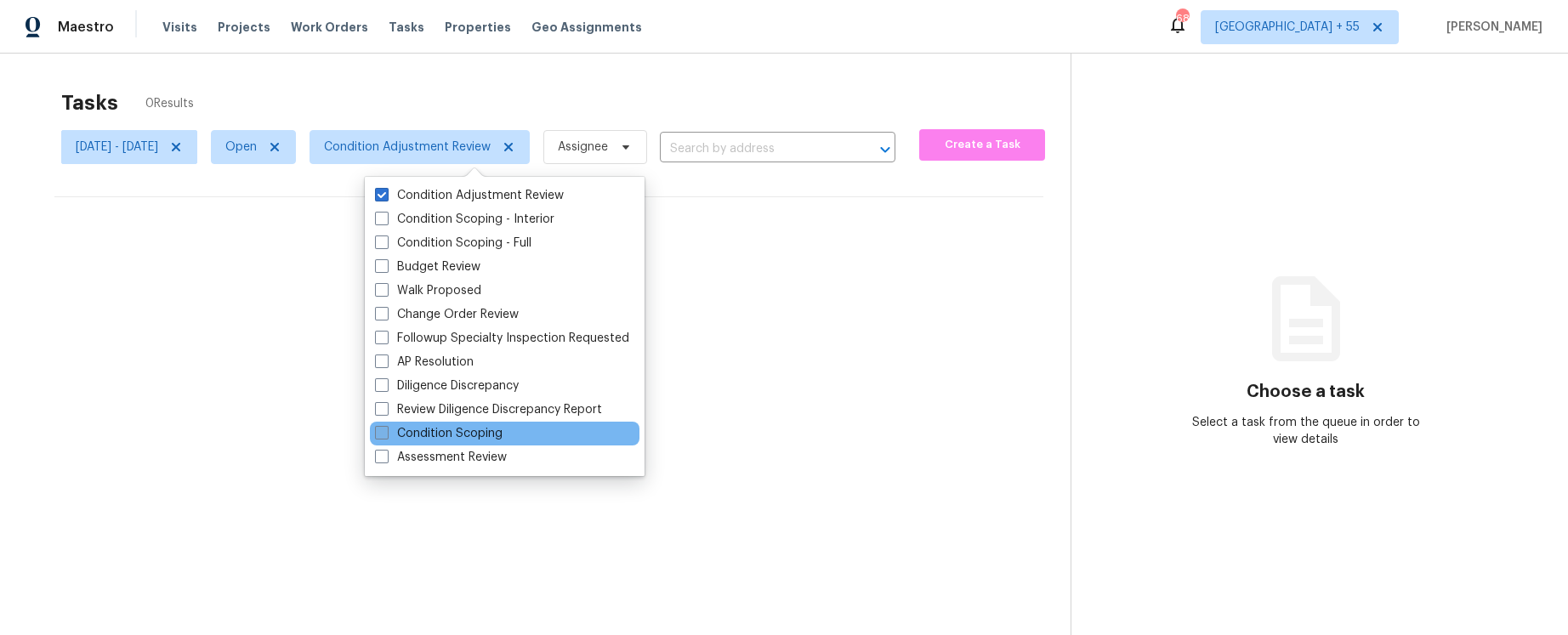
click at [437, 425] on label "Condition Scoping" at bounding box center [439, 433] width 127 height 17
click at [386, 425] on input "Condition Scoping" at bounding box center [381, 431] width 11 height 11
checkbox input "true"
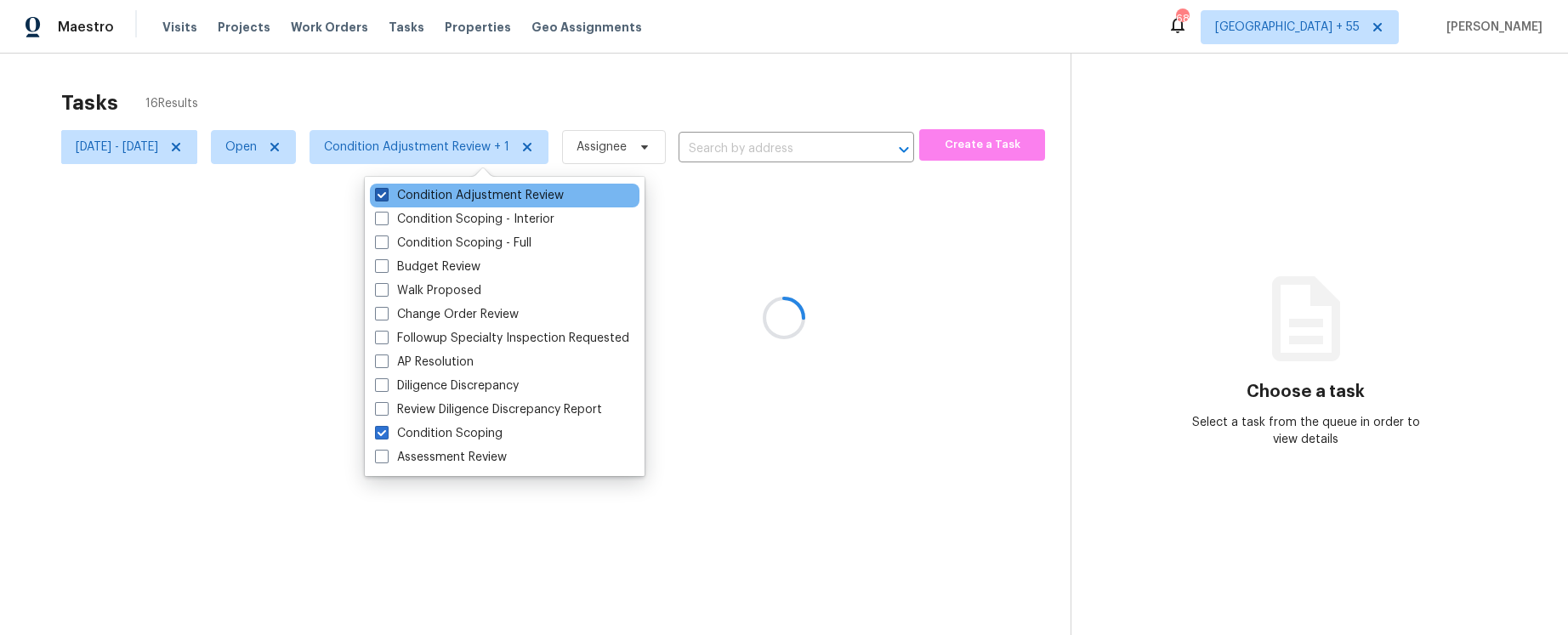
click at [443, 196] on label "Condition Adjustment Review" at bounding box center [469, 195] width 189 height 17
click at [386, 196] on input "Condition Adjustment Review" at bounding box center [381, 193] width 11 height 11
checkbox input "false"
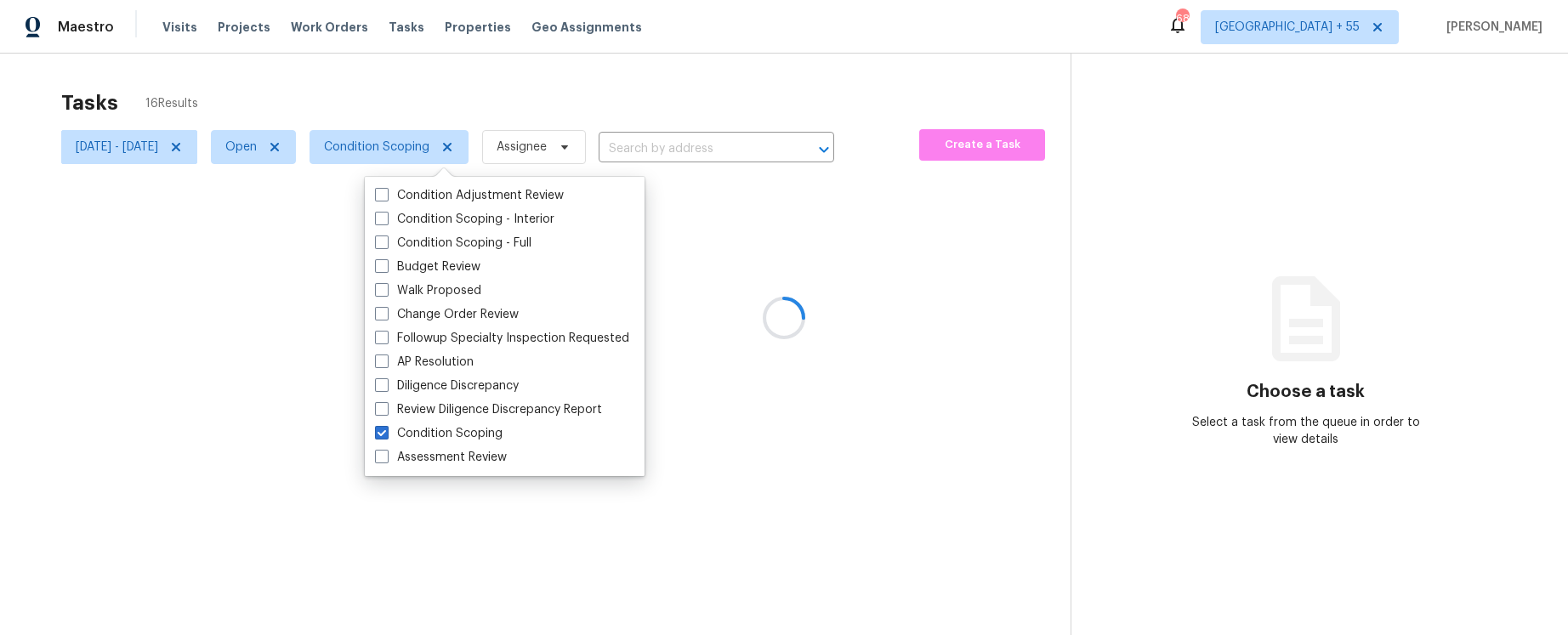
click at [444, 64] on div at bounding box center [784, 317] width 1568 height 635
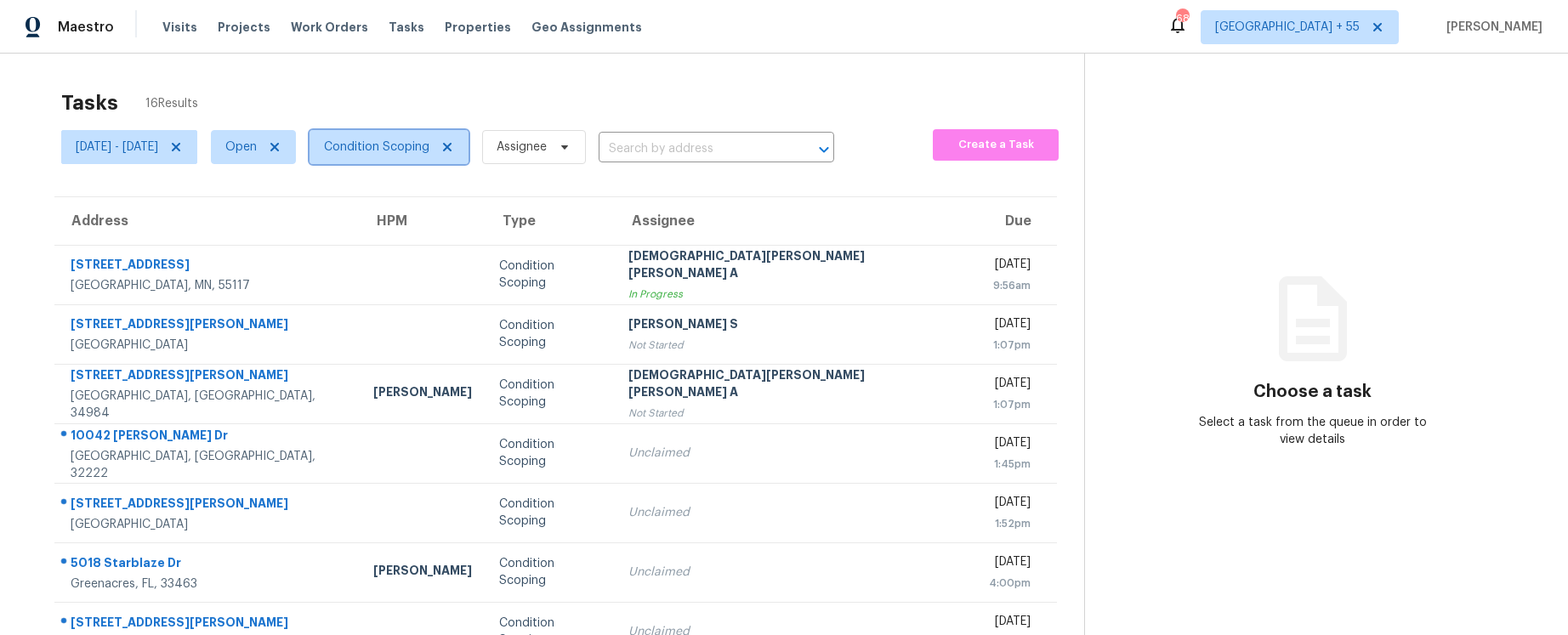
click at [430, 140] on span "Condition Scoping" at bounding box center [377, 147] width 106 height 17
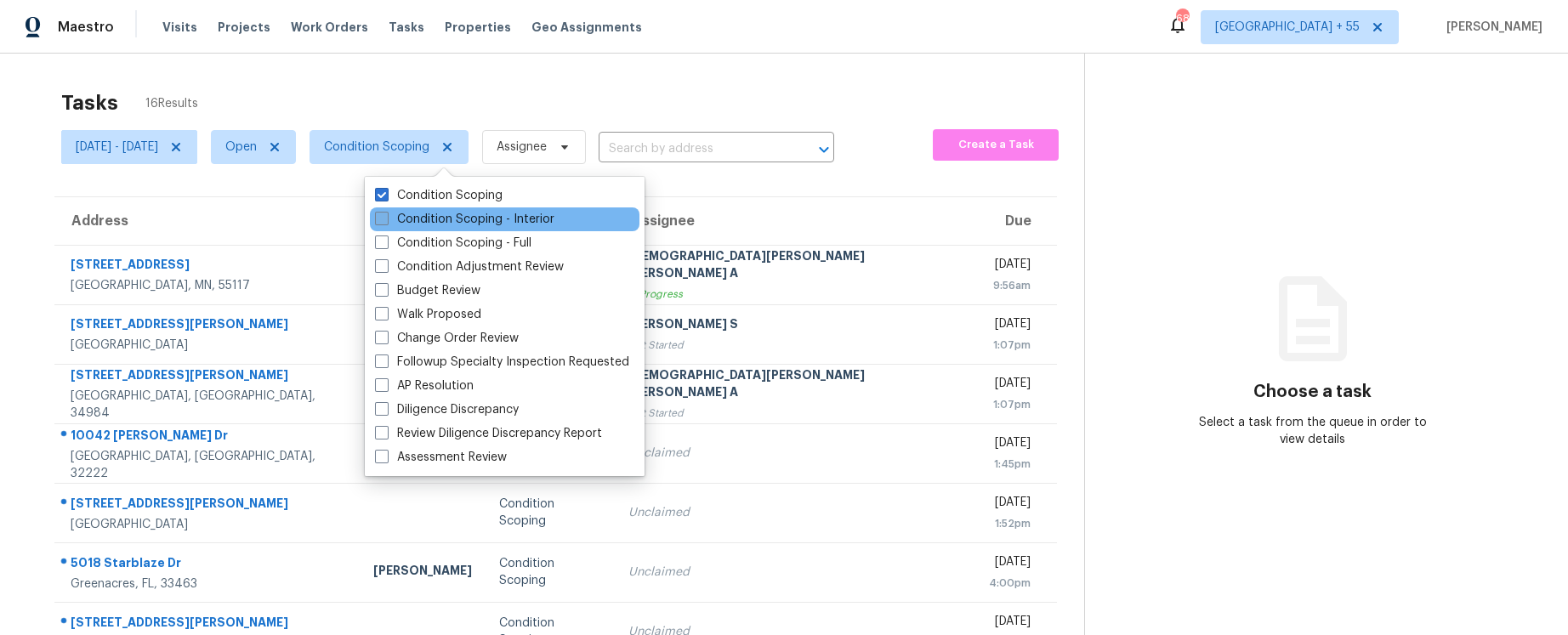
click at [441, 212] on label "Condition Scoping - Interior" at bounding box center [465, 219] width 179 height 17
click at [386, 212] on input "Condition Scoping - Interior" at bounding box center [381, 216] width 11 height 11
checkbox input "true"
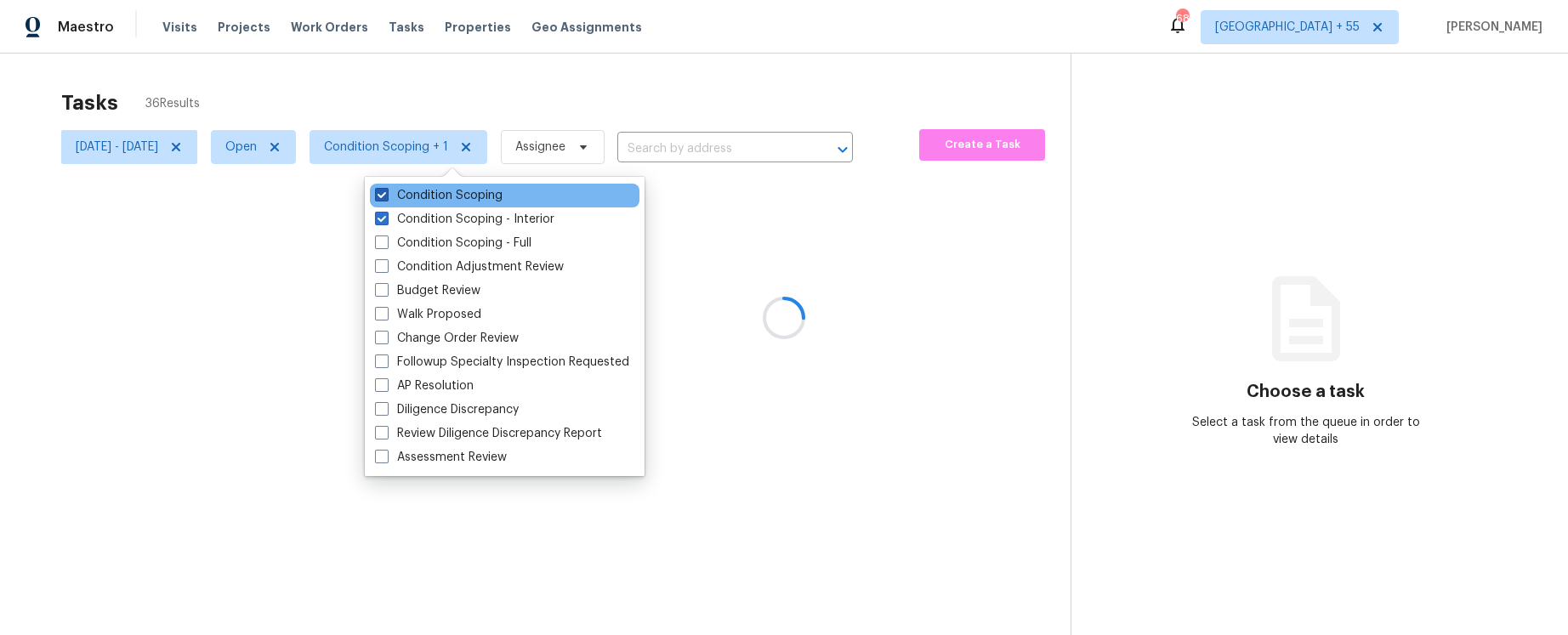
click at [438, 191] on label "Condition Scoping" at bounding box center [439, 195] width 127 height 17
click at [386, 191] on input "Condition Scoping" at bounding box center [381, 193] width 11 height 11
checkbox input "false"
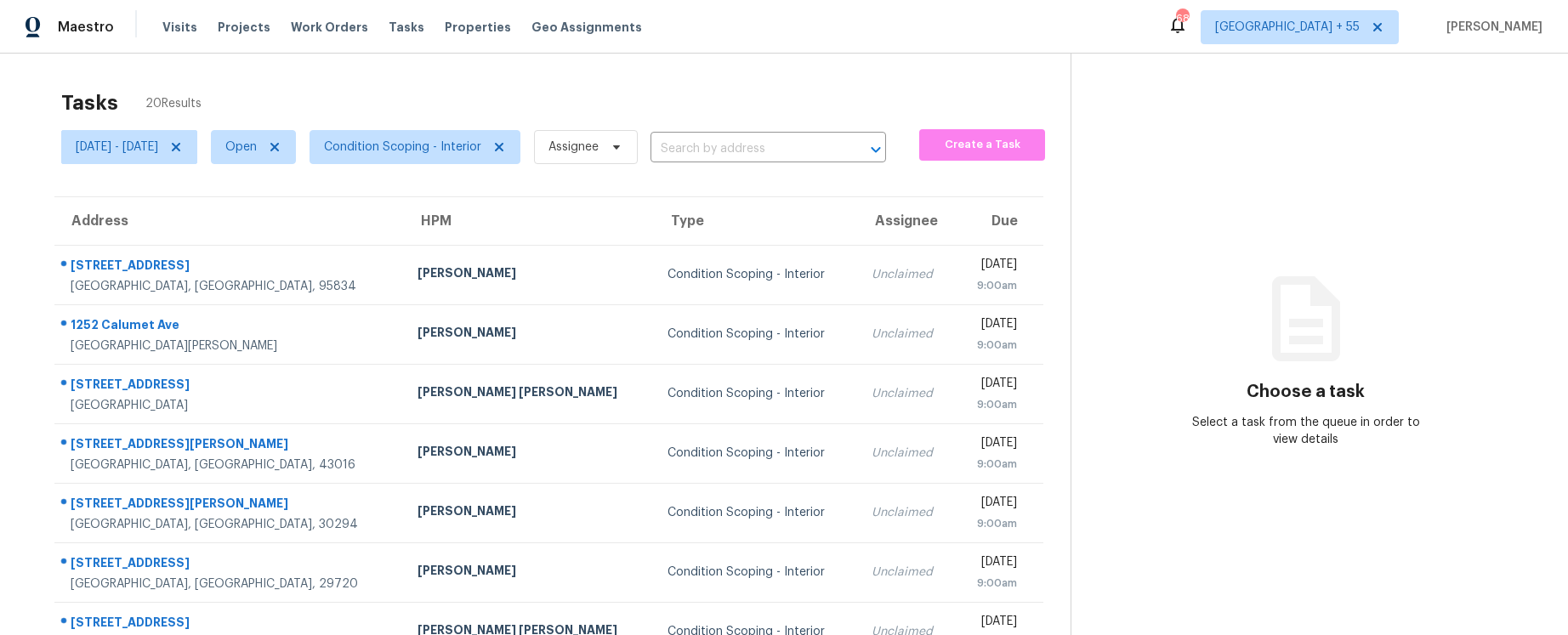
click at [473, 59] on div "Tasks 20 Results Sat, Oct 04 - Tue, Oct 07 Open Condition Scoping - Interior As…" at bounding box center [784, 470] width 1568 height 833
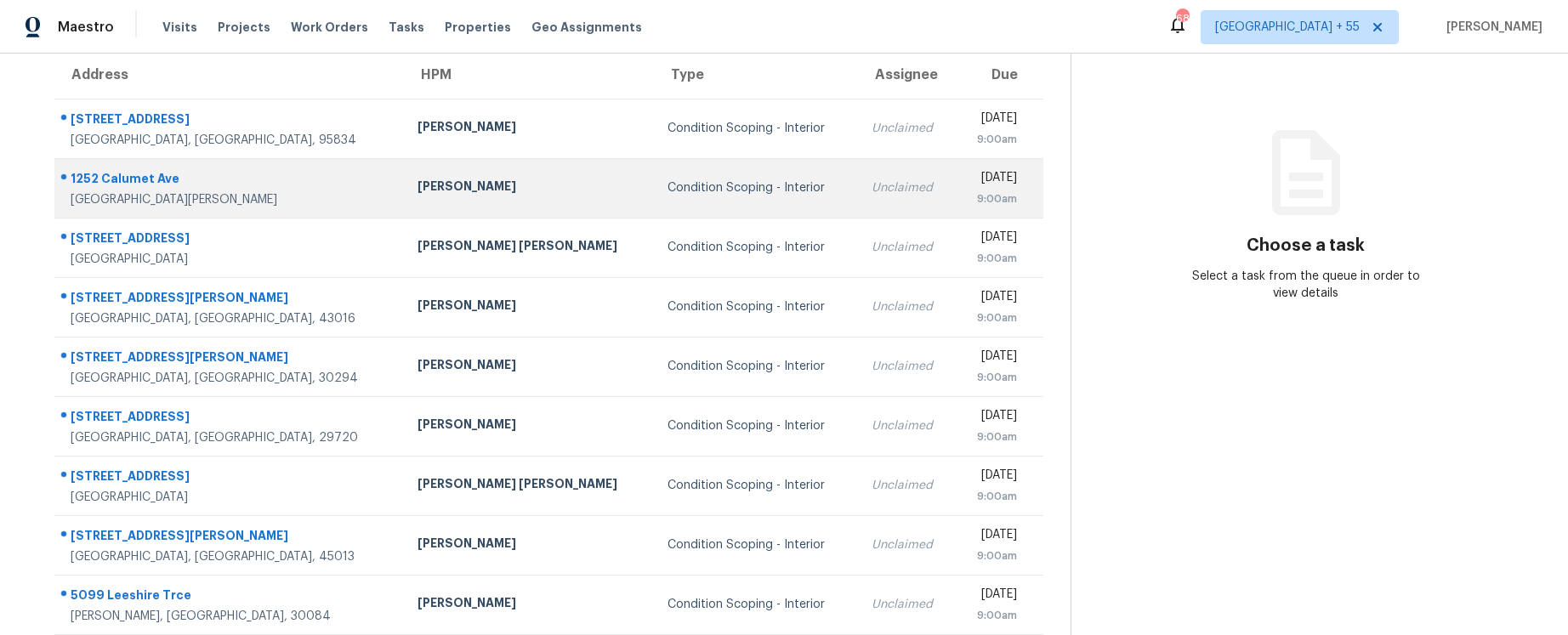
scroll to position [130, 0]
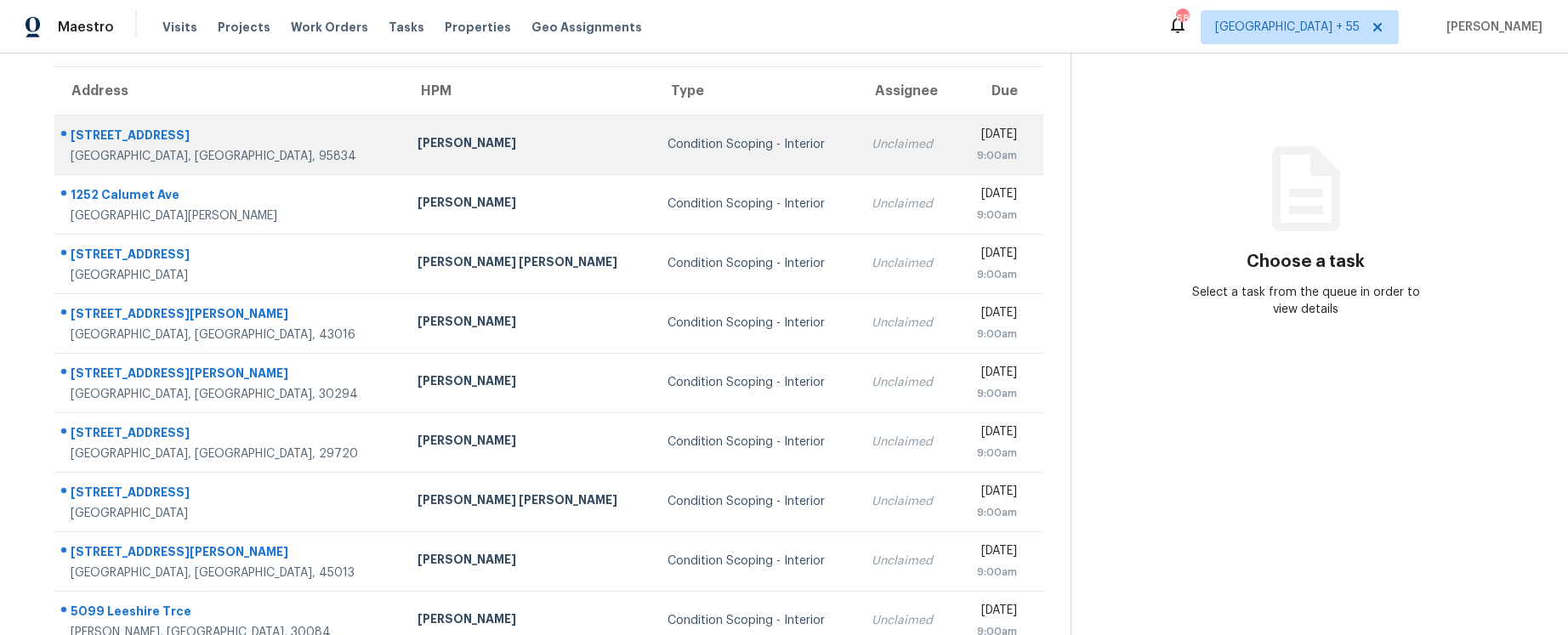
click at [135, 136] on div "[STREET_ADDRESS]" at bounding box center [230, 137] width 320 height 21
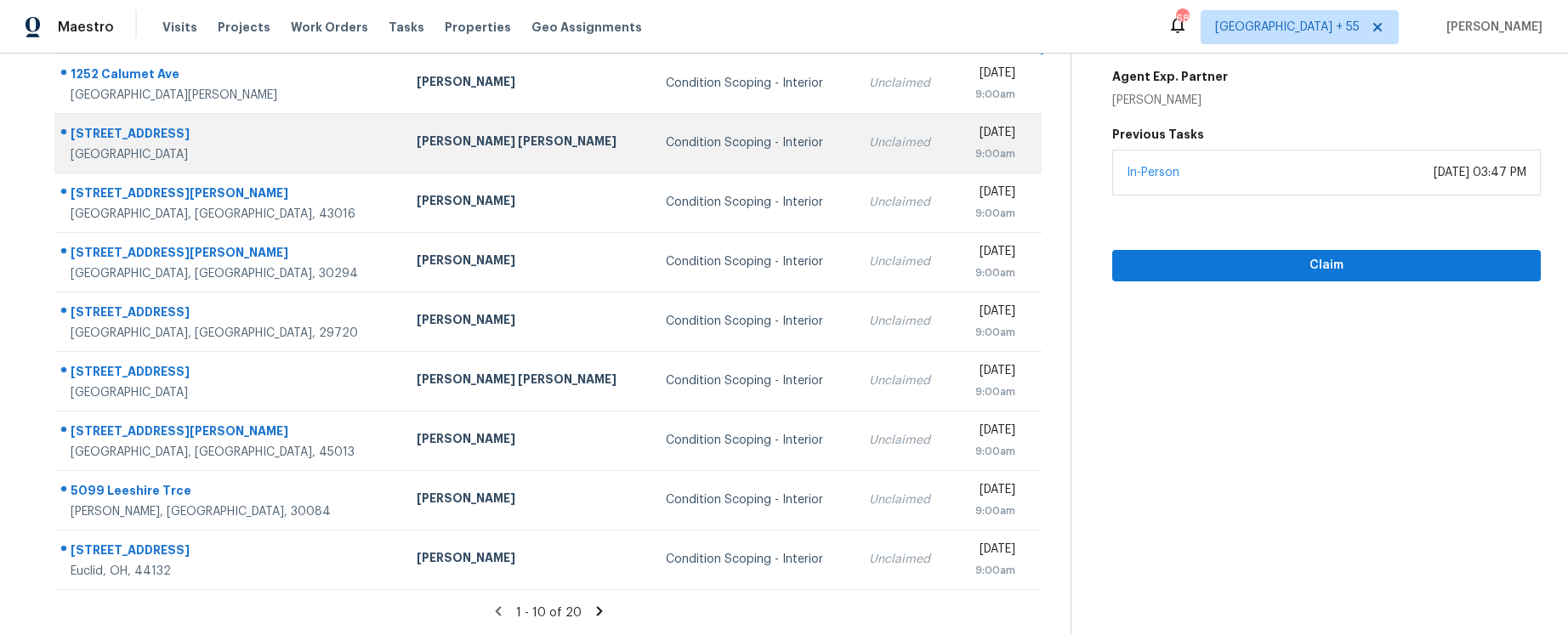
scroll to position [0, 0]
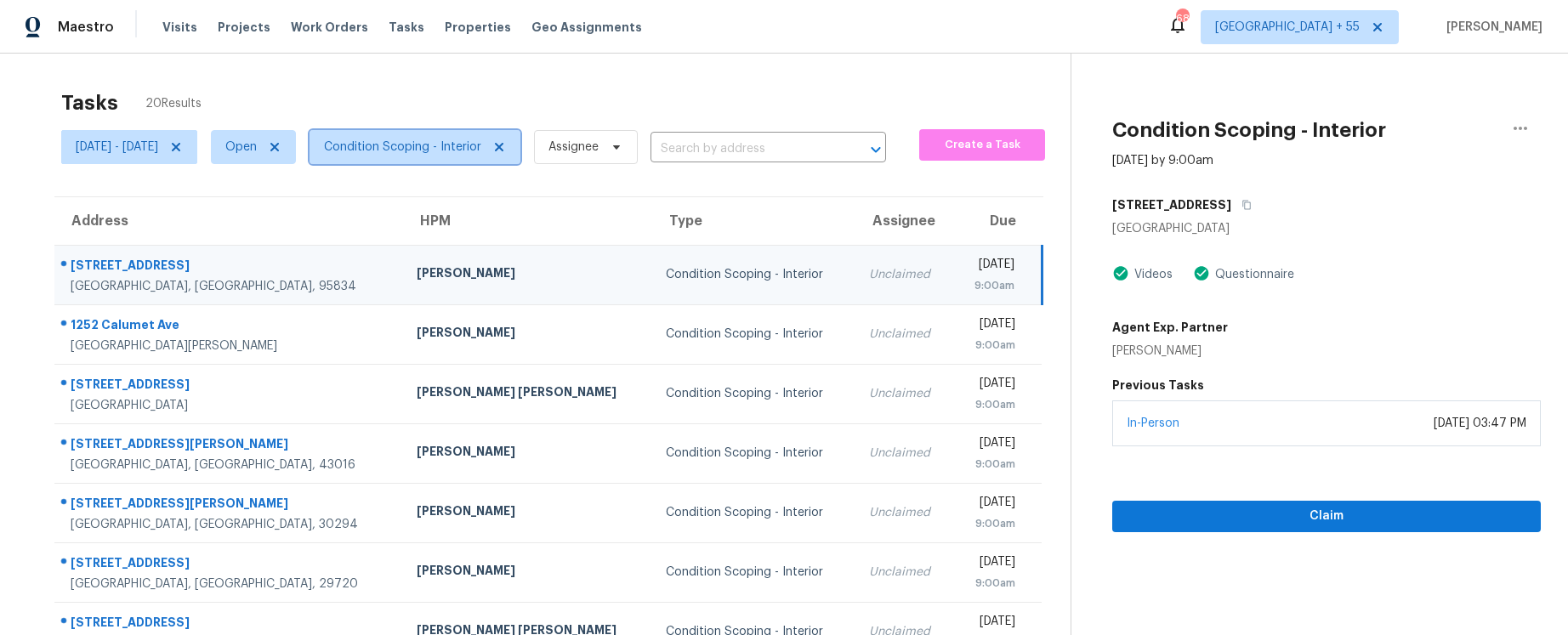
click at [459, 150] on span "Condition Scoping - Interior" at bounding box center [403, 147] width 158 height 17
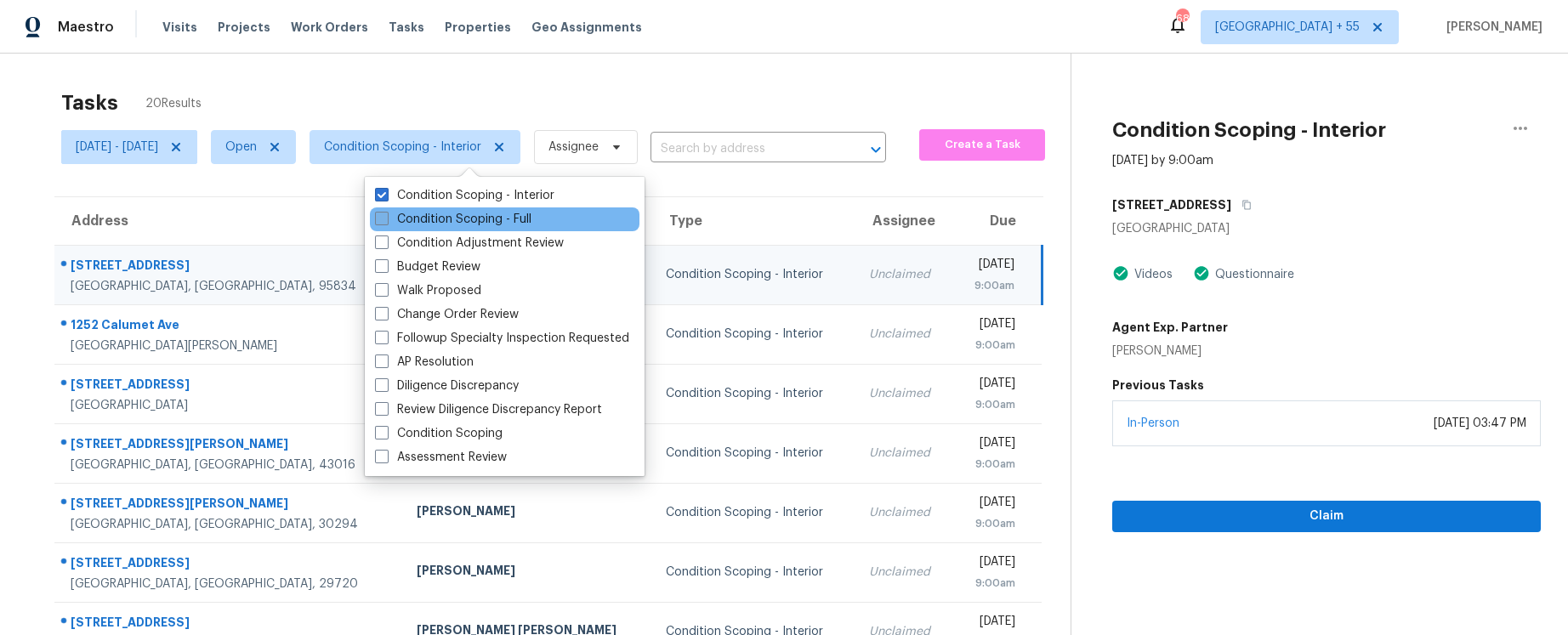
click at [457, 222] on label "Condition Scoping - Full" at bounding box center [453, 219] width 157 height 17
click at [386, 222] on input "Condition Scoping - Full" at bounding box center [381, 216] width 11 height 11
checkbox input "true"
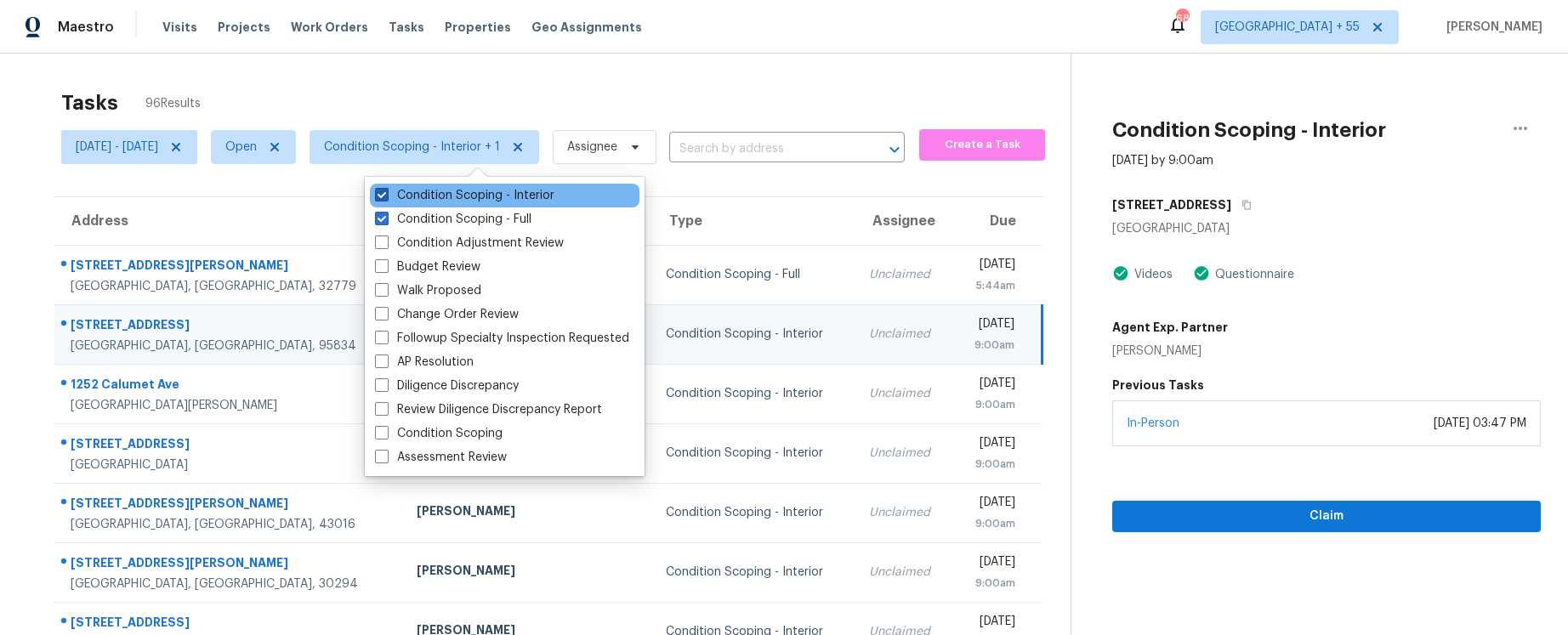
click at [440, 194] on label "Condition Scoping - Interior" at bounding box center [465, 195] width 179 height 17
click at [386, 194] on input "Condition Scoping - Interior" at bounding box center [381, 193] width 11 height 11
checkbox input "false"
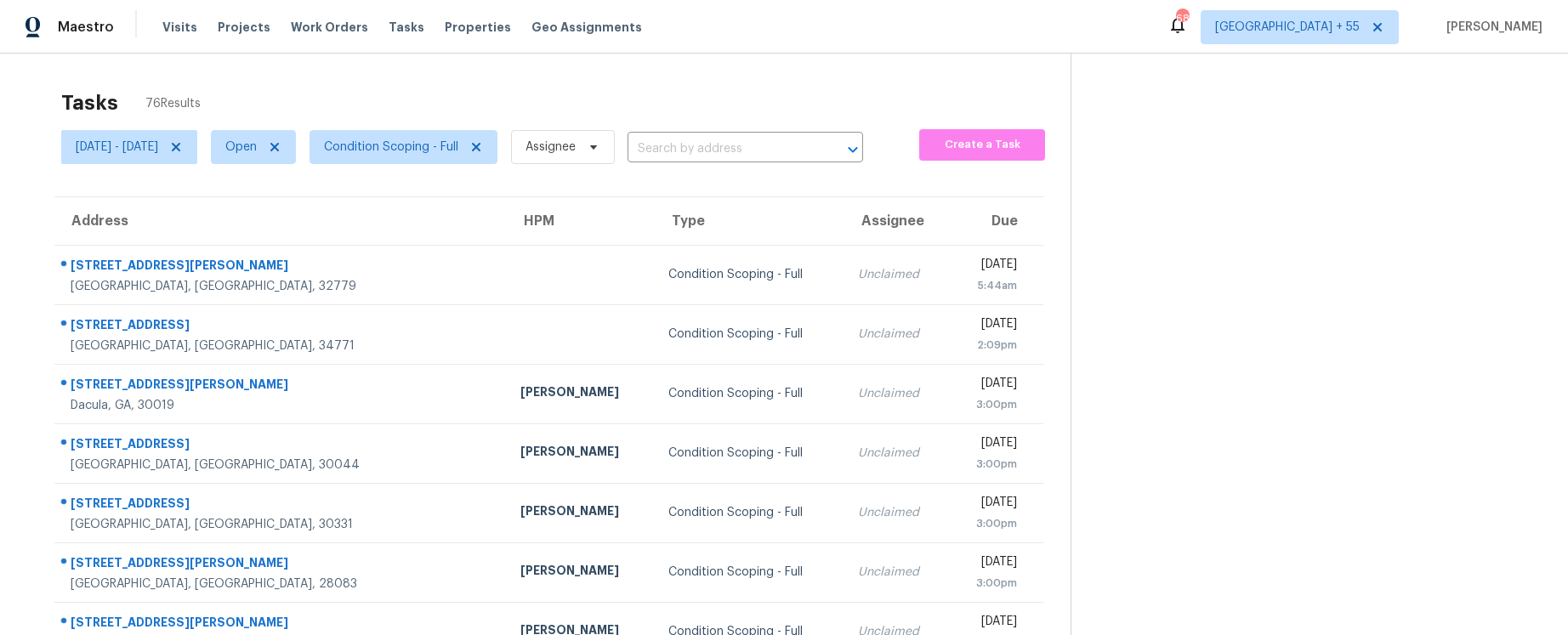
click at [777, 73] on div "Tasks 76 Results Sat, Oct 04 - Tue, Oct 07 Open Condition Scoping - Full Assign…" at bounding box center [784, 470] width 1568 height 833
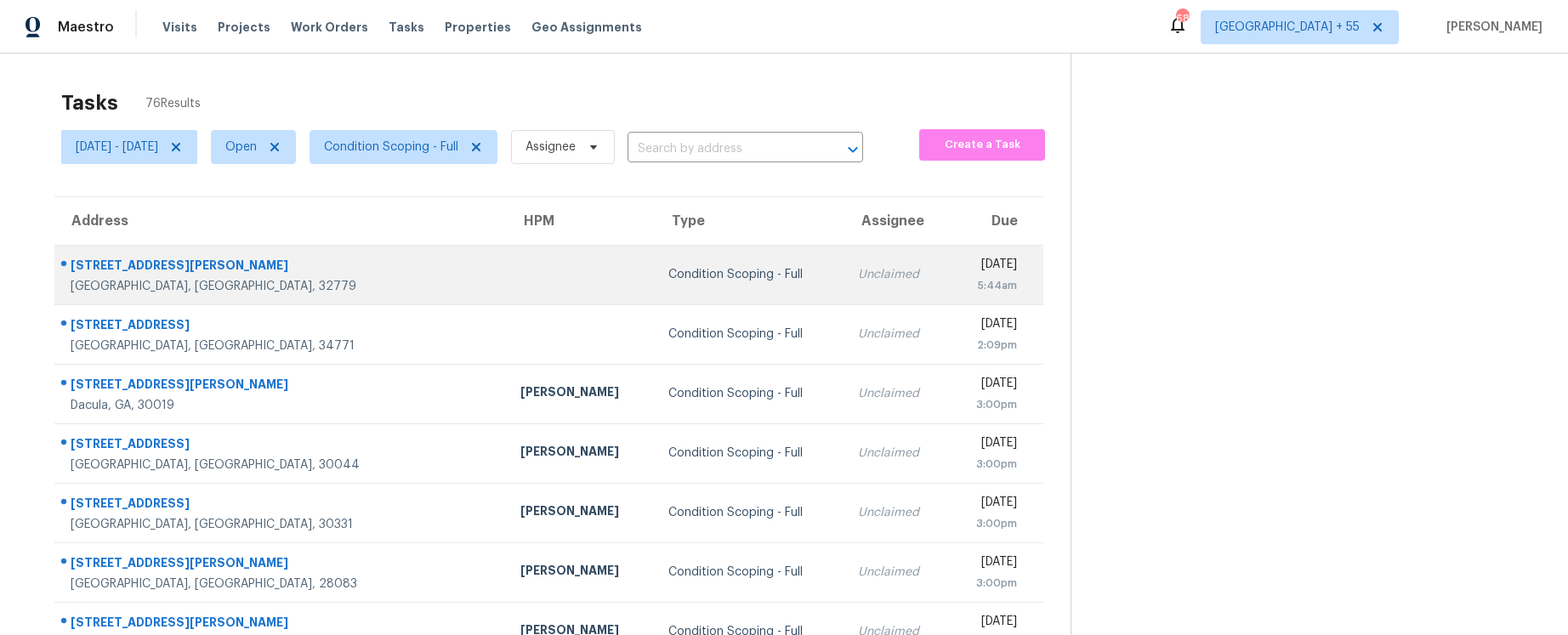
click at [160, 270] on div "[STREET_ADDRESS][PERSON_NAME]" at bounding box center [282, 268] width 423 height 21
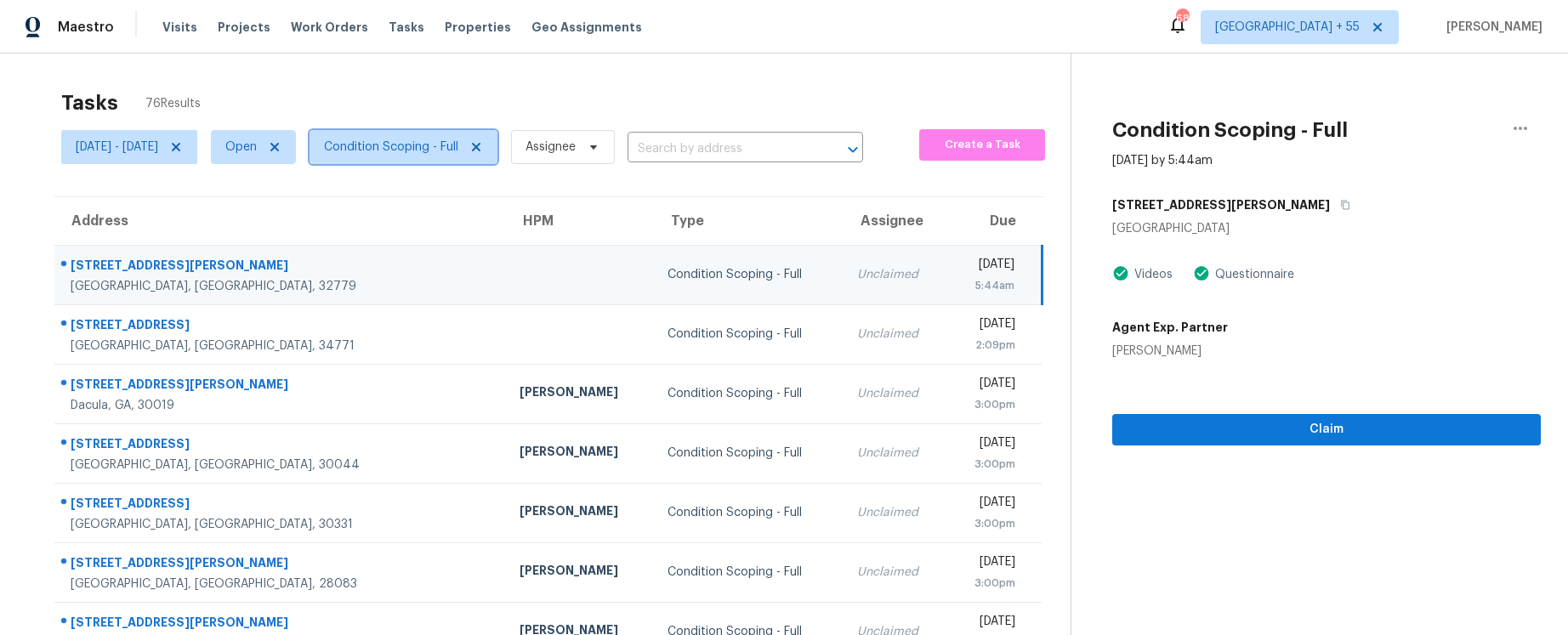
click at [458, 153] on span "Condition Scoping - Full" at bounding box center [391, 147] width 134 height 17
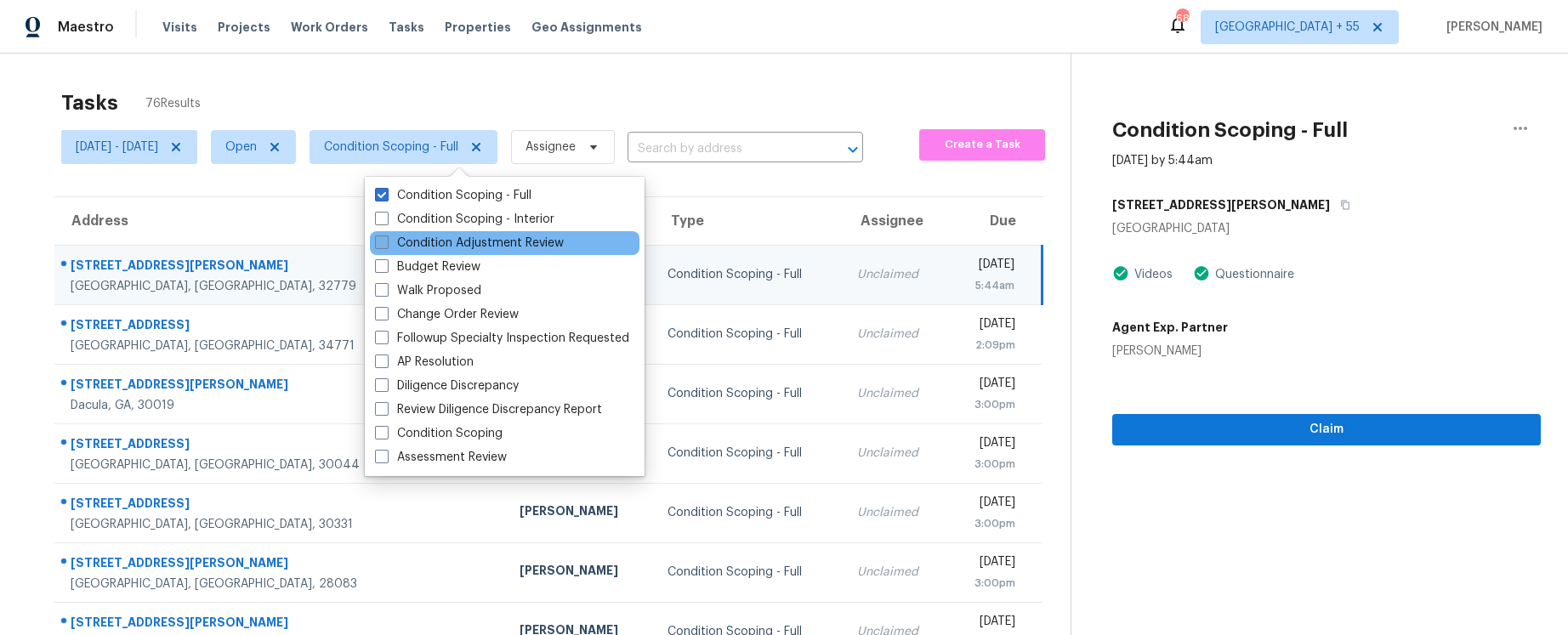
click at [453, 245] on label "Condition Adjustment Review" at bounding box center [469, 243] width 189 height 17
click at [386, 245] on input "Condition Adjustment Review" at bounding box center [381, 240] width 11 height 11
checkbox input "true"
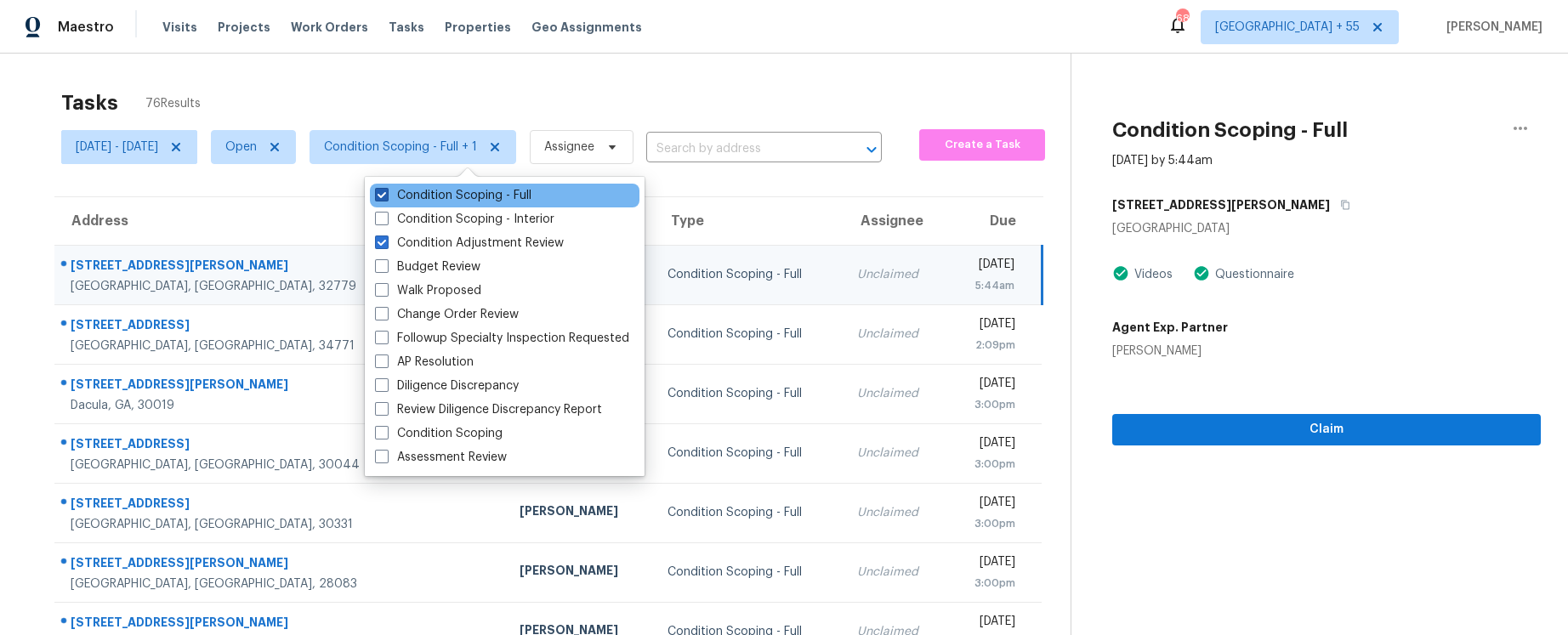
click at [441, 192] on label "Condition Scoping - Full" at bounding box center [453, 195] width 157 height 17
click at [386, 192] on input "Condition Scoping - Full" at bounding box center [381, 193] width 11 height 11
checkbox input "false"
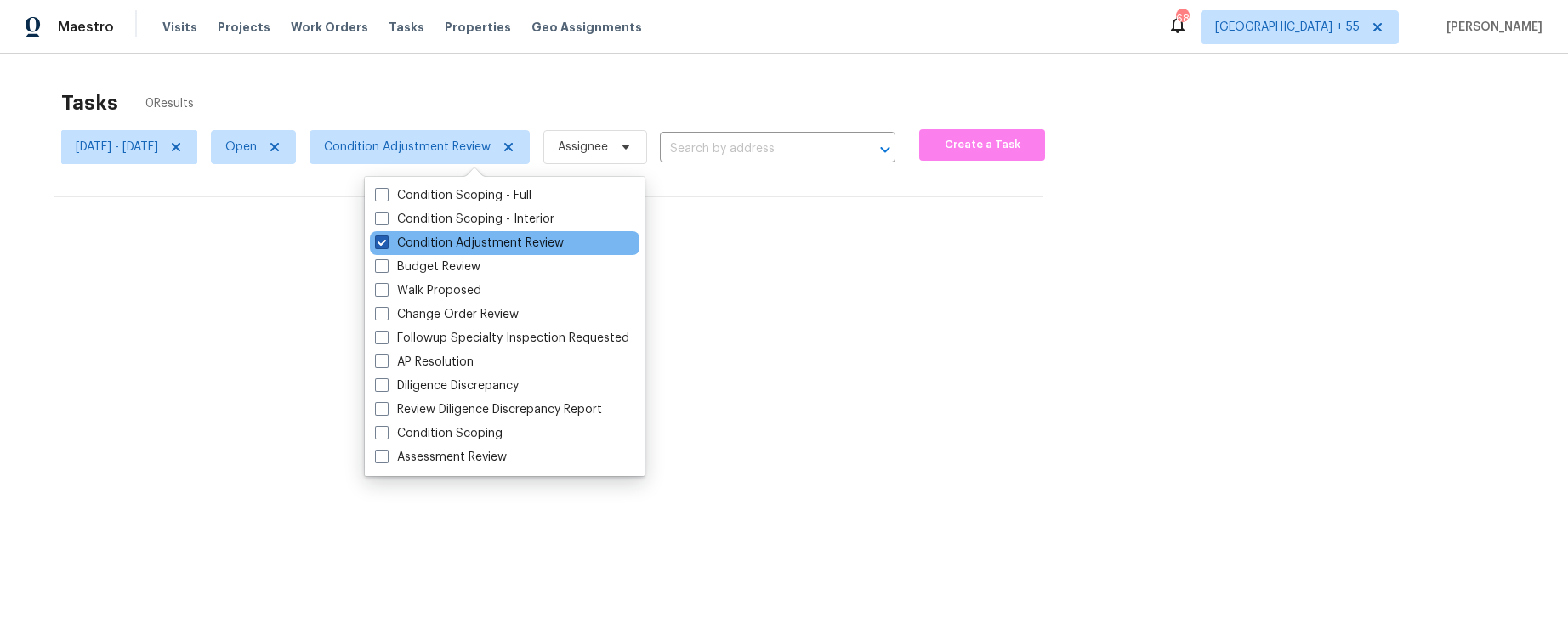
click at [430, 241] on label "Condition Adjustment Review" at bounding box center [469, 243] width 189 height 17
click at [386, 241] on input "Condition Adjustment Review" at bounding box center [381, 240] width 11 height 11
checkbox input "false"
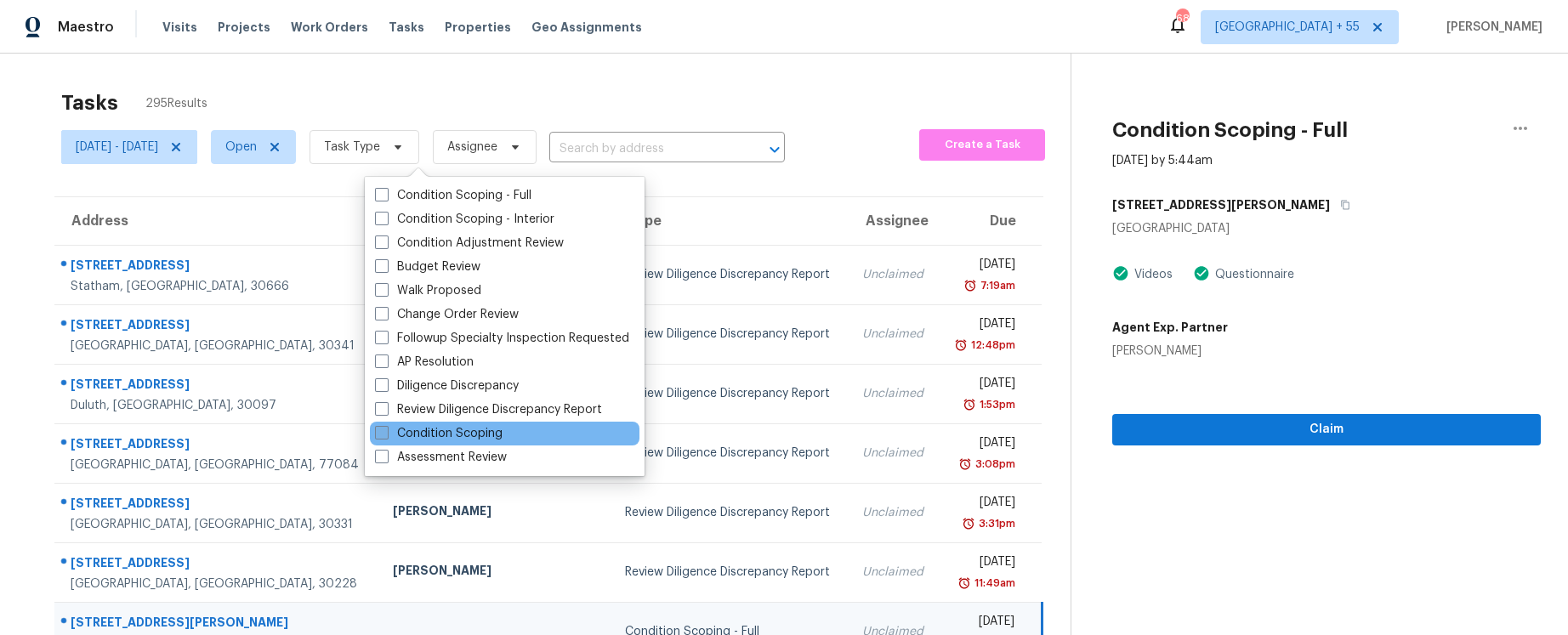
click at [427, 431] on label "Condition Scoping" at bounding box center [439, 433] width 127 height 17
click at [386, 431] on input "Condition Scoping" at bounding box center [381, 431] width 11 height 11
checkbox input "true"
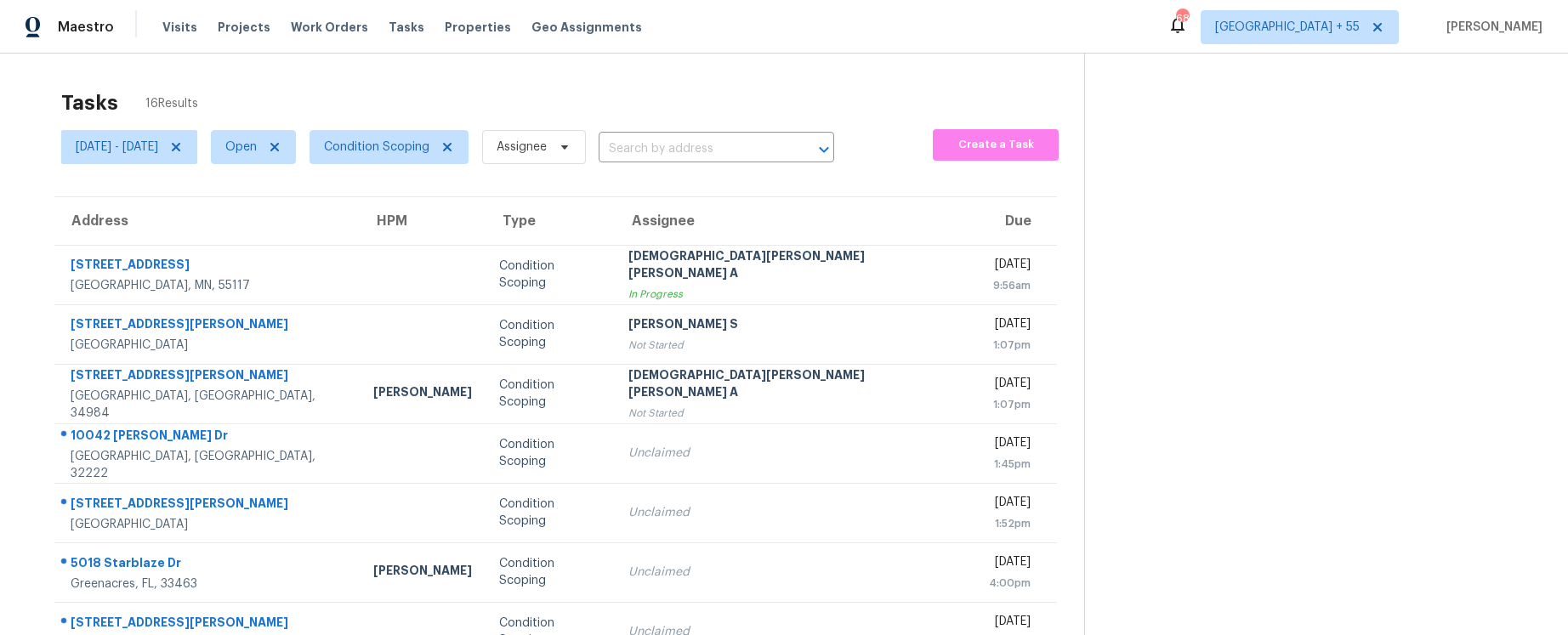
click at [707, 33] on div "Maestro Visits Projects Work Orders Tasks Properties Geo Assignments 684 Atlant…" at bounding box center [784, 27] width 1568 height 54
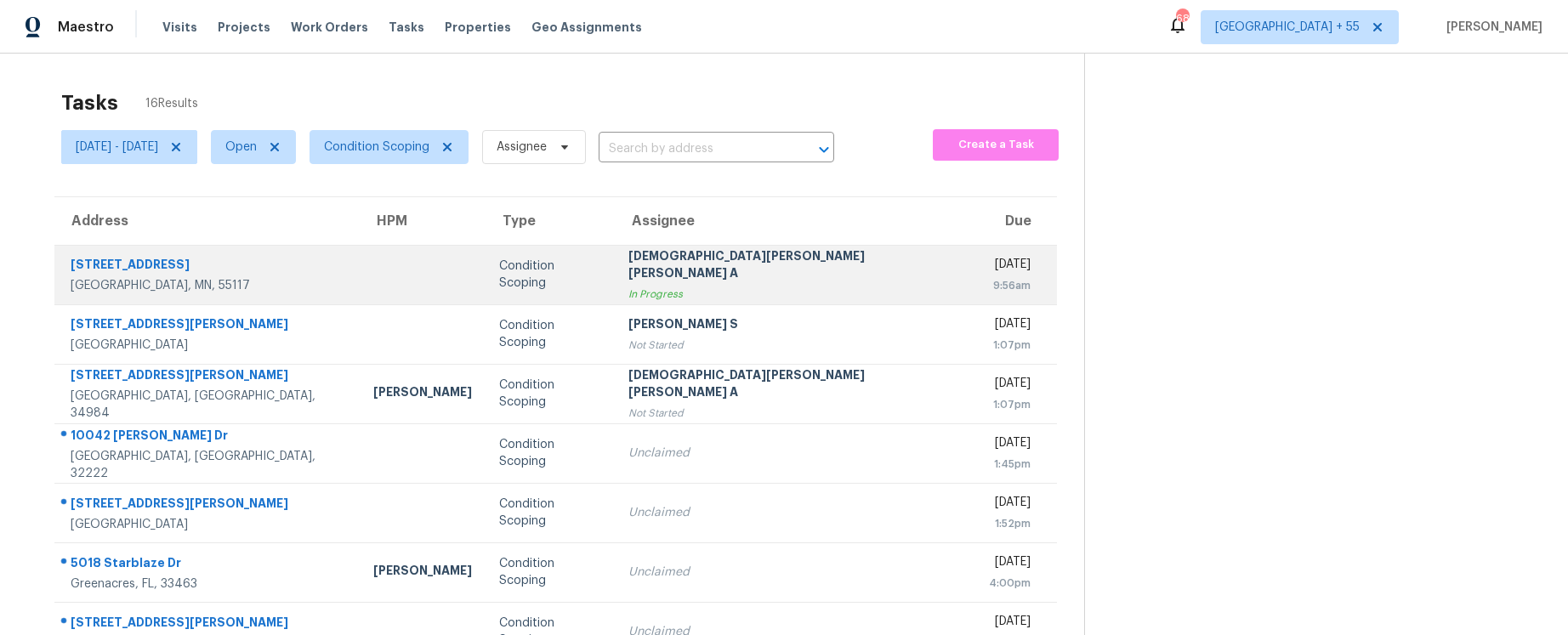
click at [99, 264] on div "464 Fir Ave" at bounding box center [209, 267] width 276 height 21
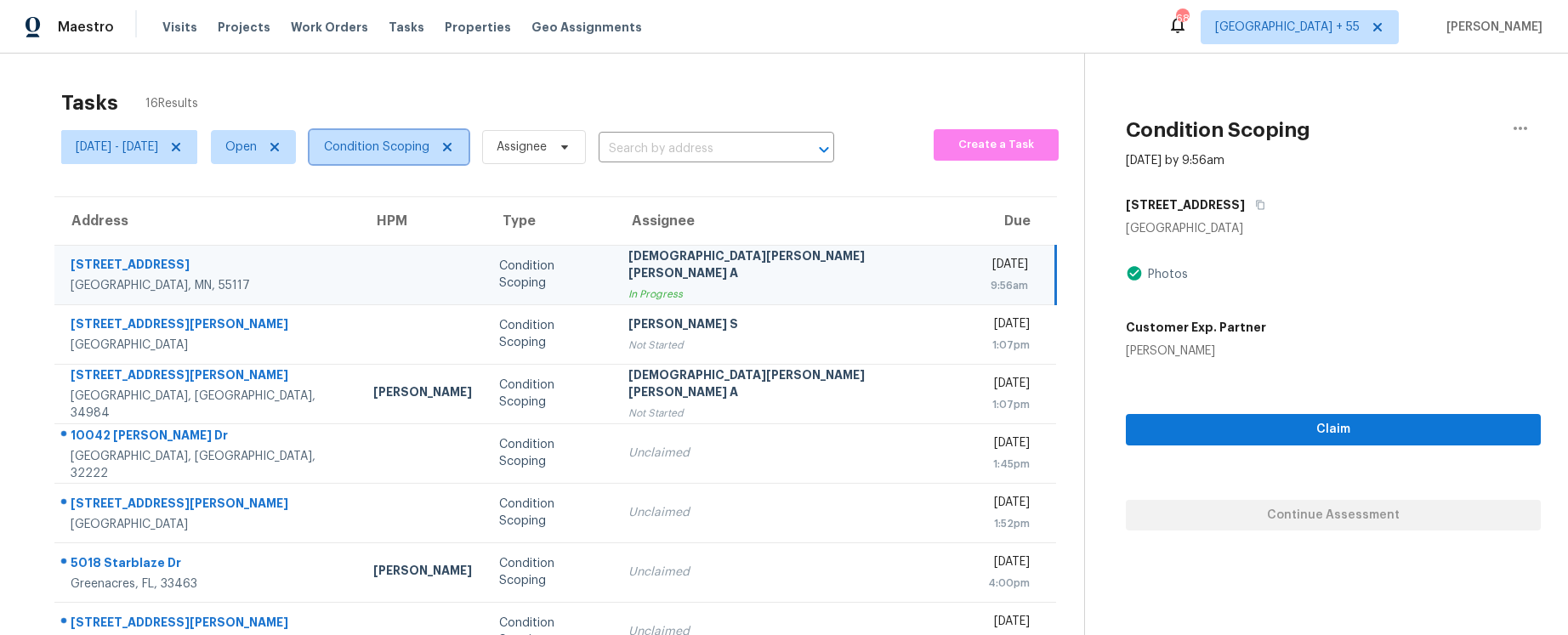
click at [400, 154] on span "Condition Scoping" at bounding box center [377, 147] width 106 height 17
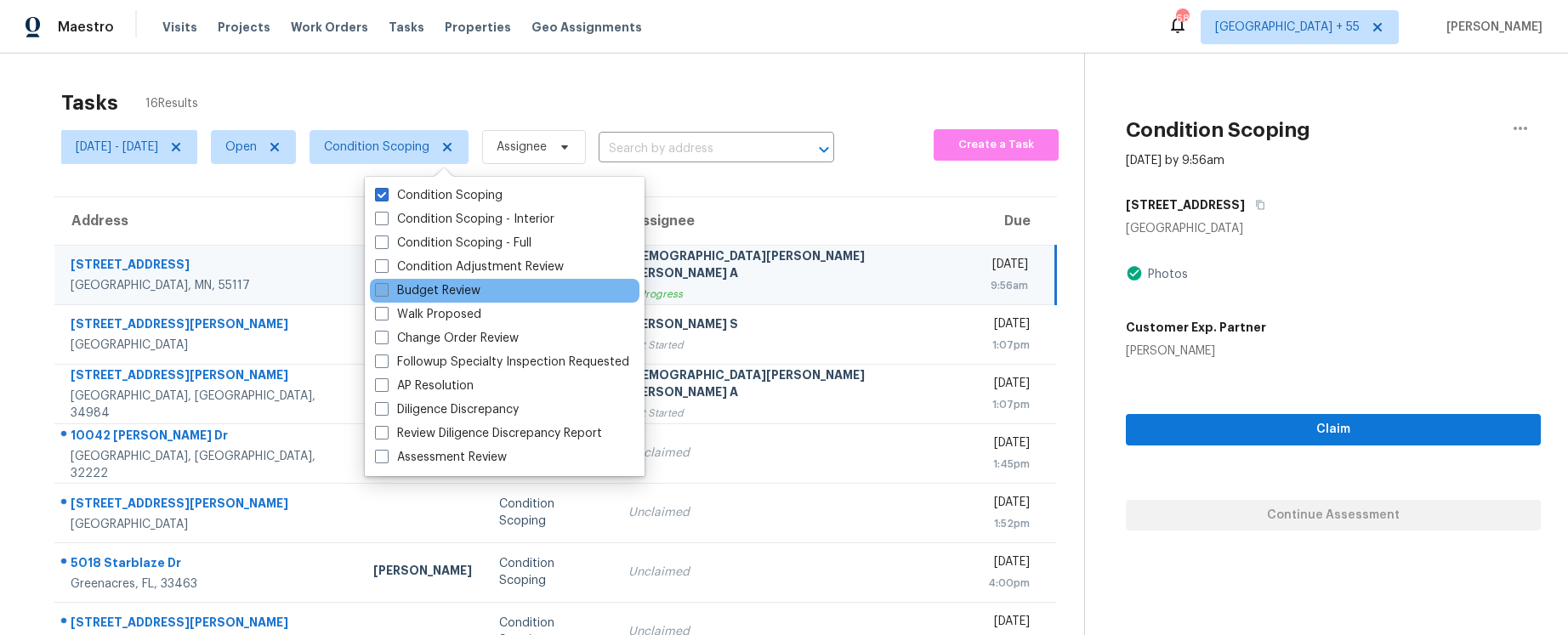
click at [407, 289] on label "Budget Review" at bounding box center [428, 290] width 106 height 17
click at [386, 289] on input "Budget Review" at bounding box center [381, 287] width 11 height 11
checkbox input "true"
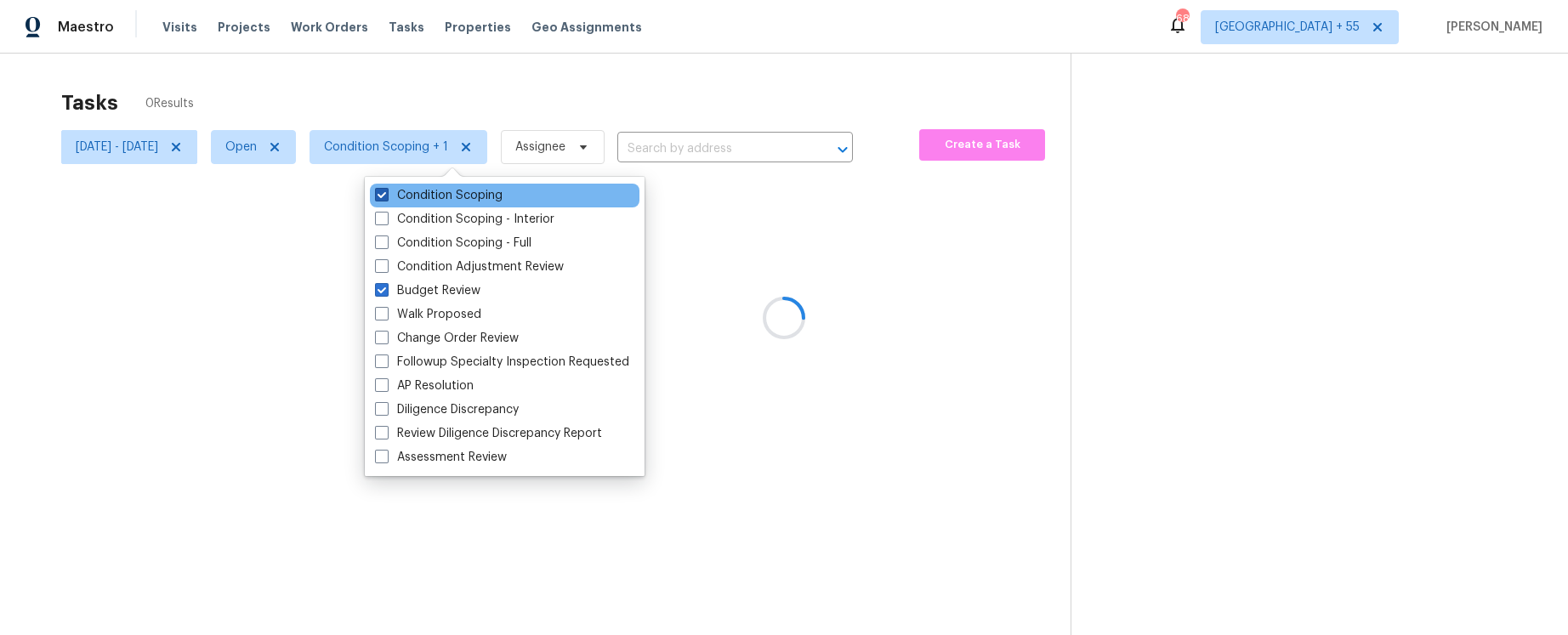
click at [407, 202] on label "Condition Scoping" at bounding box center [439, 195] width 127 height 17
click at [386, 198] on input "Condition Scoping" at bounding box center [381, 193] width 11 height 11
checkbox input "false"
click at [398, 75] on div at bounding box center [784, 317] width 1568 height 635
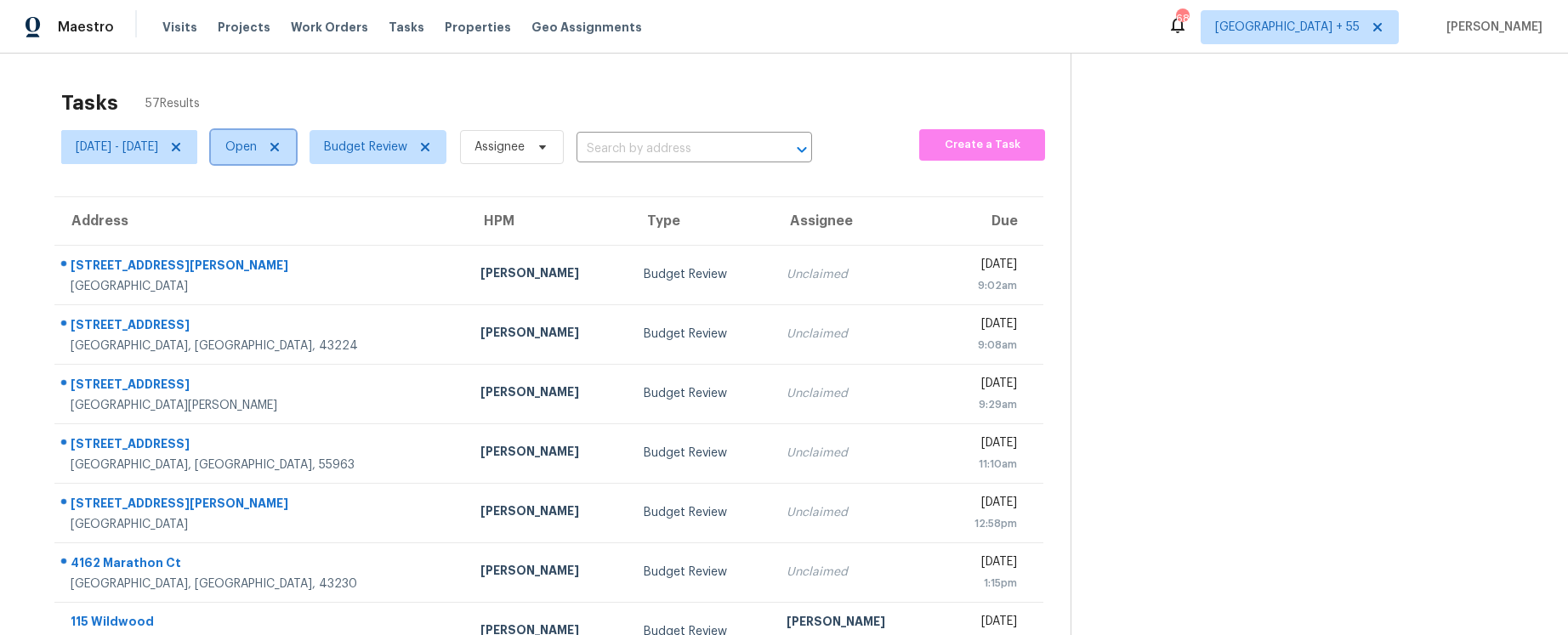
click at [296, 149] on span "Open" at bounding box center [253, 147] width 85 height 34
click at [301, 221] on label "Closed" at bounding box center [307, 219] width 61 height 17
click at [287, 221] on input "Closed" at bounding box center [282, 216] width 11 height 11
checkbox input "true"
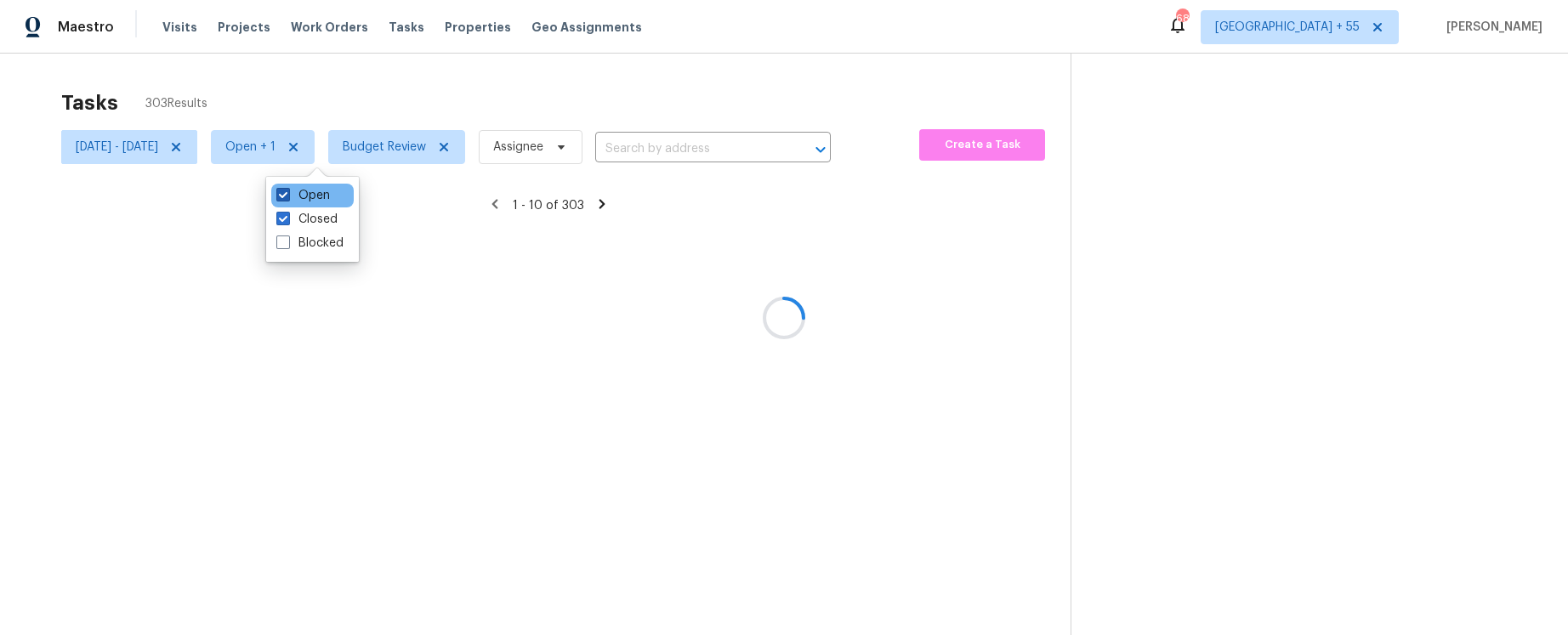
click at [305, 193] on label "Open" at bounding box center [304, 195] width 54 height 17
click at [287, 193] on input "Open" at bounding box center [282, 193] width 11 height 11
checkbox input "false"
click at [391, 62] on div "Tasks 230 Results Sat, Oct 04 - Tue, Oct 07 Closed Budget Review Assignee ​ Cre…" at bounding box center [784, 371] width 1568 height 635
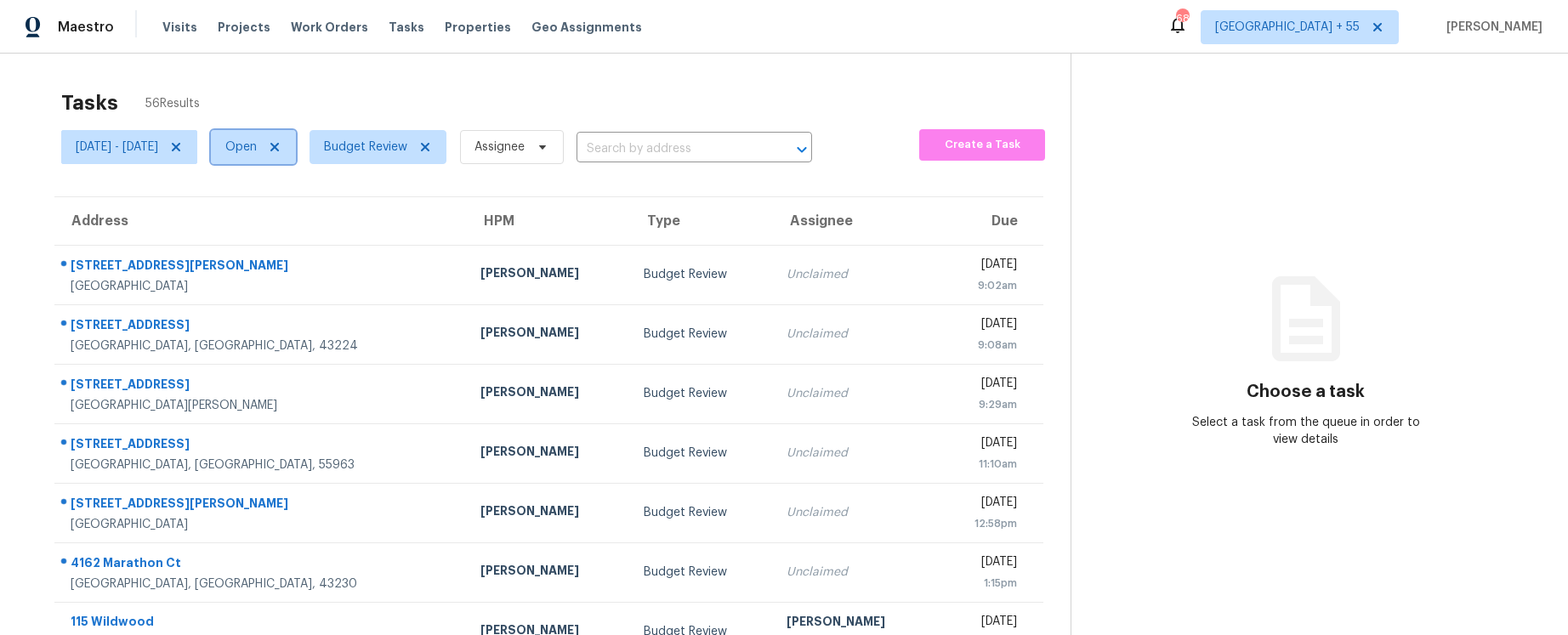
click at [281, 141] on span at bounding box center [271, 147] width 19 height 13
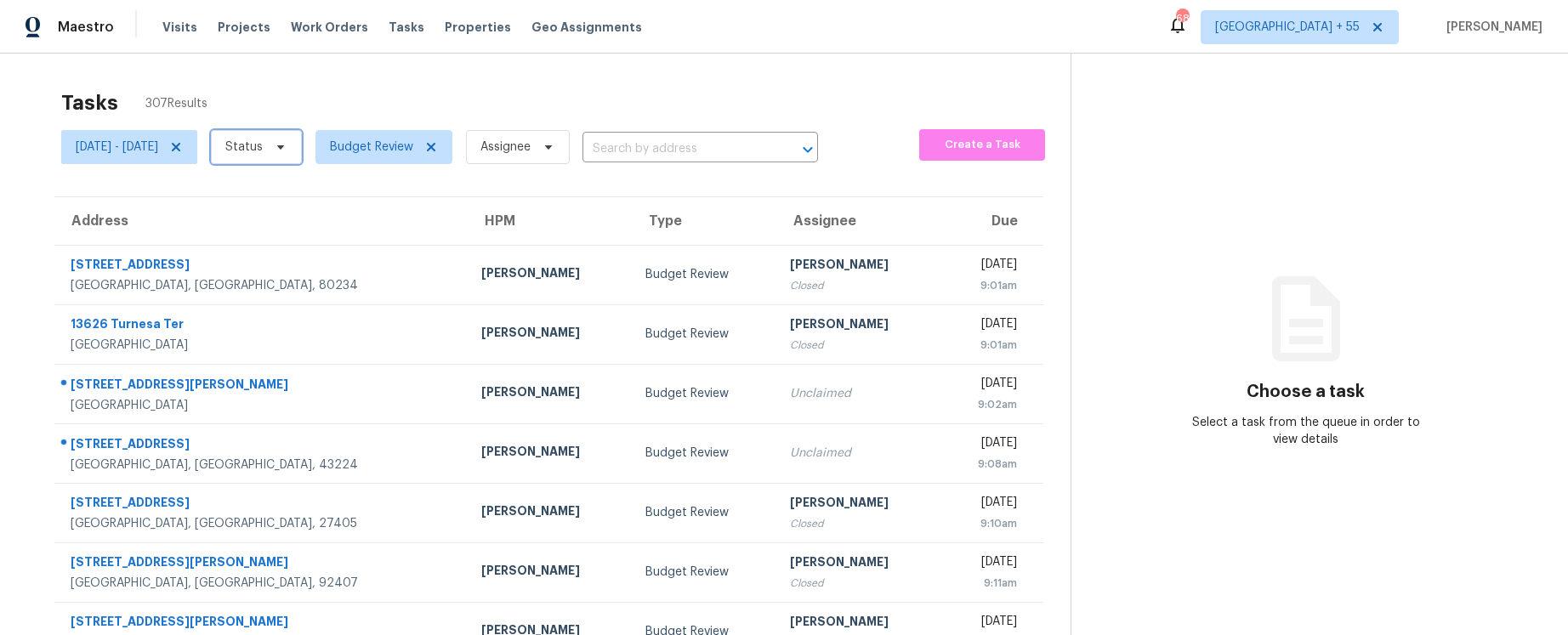
click at [287, 150] on span at bounding box center [278, 147] width 19 height 13
click at [303, 195] on label "Closed" at bounding box center [307, 195] width 61 height 17
click at [287, 195] on input "Closed" at bounding box center [282, 193] width 11 height 11
checkbox input "true"
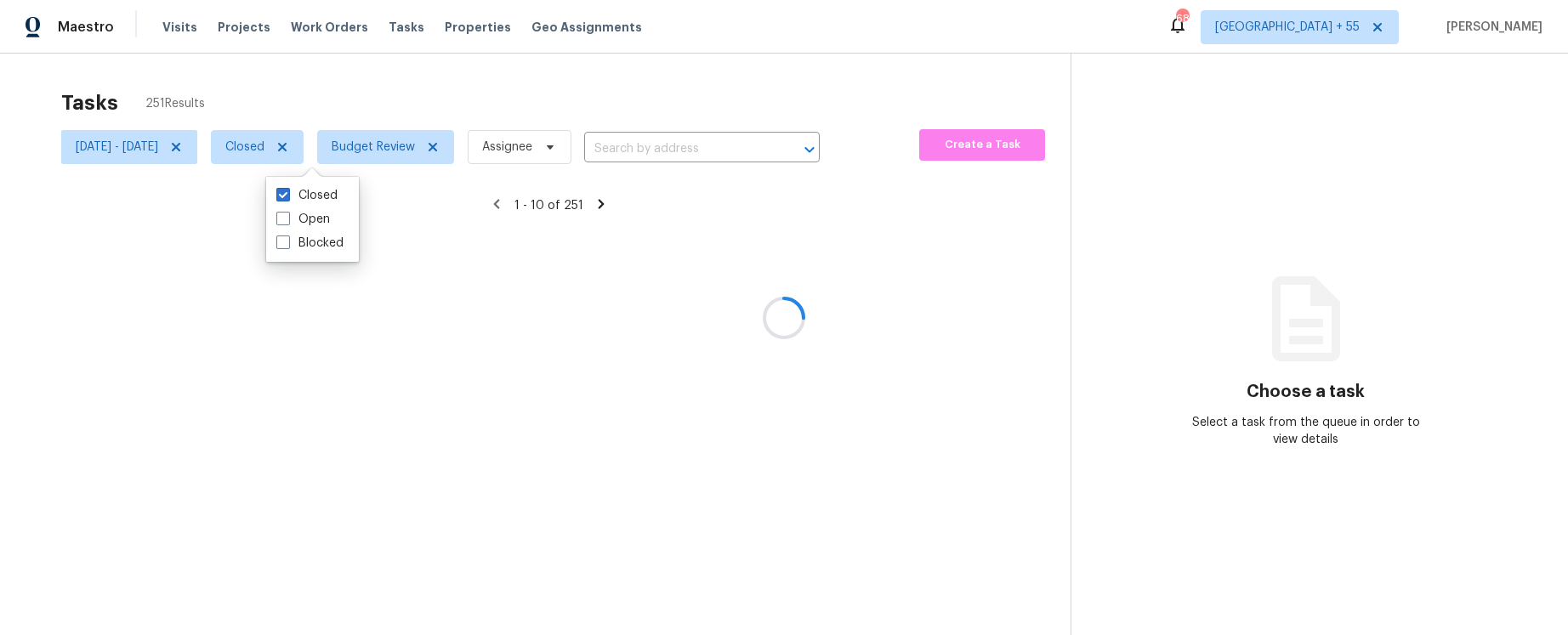
click at [325, 76] on div at bounding box center [784, 317] width 1568 height 635
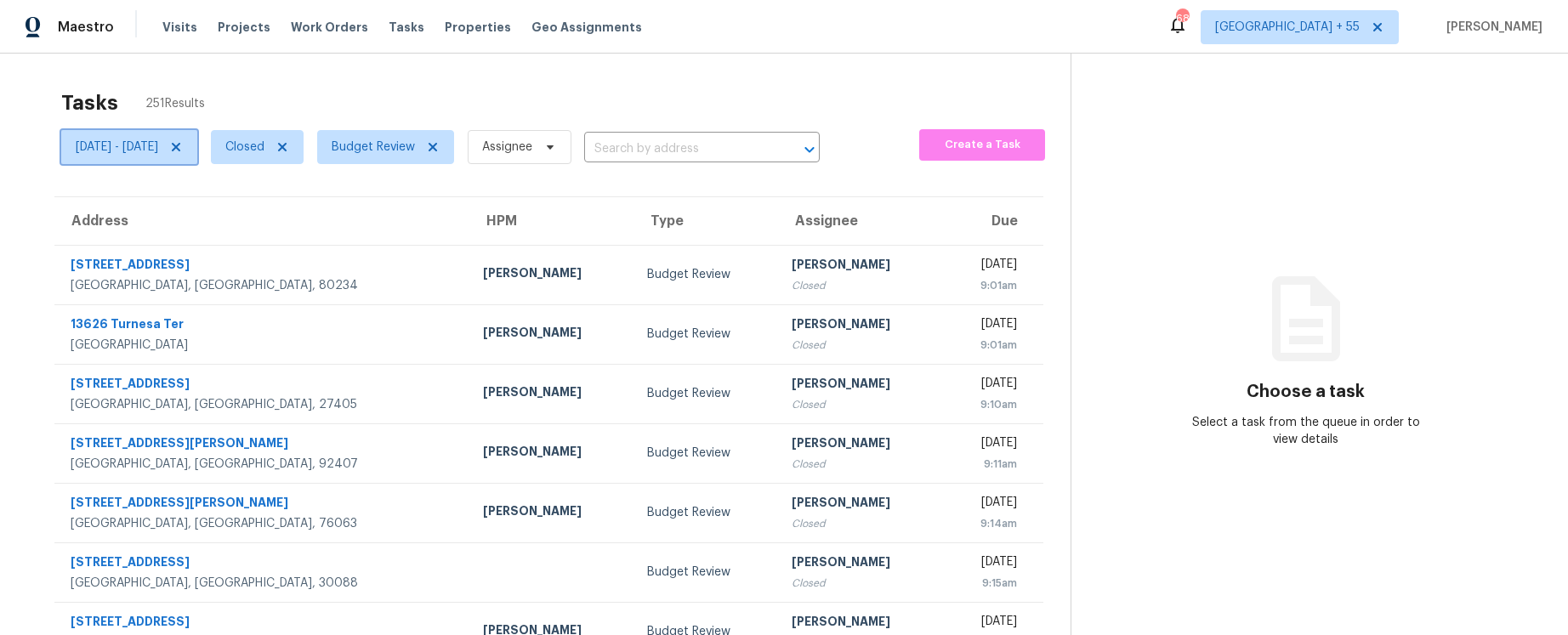
click at [159, 143] on span "[DATE] - [DATE]" at bounding box center [117, 147] width 82 height 17
click at [264, 147] on span "Closed" at bounding box center [245, 147] width 39 height 17
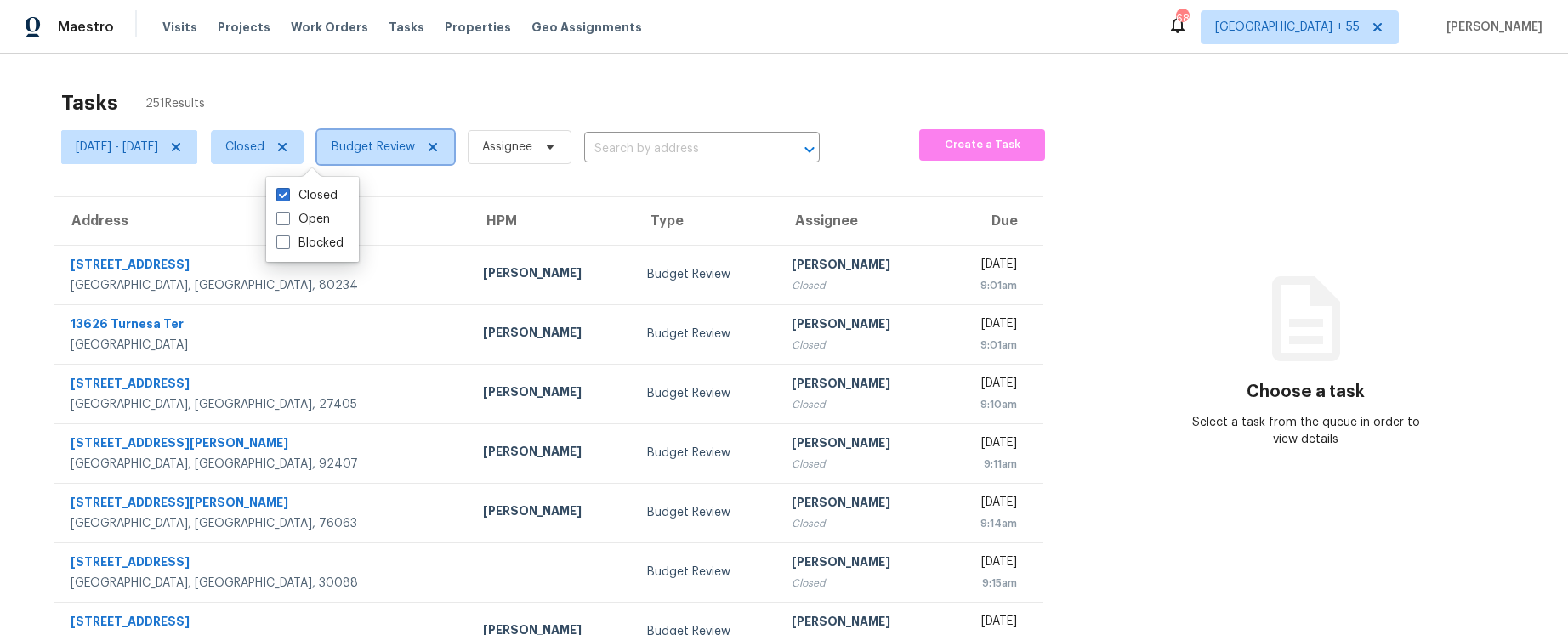
click at [415, 148] on span "Budget Review" at bounding box center [373, 147] width 83 height 17
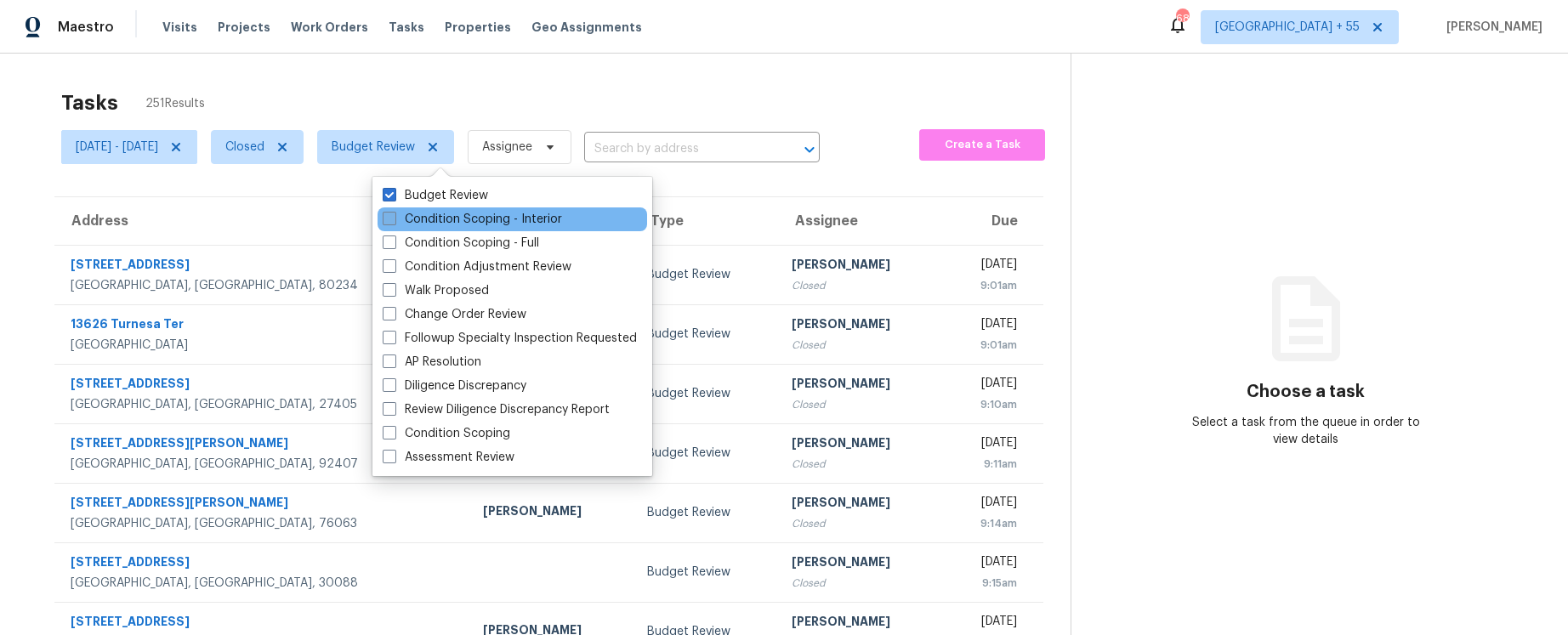
click at [390, 219] on span at bounding box center [389, 218] width 13 height 13
click at [390, 219] on input "Condition Scoping - Interior" at bounding box center [388, 216] width 11 height 11
checkbox input "true"
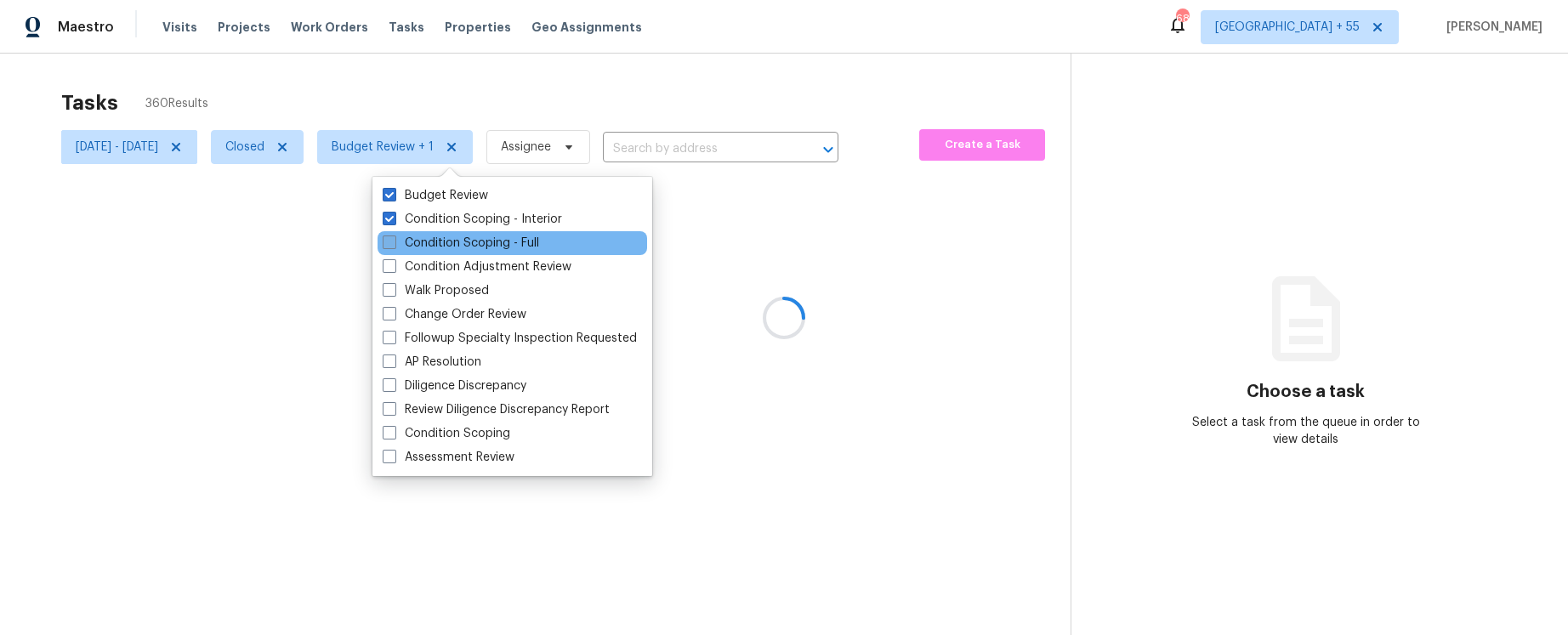
click at [395, 240] on span at bounding box center [389, 242] width 13 height 13
click at [394, 240] on input "Condition Scoping - Full" at bounding box center [388, 240] width 11 height 11
checkbox input "true"
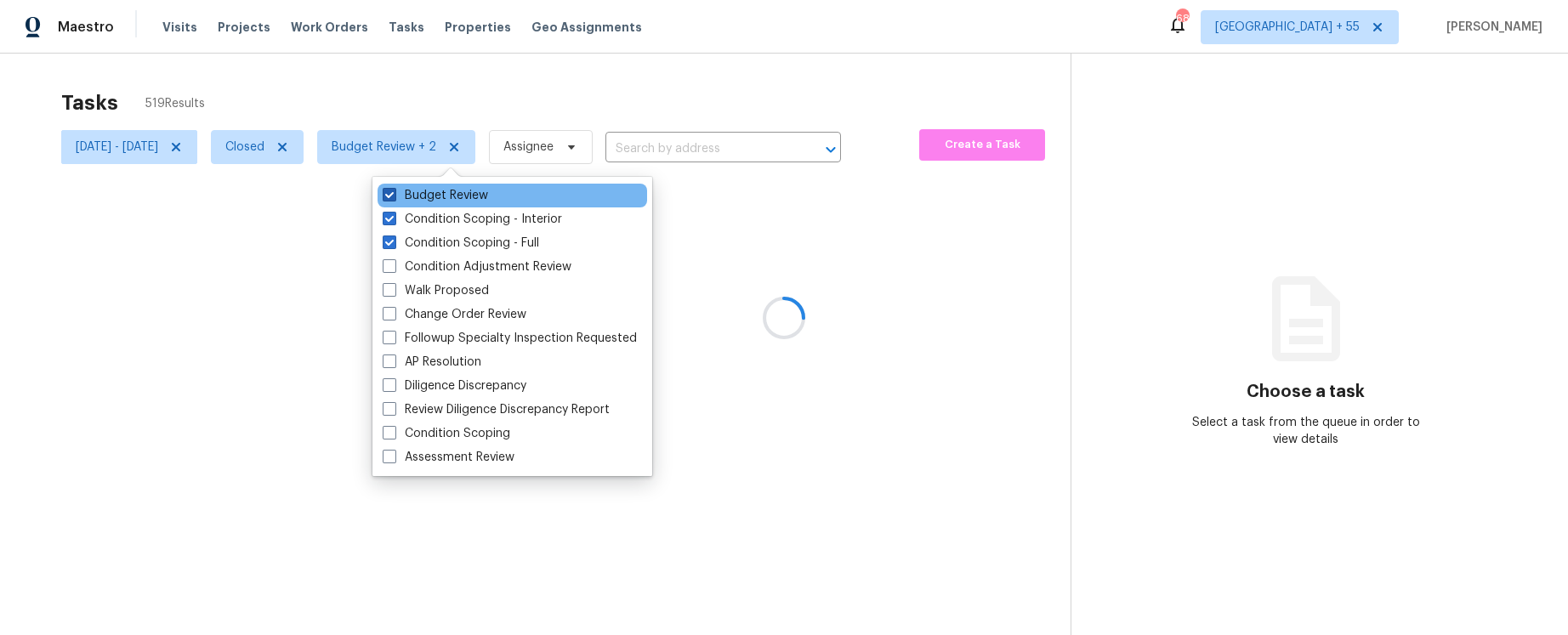
click at [399, 194] on label "Budget Review" at bounding box center [435, 195] width 106 height 17
click at [394, 194] on input "Budget Review" at bounding box center [388, 193] width 11 height 11
checkbox input "false"
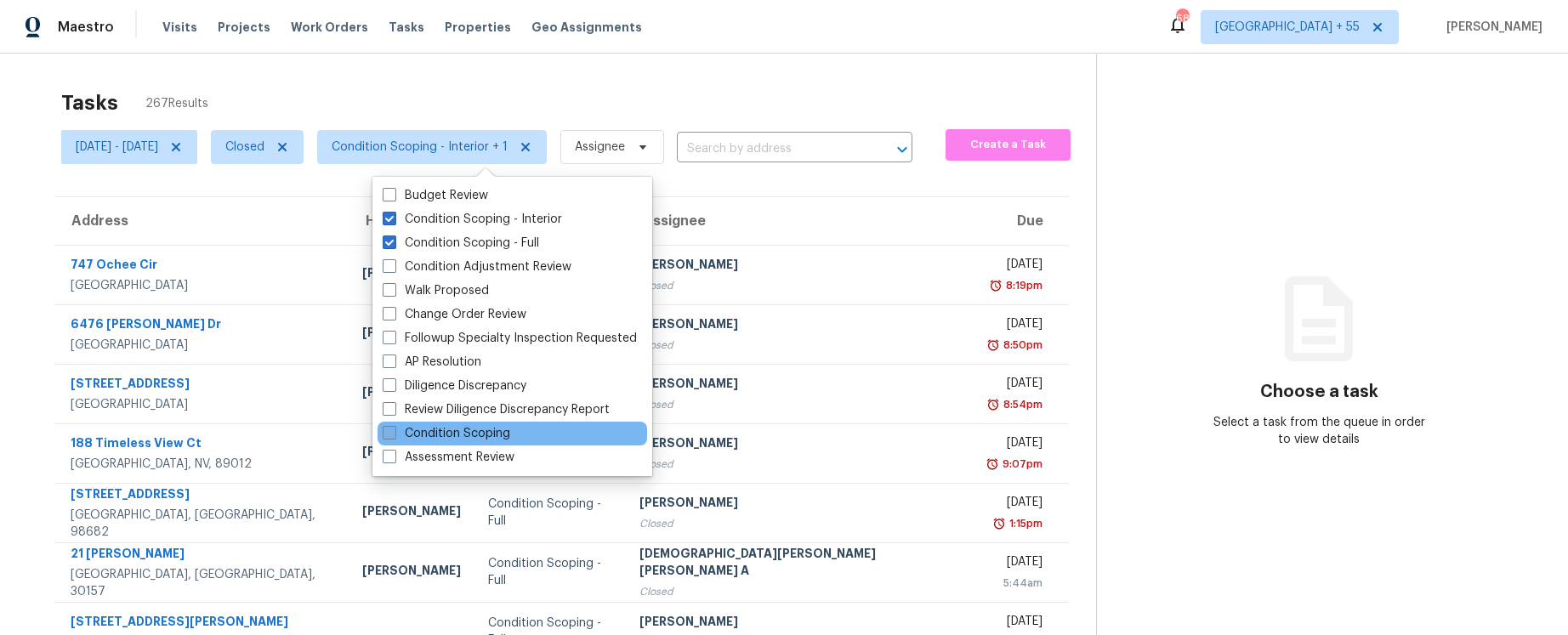
click at [420, 436] on label "Condition Scoping" at bounding box center [446, 433] width 127 height 17
click at [394, 436] on input "Condition Scoping" at bounding box center [388, 431] width 11 height 11
checkbox input "true"
click at [742, 72] on div "Tasks 282 Results [DATE] - [DATE] Closed Condition Scoping - Interior + 2 Assig…" at bounding box center [784, 470] width 1568 height 833
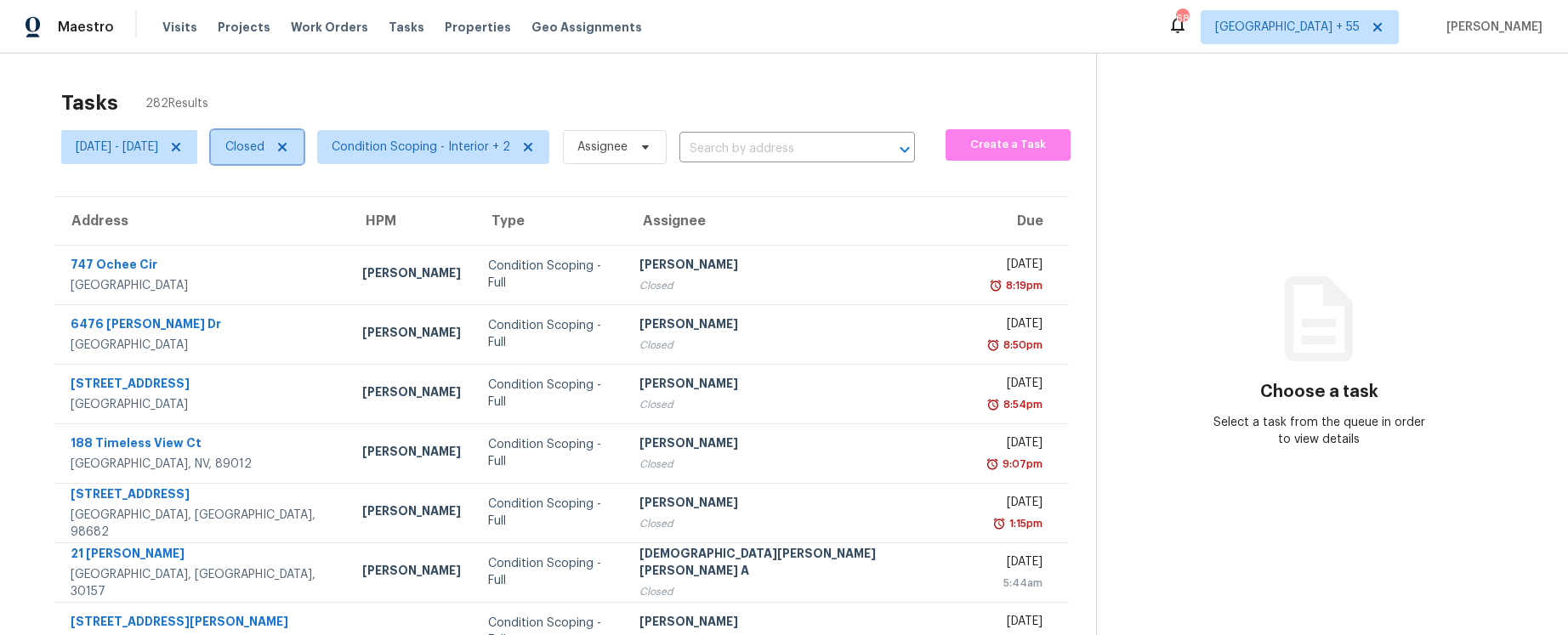
click at [289, 152] on icon at bounding box center [282, 147] width 13 height 13
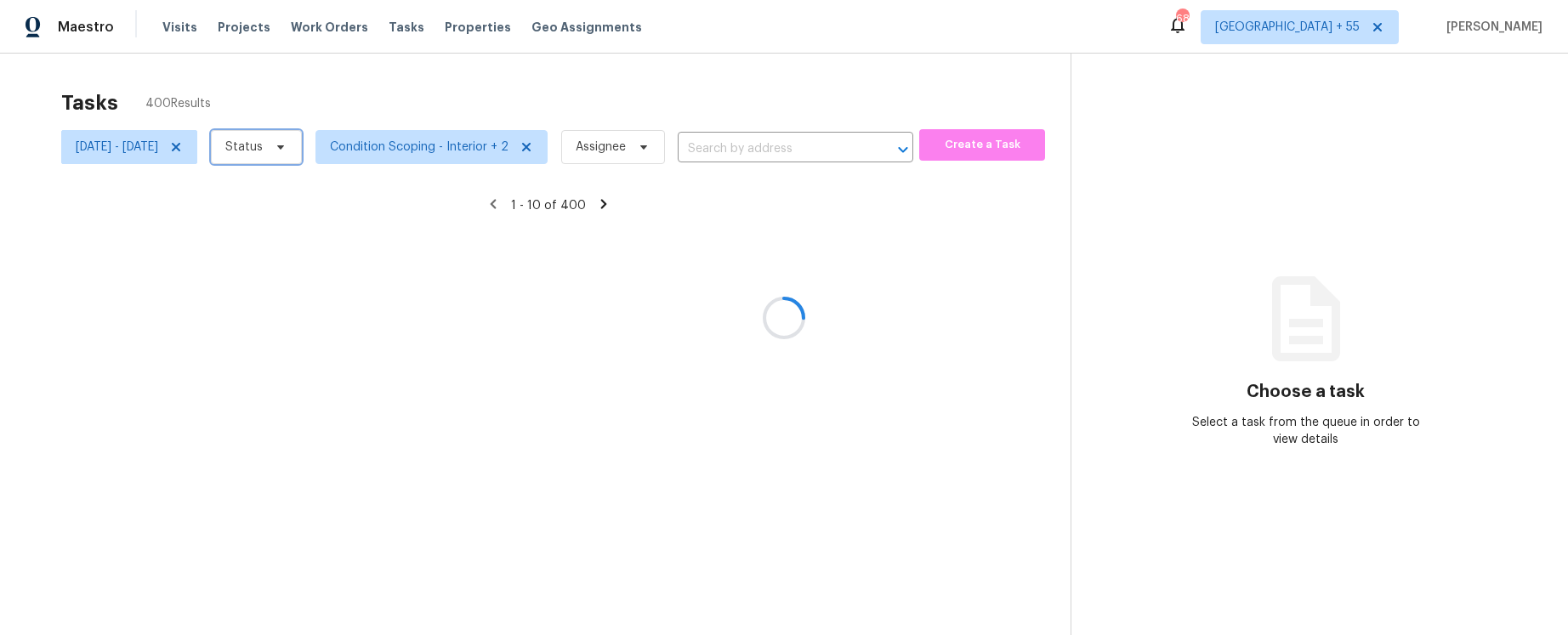
click at [262, 149] on span "Status" at bounding box center [244, 147] width 38 height 17
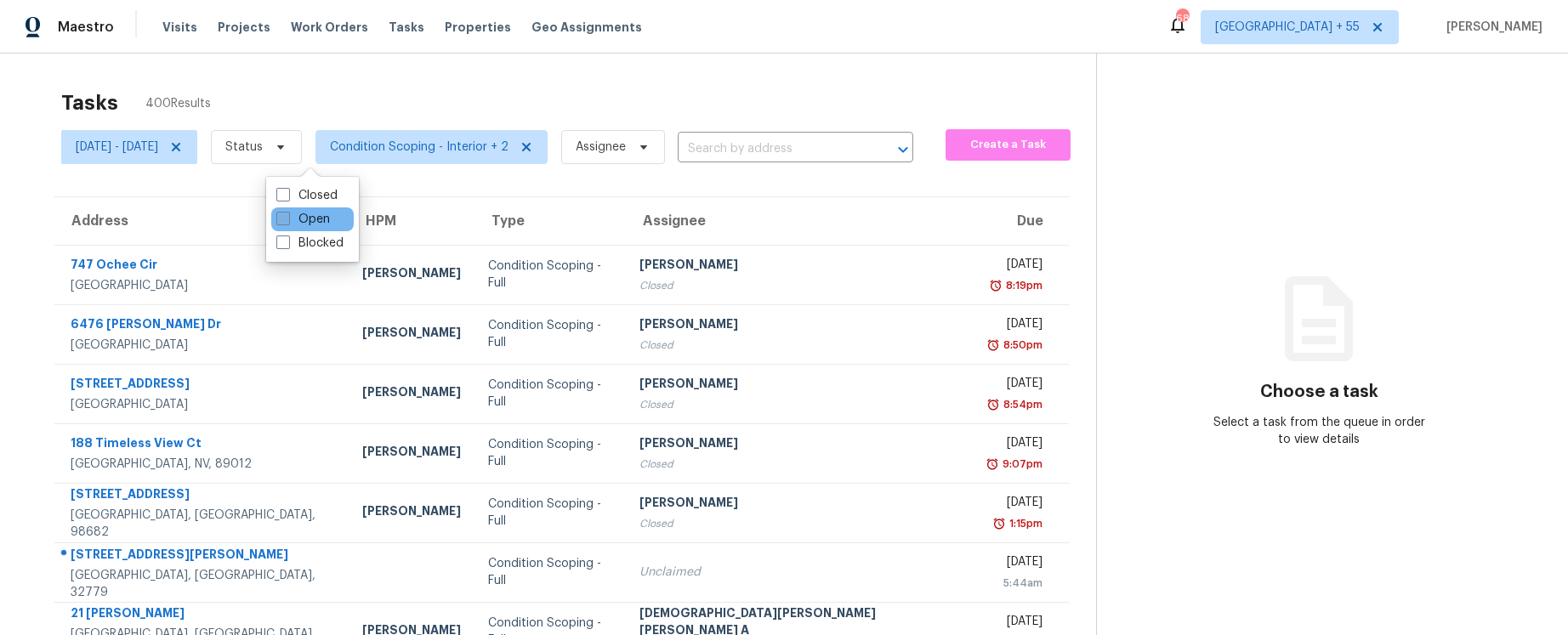
click at [298, 217] on label "Open" at bounding box center [304, 219] width 54 height 17
click at [287, 217] on input "Open" at bounding box center [282, 216] width 11 height 11
checkbox input "true"
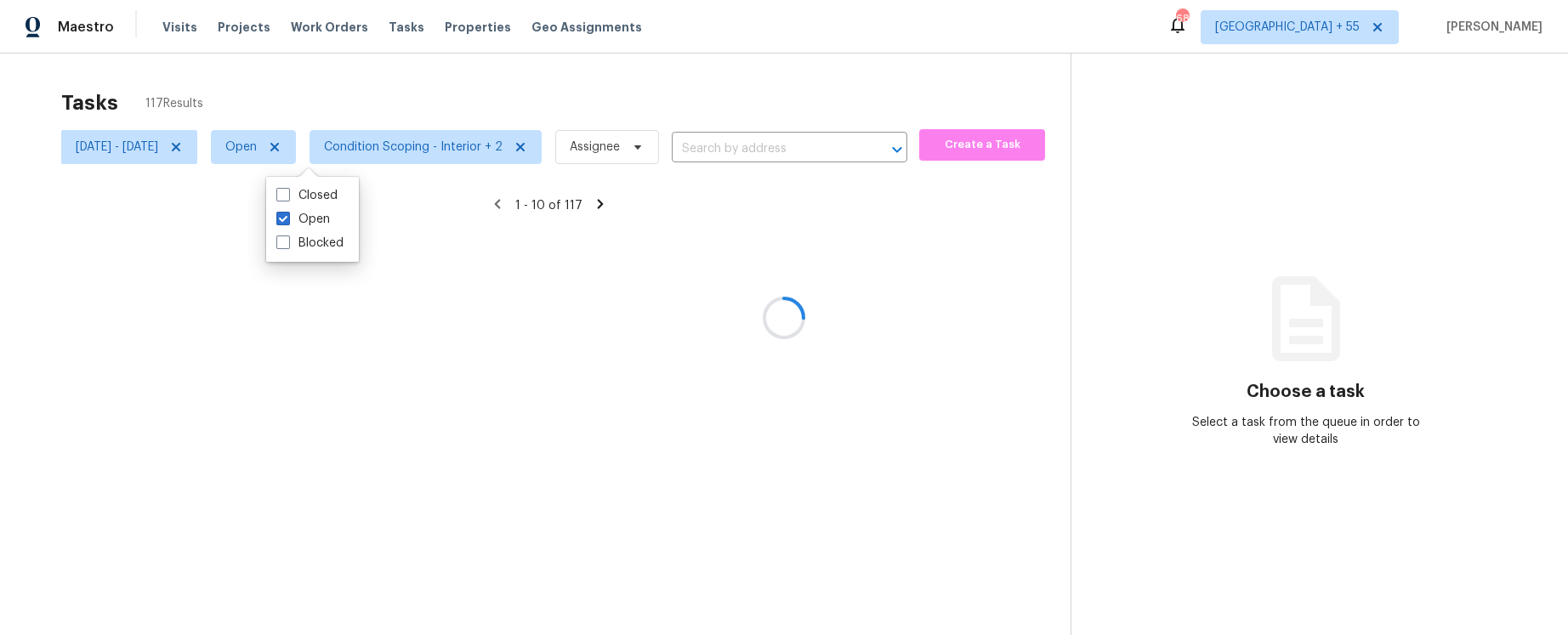
click at [363, 90] on div at bounding box center [784, 317] width 1568 height 635
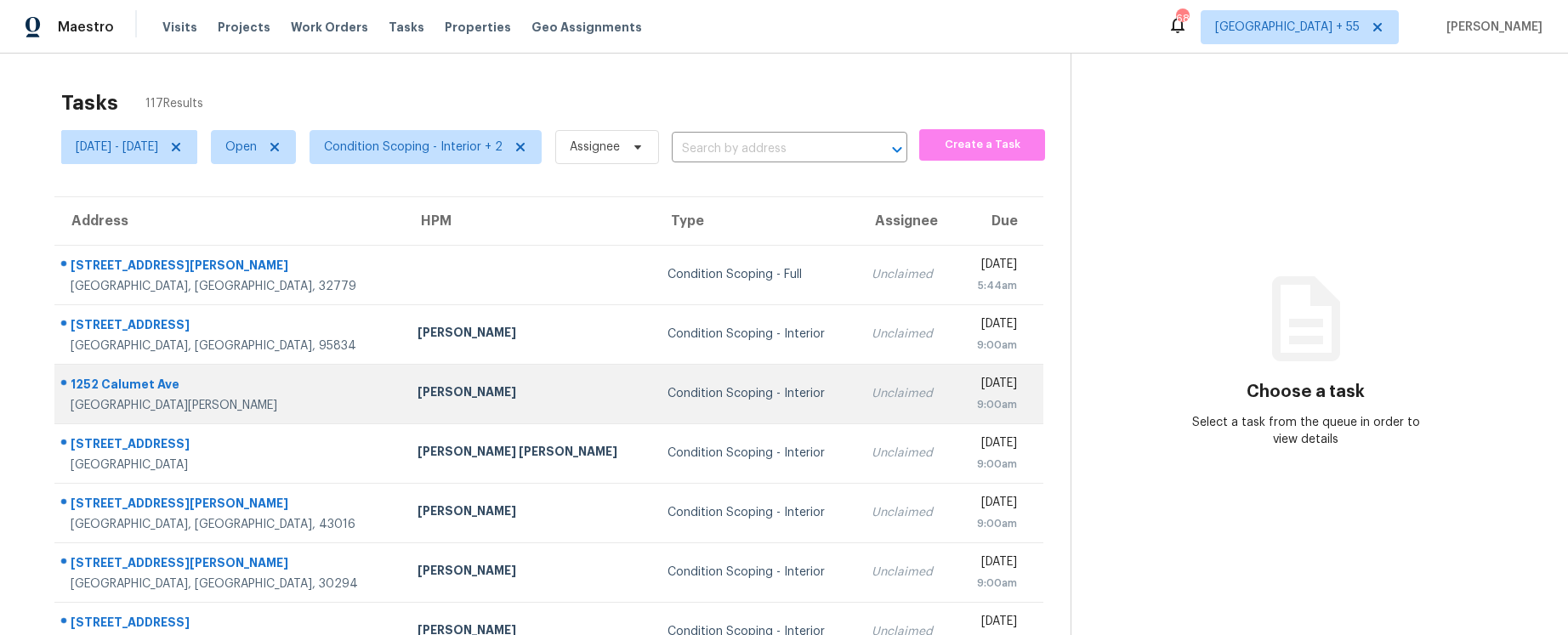
scroll to position [251, 0]
